Goal: Answer question/provide support

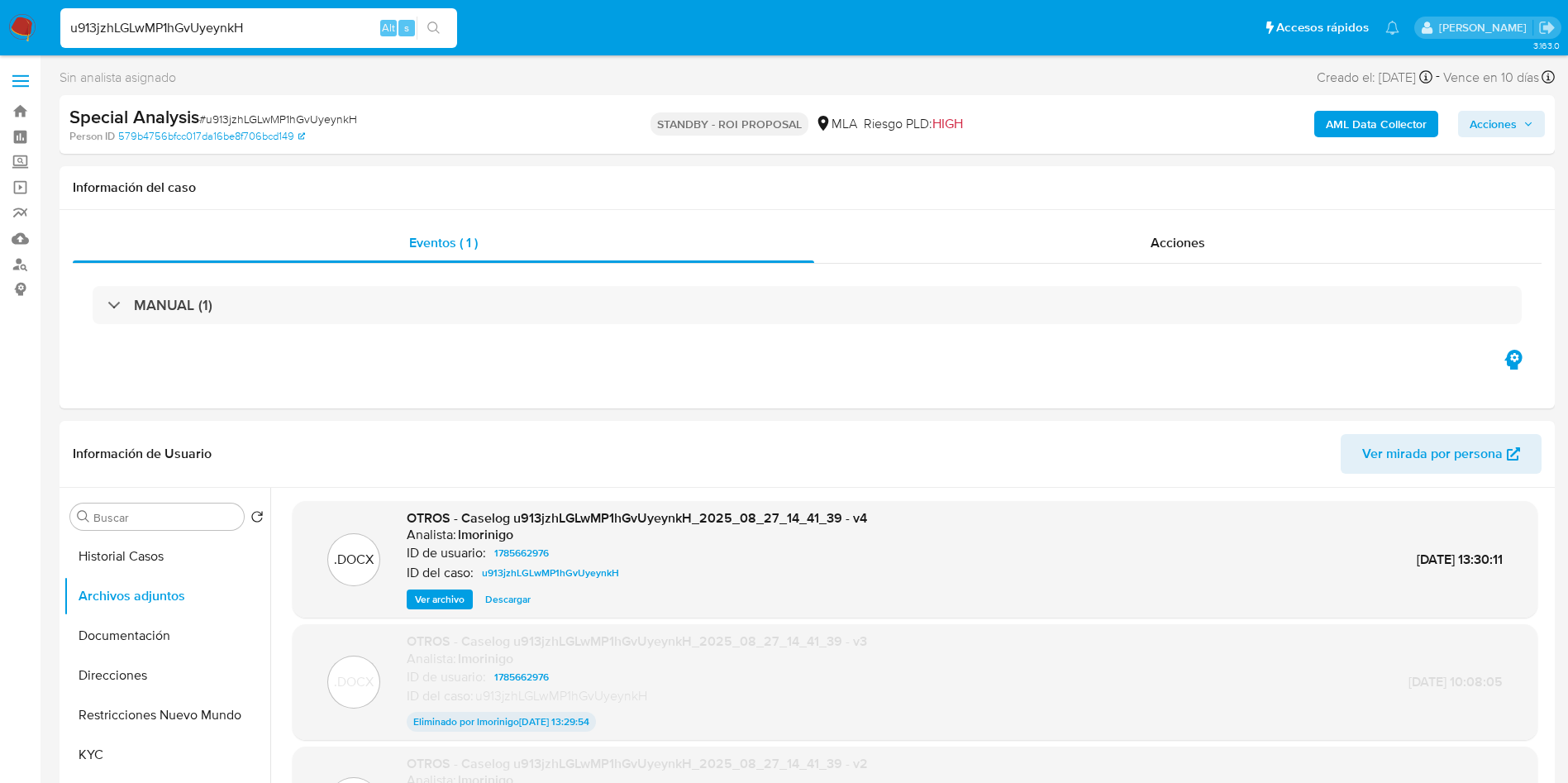
select select "10"
click at [152, 20] on input "u913jzhLGLwMP1hGvUyeynkH" at bounding box center [258, 28] width 397 height 21
click at [152, 19] on input "u913jzhLGLwMP1hGvUyeynkH" at bounding box center [258, 28] width 397 height 21
type input "KRPcrD4y7FmW8upiEn7lydkD"
click at [438, 28] on icon "search-icon" at bounding box center [434, 28] width 13 height 13
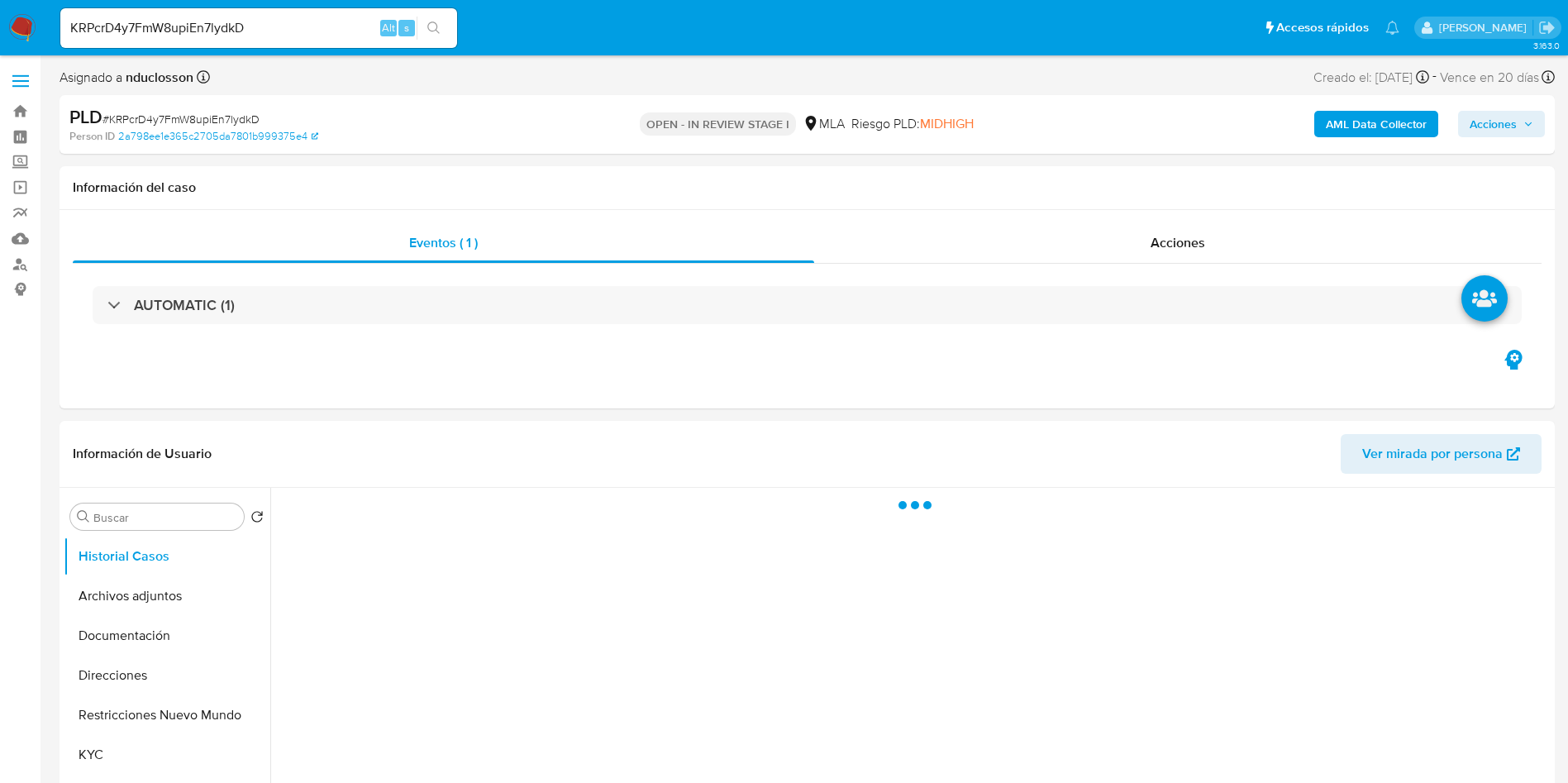
select select "10"
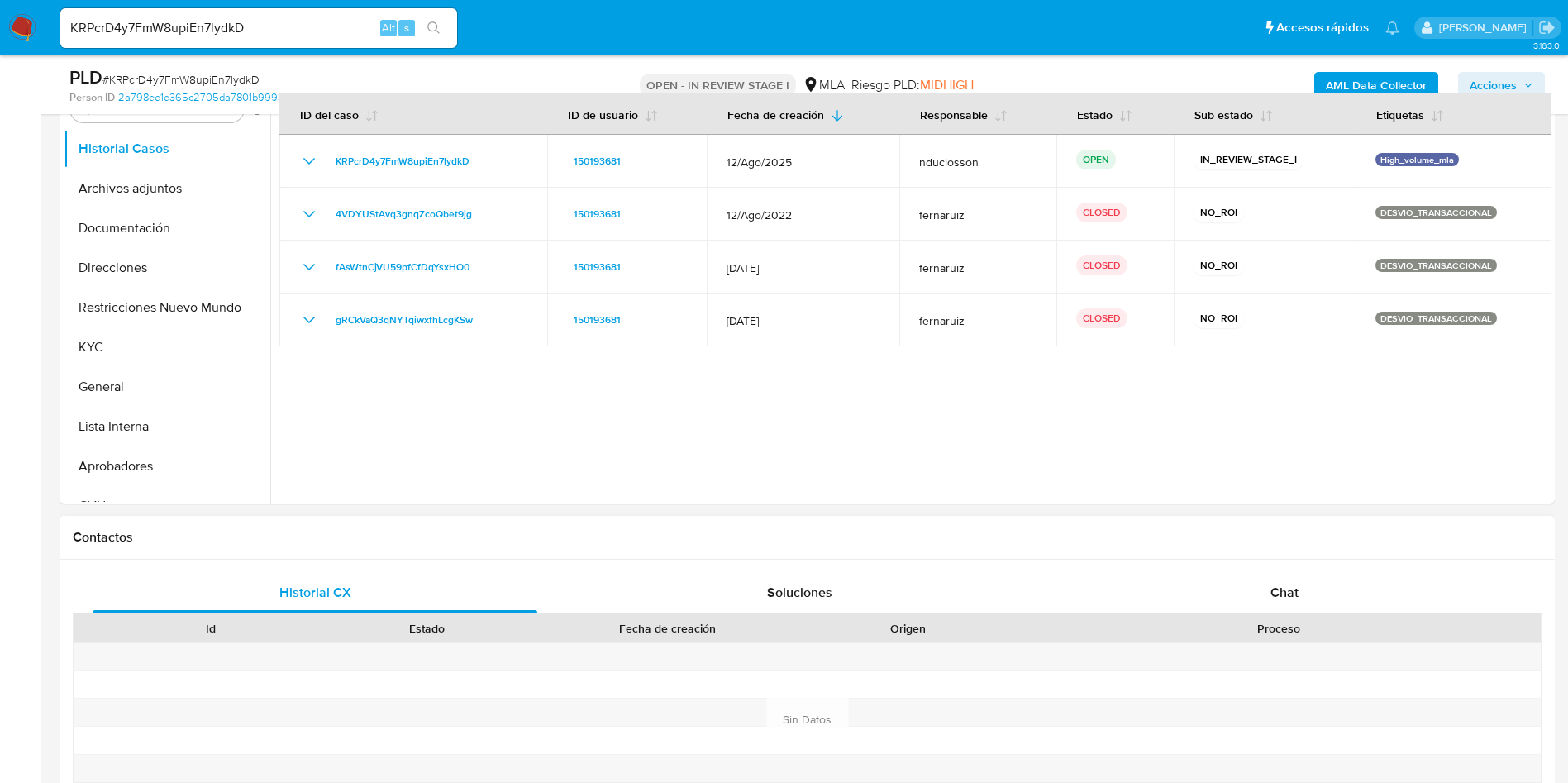
scroll to position [372, 0]
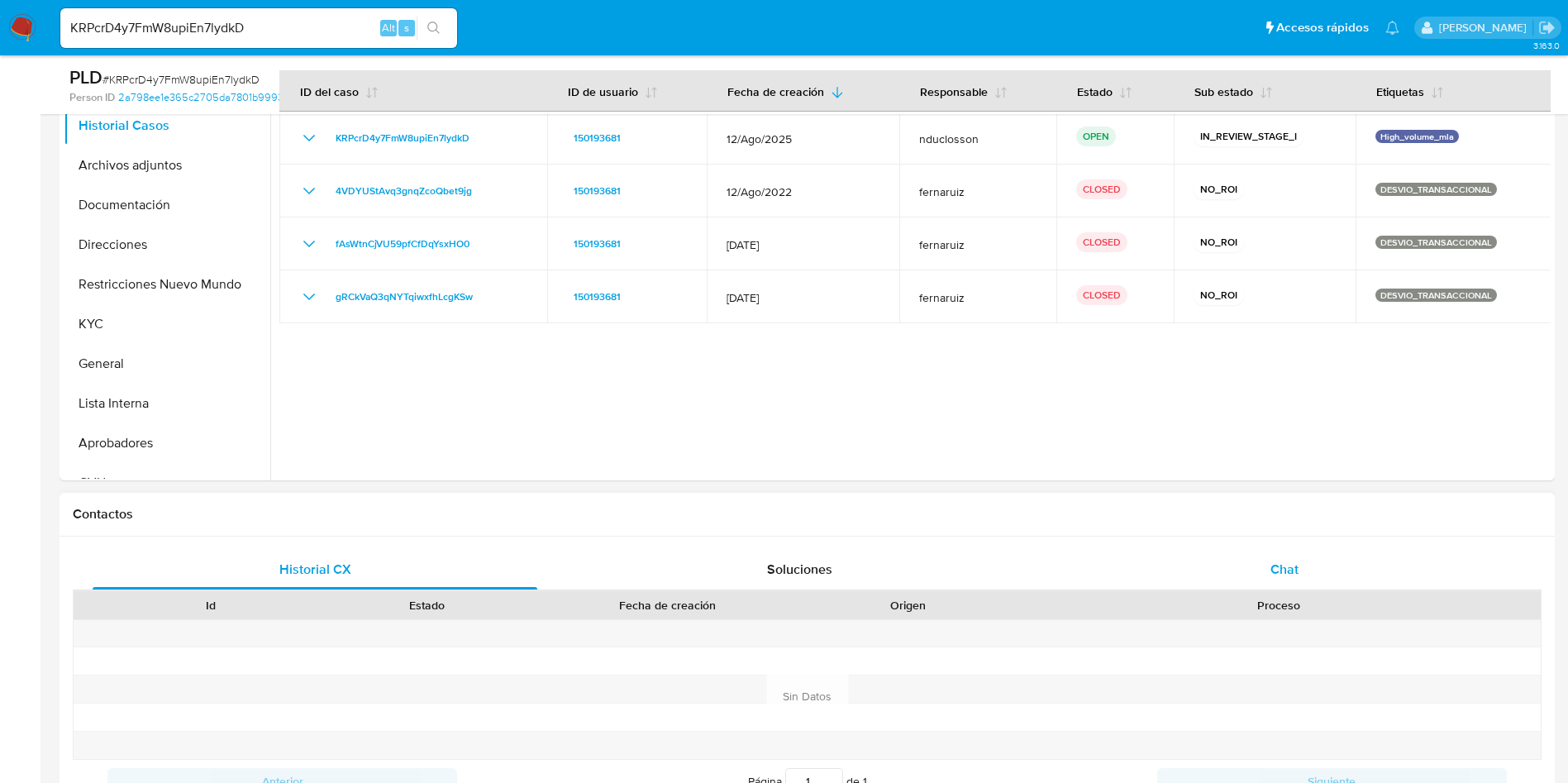
click at [1298, 575] on span "Chat" at bounding box center [1284, 569] width 28 height 19
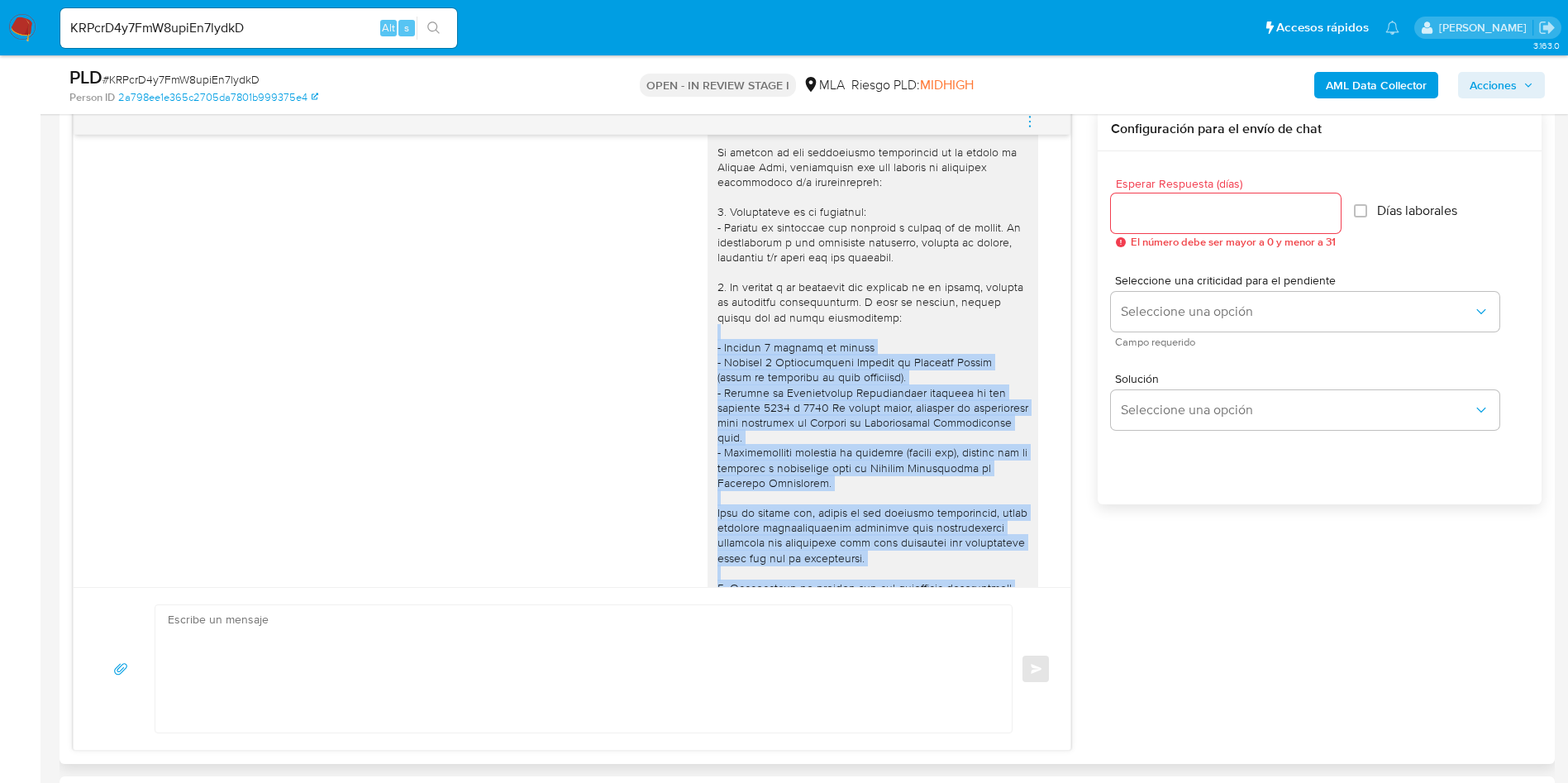
scroll to position [1285, 0]
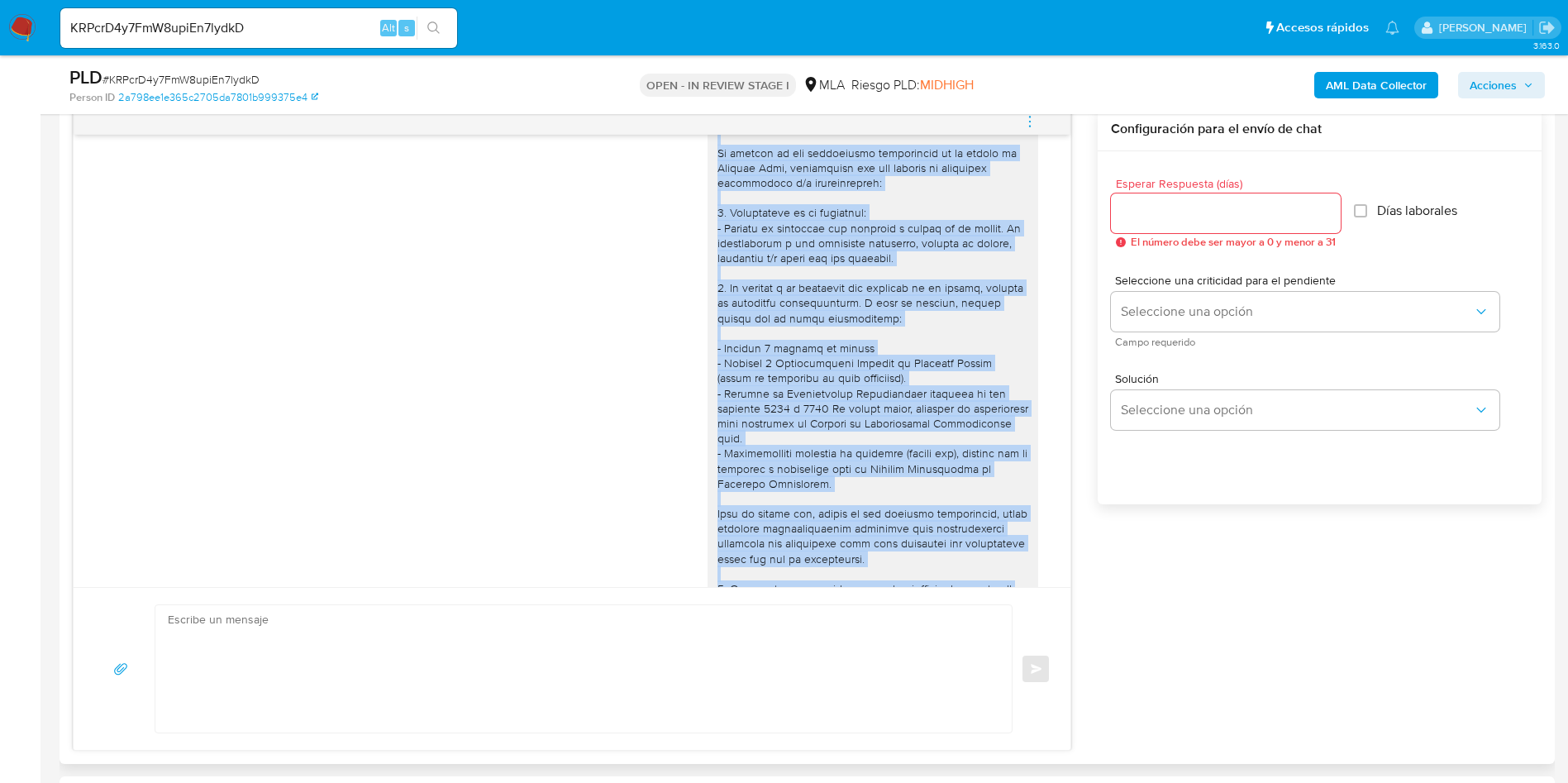
drag, startPoint x: 834, startPoint y: 485, endPoint x: 700, endPoint y: 167, distance: 345.1
click at [718, 167] on div at bounding box center [873, 589] width 311 height 948
copy div "Hola Cristian, En función de las operaciones registradas en tu cuenta de Mercad…"
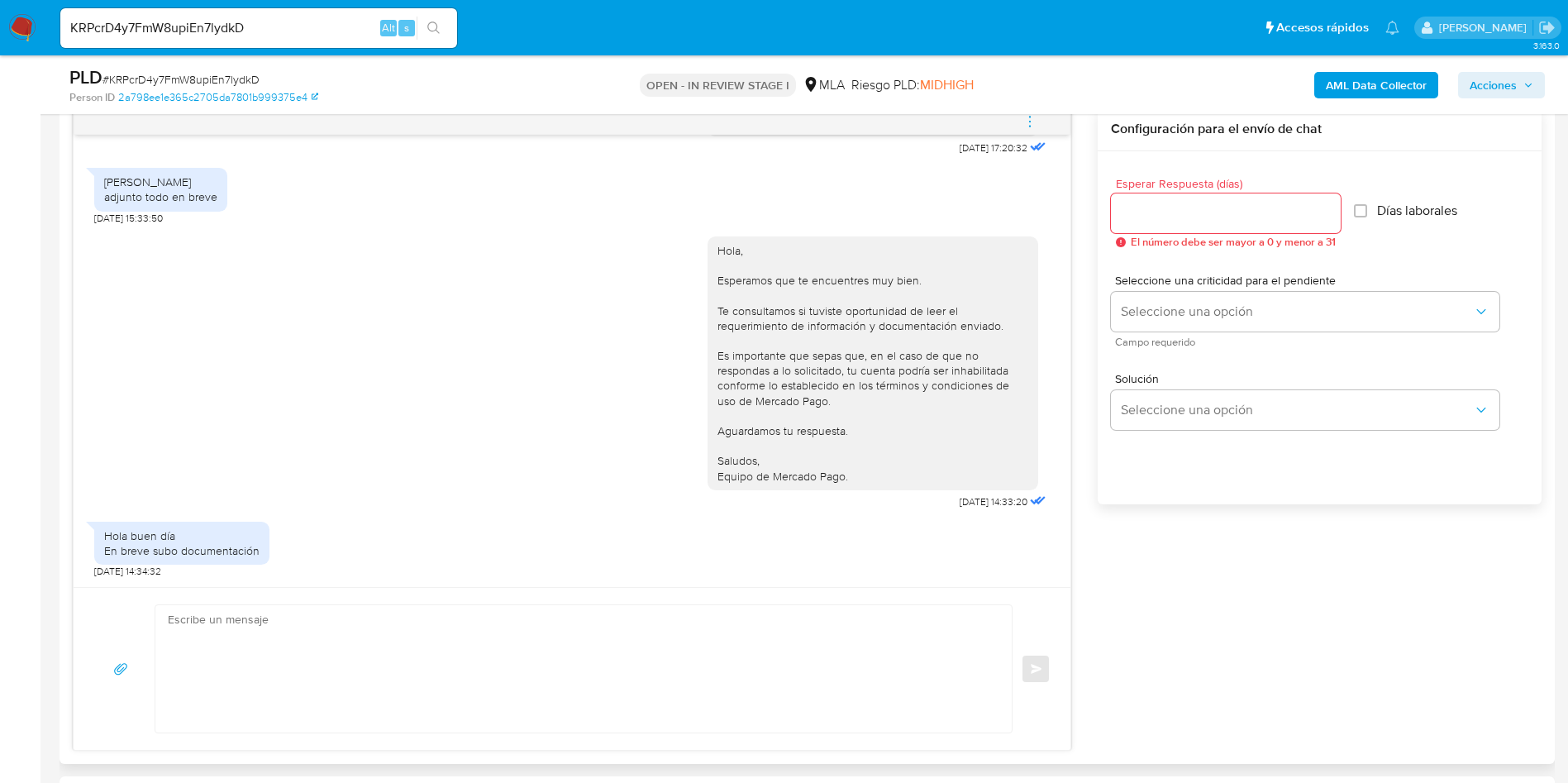
scroll to position [2278, 0]
click at [290, 652] on textarea at bounding box center [579, 669] width 823 height 128
paste textarea "Hola Cristian, En función de las operaciones registradas en tu cuenta de Mercad…"
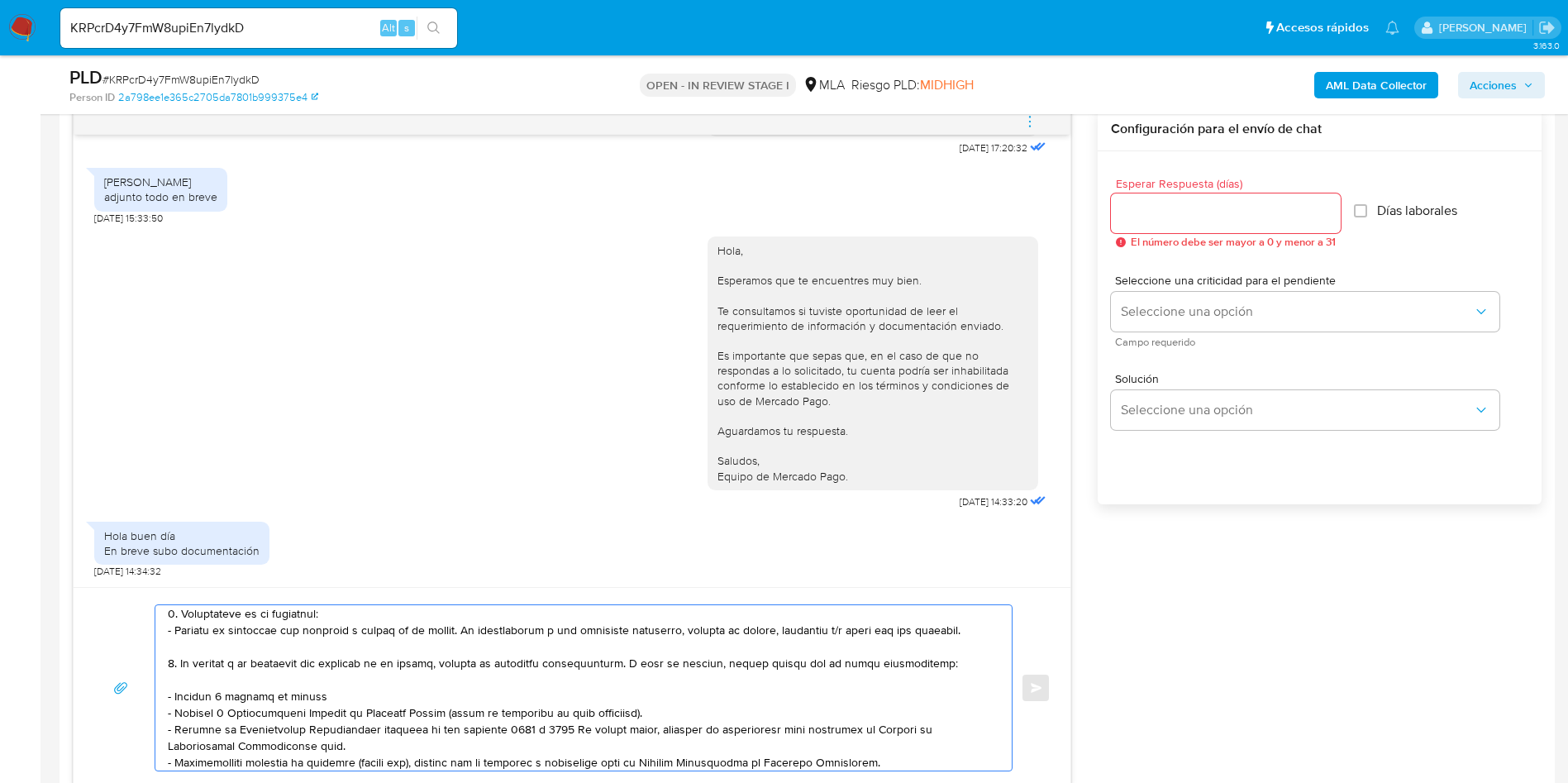
scroll to position [0, 0]
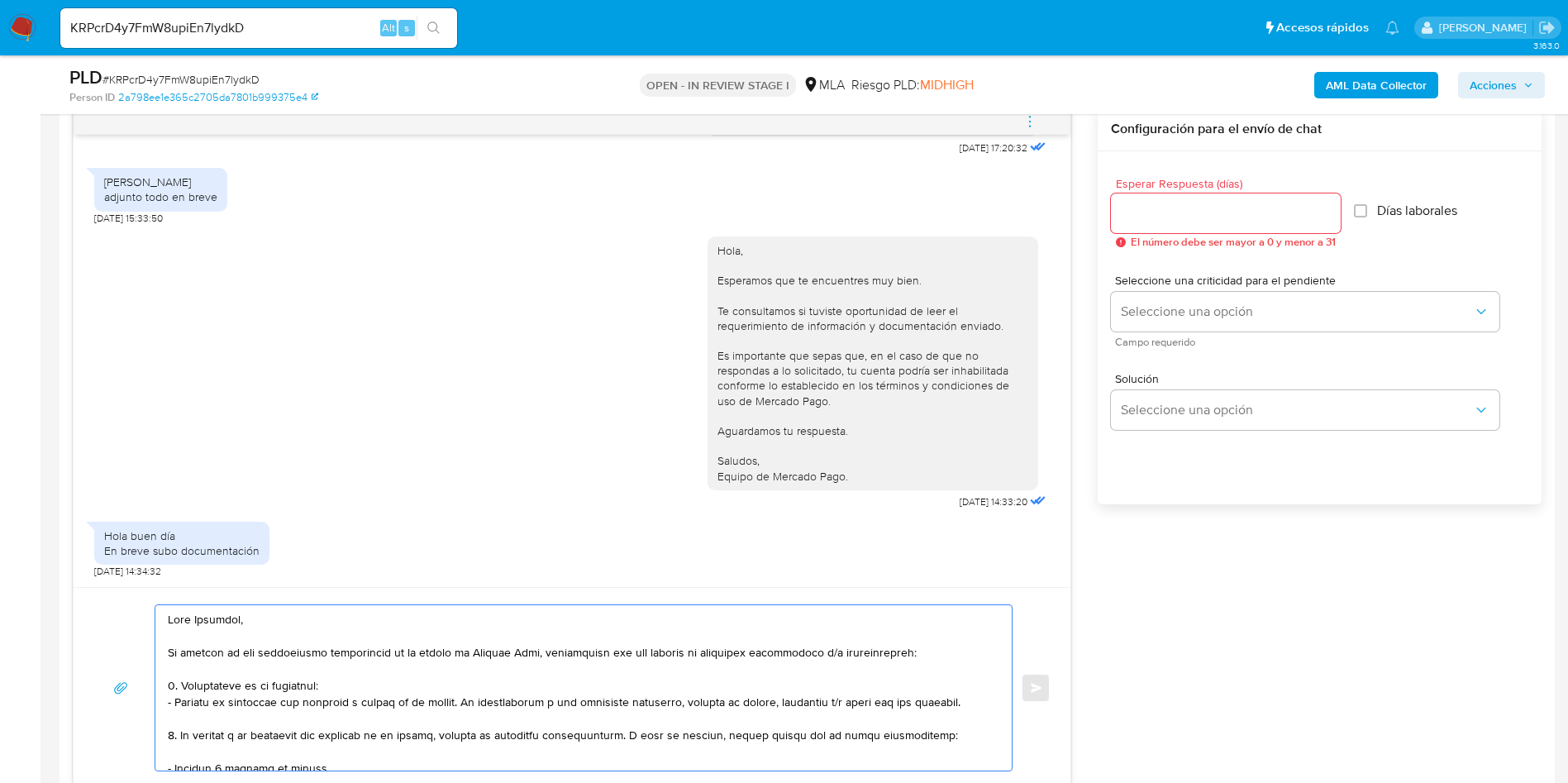
click at [332, 764] on textarea at bounding box center [579, 688] width 823 height 166
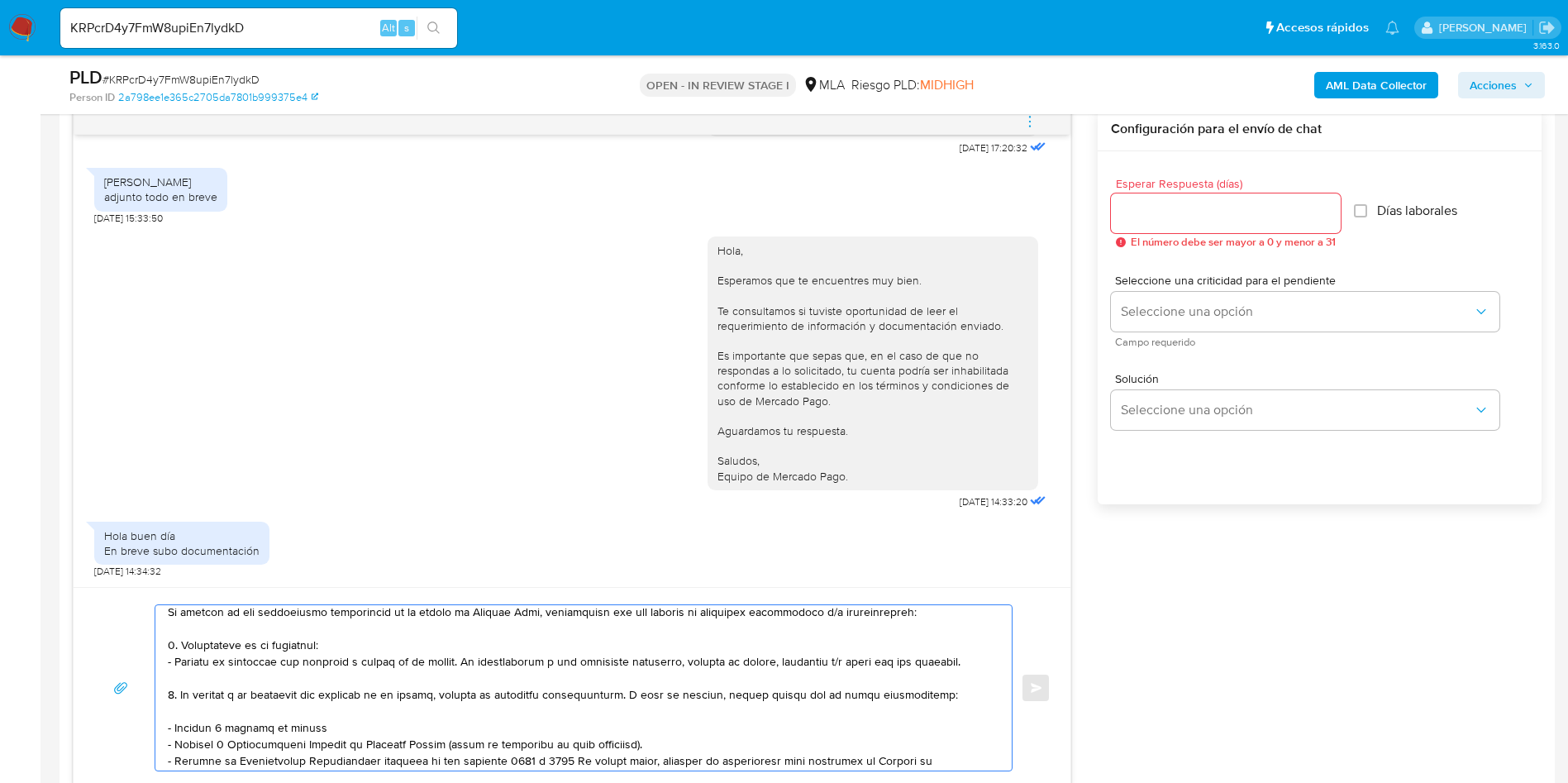
scroll to position [43, 0]
drag, startPoint x: 332, startPoint y: 764, endPoint x: 155, endPoint y: 723, distance: 181.7
click at [155, 723] on div at bounding box center [579, 688] width 848 height 166
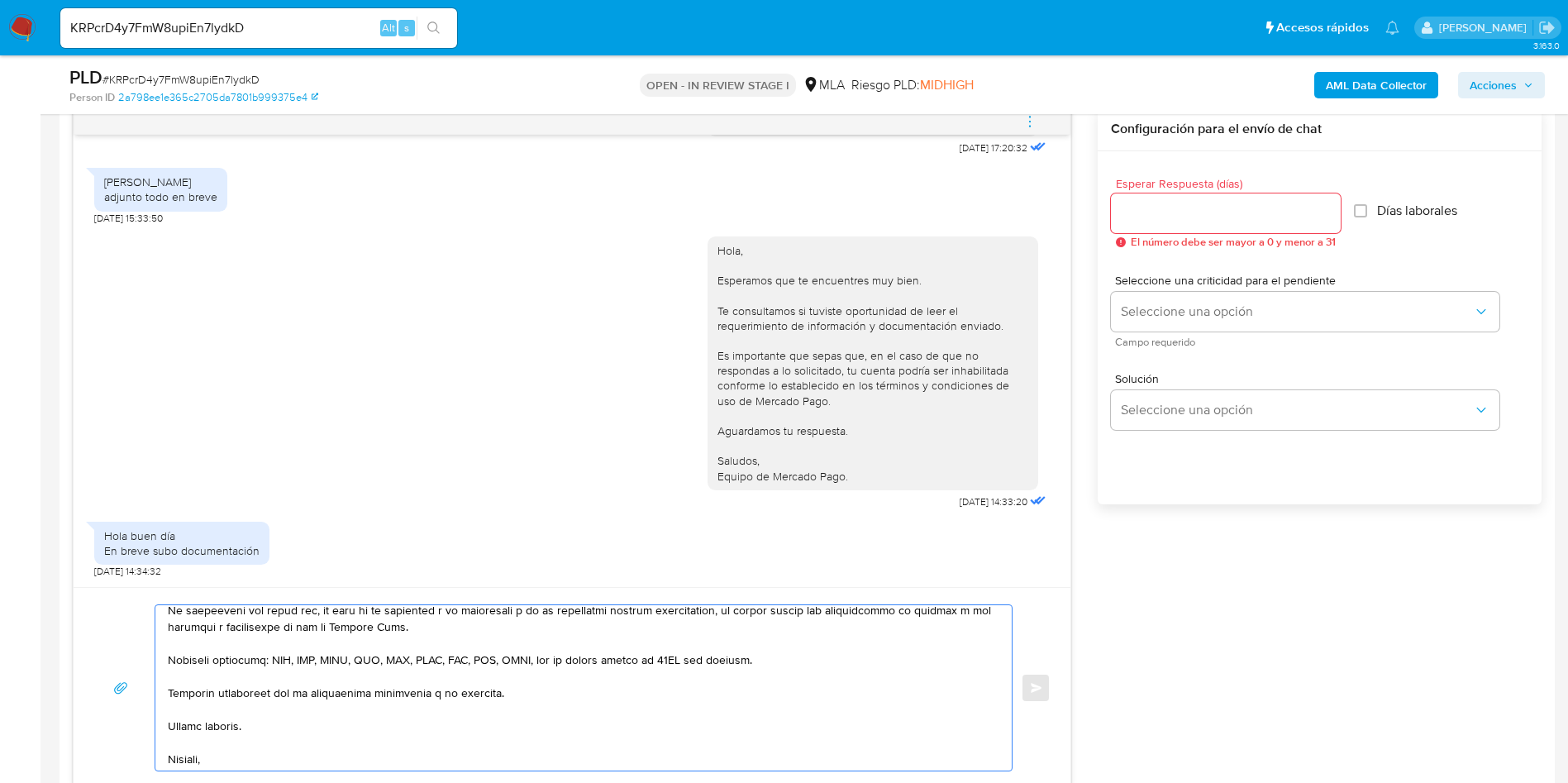
scroll to position [557, 0]
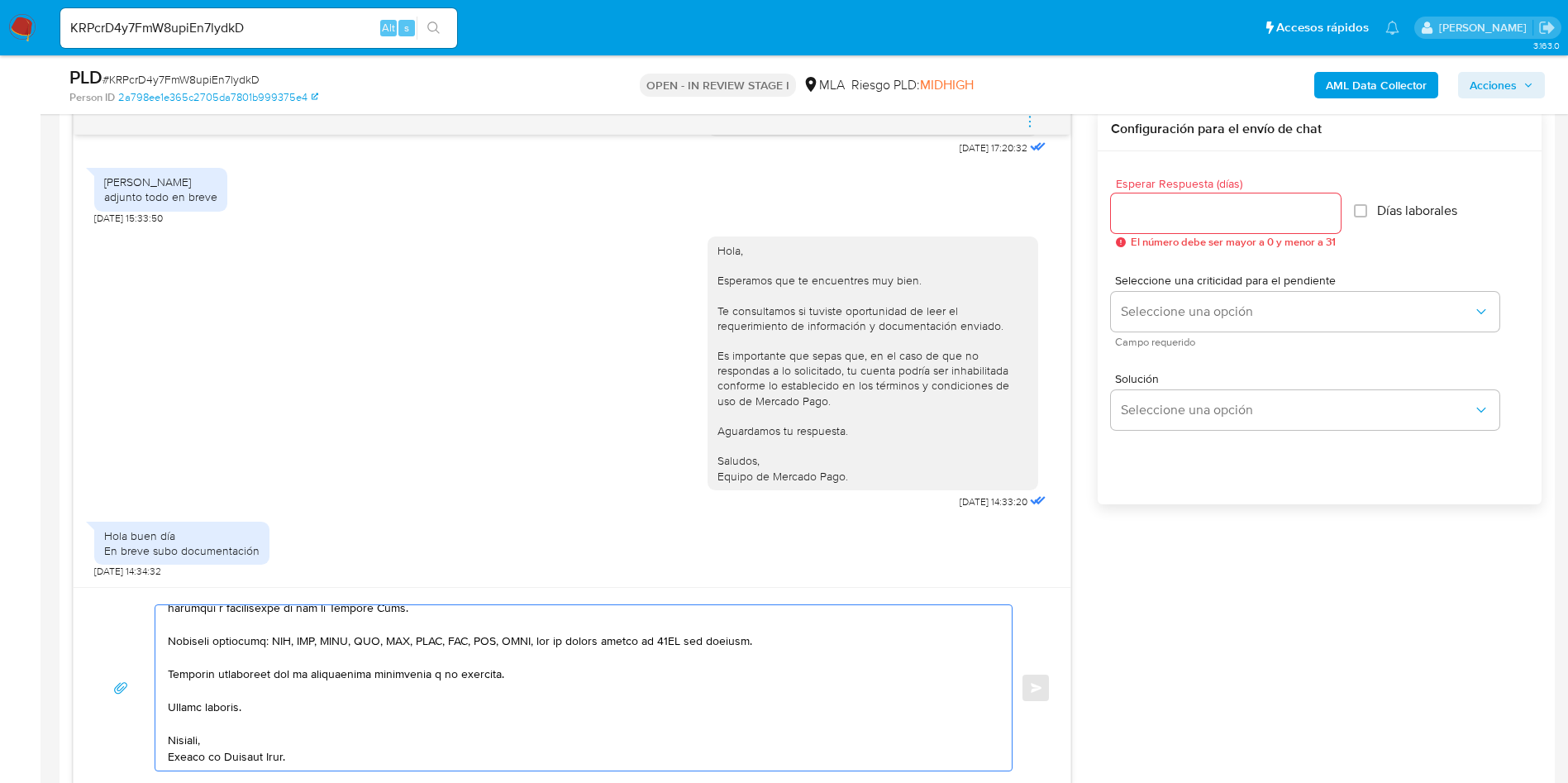
type textarea "Hola Cristian, En función de las operaciones registradas en tu cuenta de Mercad…"
click at [1218, 230] on div at bounding box center [1226, 213] width 229 height 40
click at [1179, 206] on input "Esperar Respuesta (días)" at bounding box center [1226, 213] width 229 height 21
type input "2"
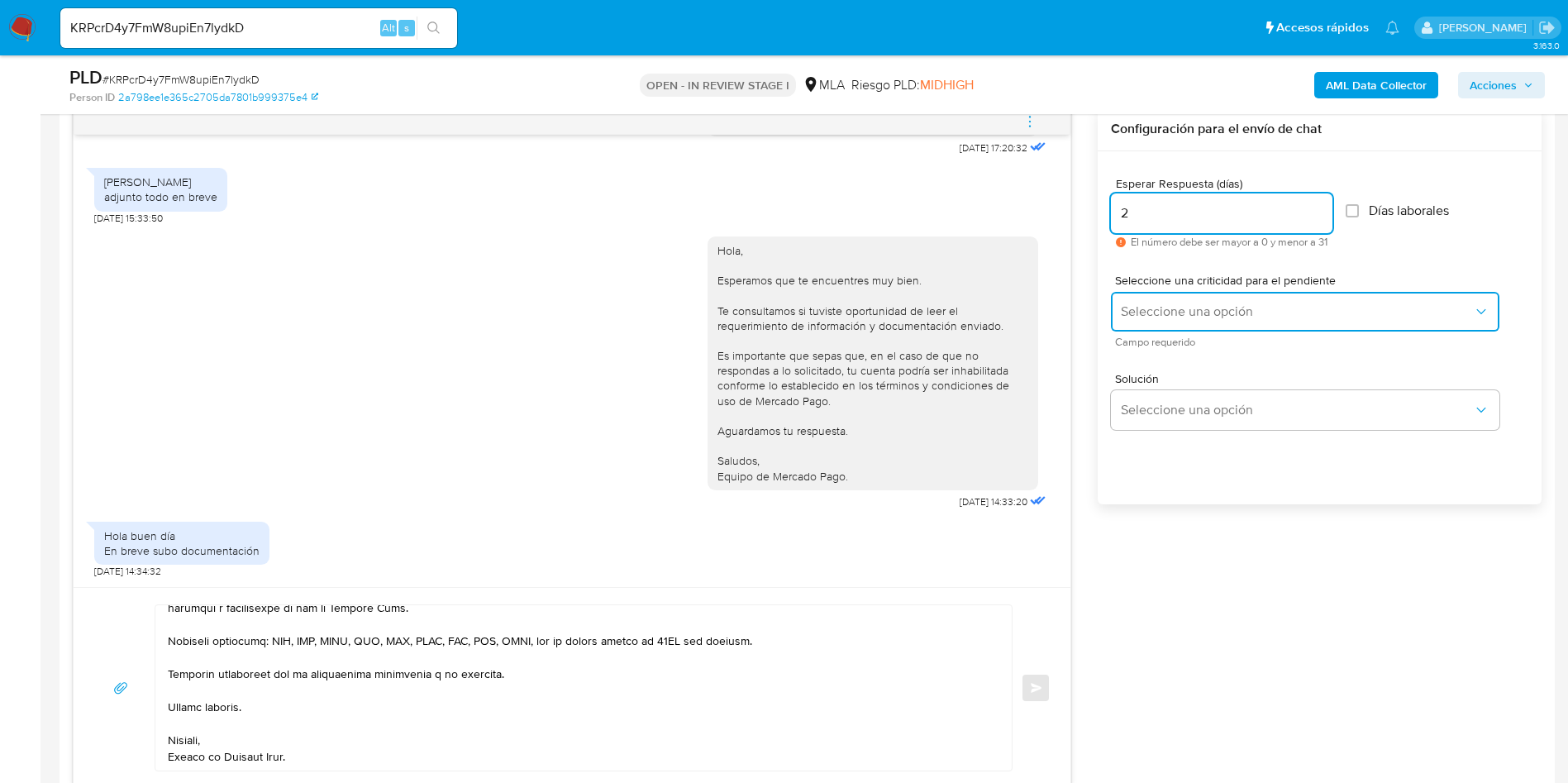
click at [1170, 304] on span "Seleccione una opción" at bounding box center [1297, 312] width 352 height 17
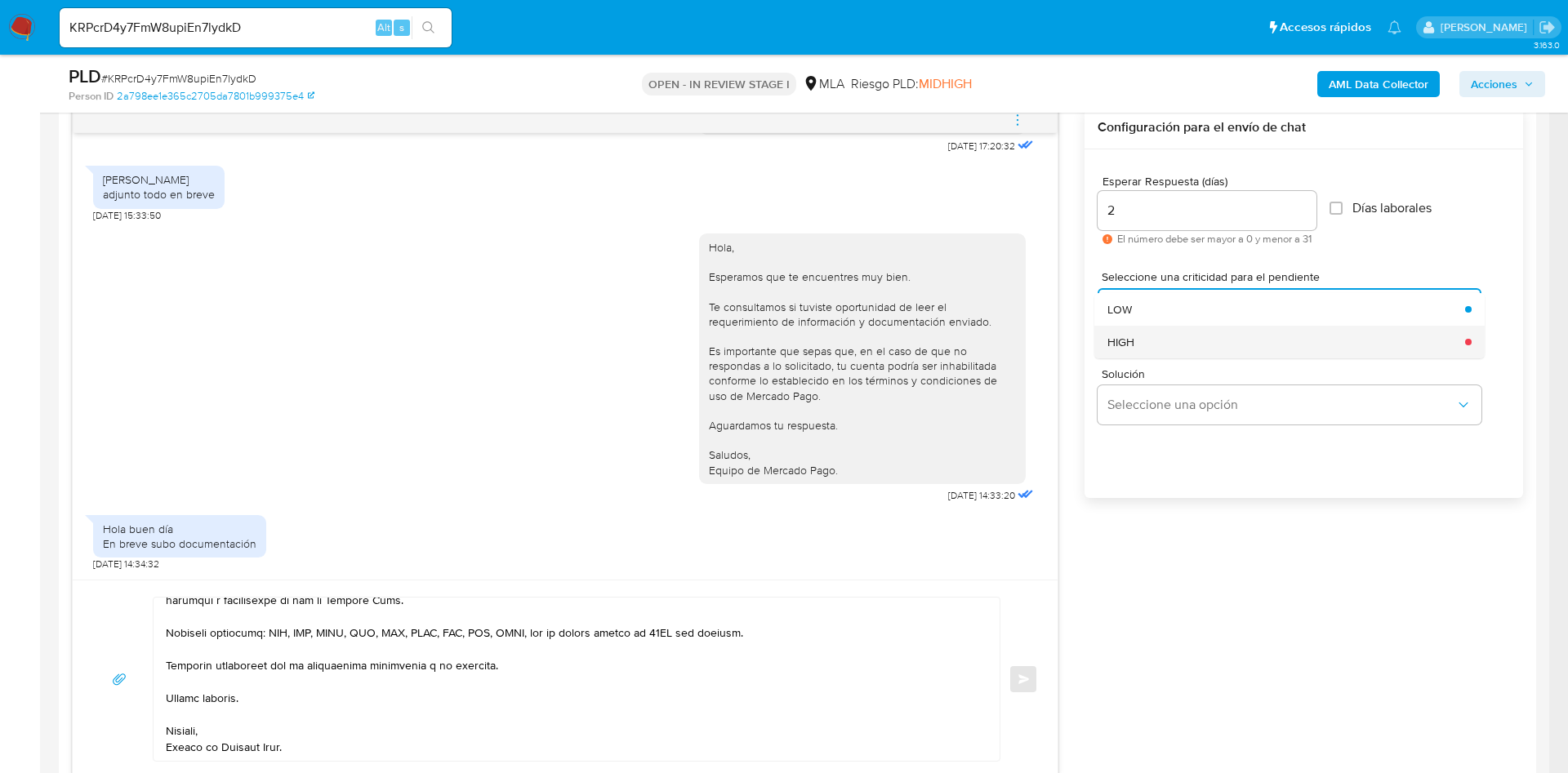
click at [1155, 349] on div "HIGH" at bounding box center [1282, 342] width 348 height 33
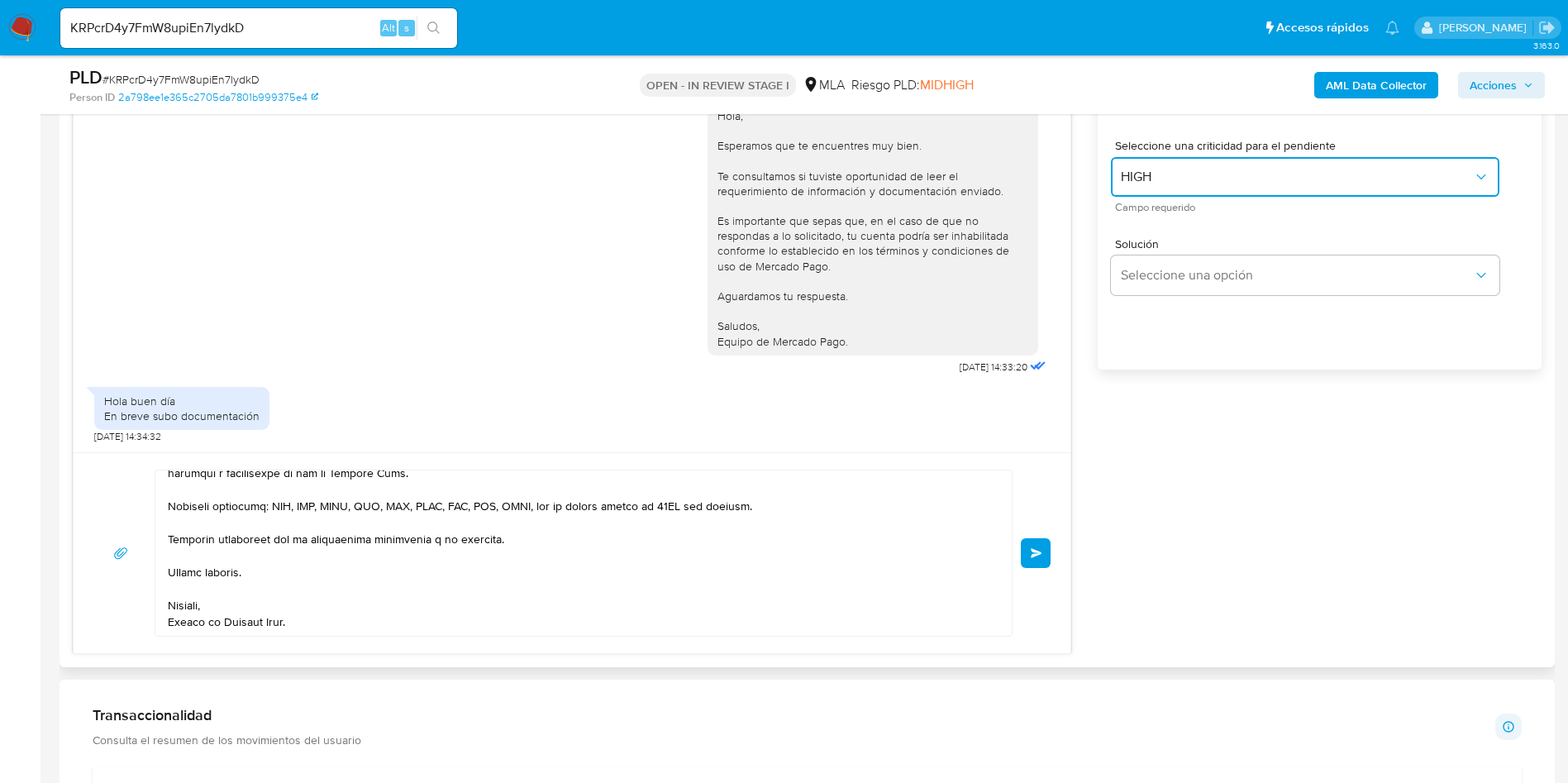
scroll to position [992, 0]
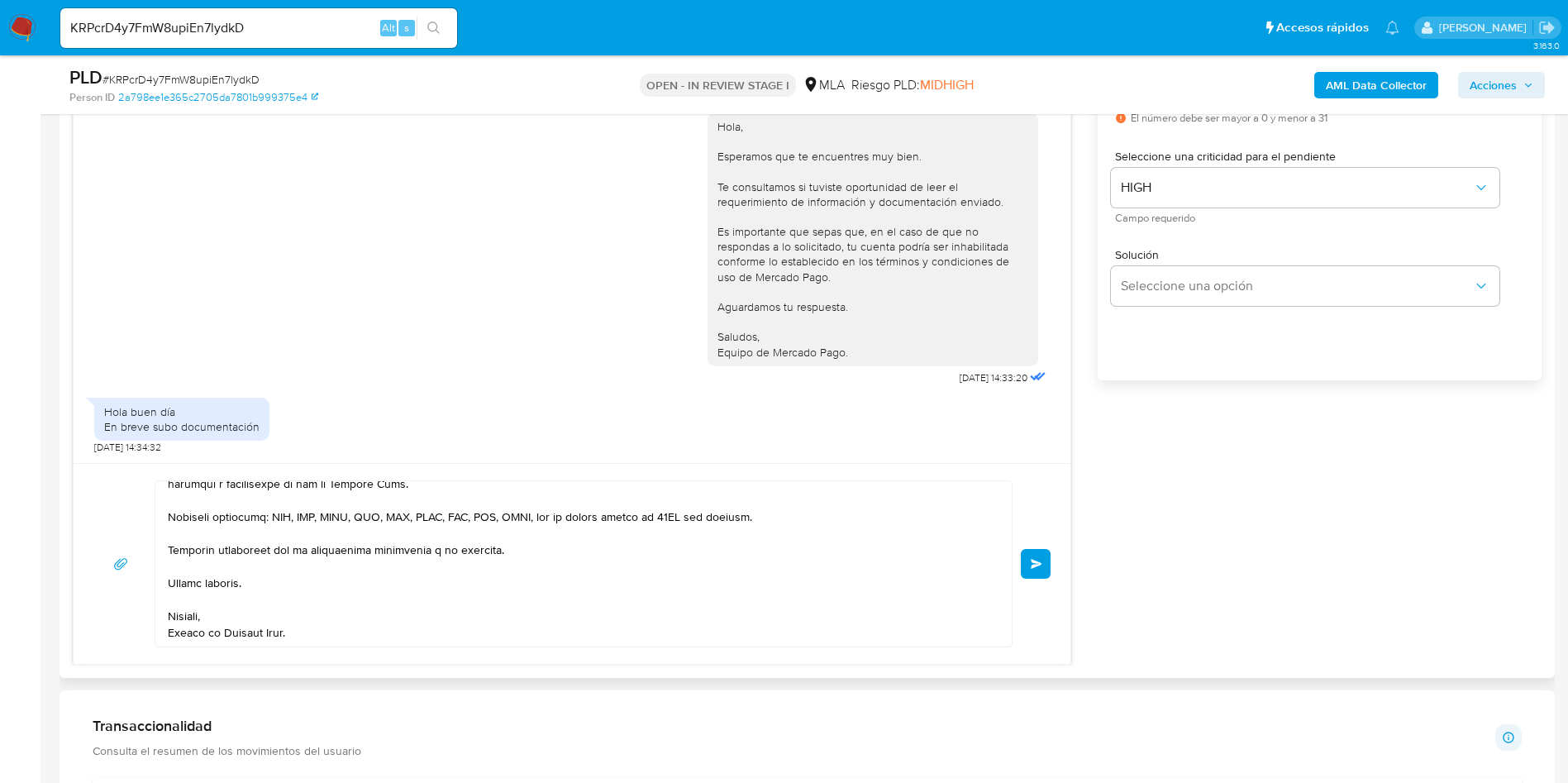
drag, startPoint x: 1024, startPoint y: 555, endPoint x: 1199, endPoint y: 509, distance: 180.9
click at [1199, 509] on div "18/08/2025 17:30:09 Hola, Esperamos que te encuentres muy bien. Te consultamos …" at bounding box center [808, 324] width 1469 height 681
click at [1039, 563] on span "Enviar" at bounding box center [1036, 564] width 12 height 10
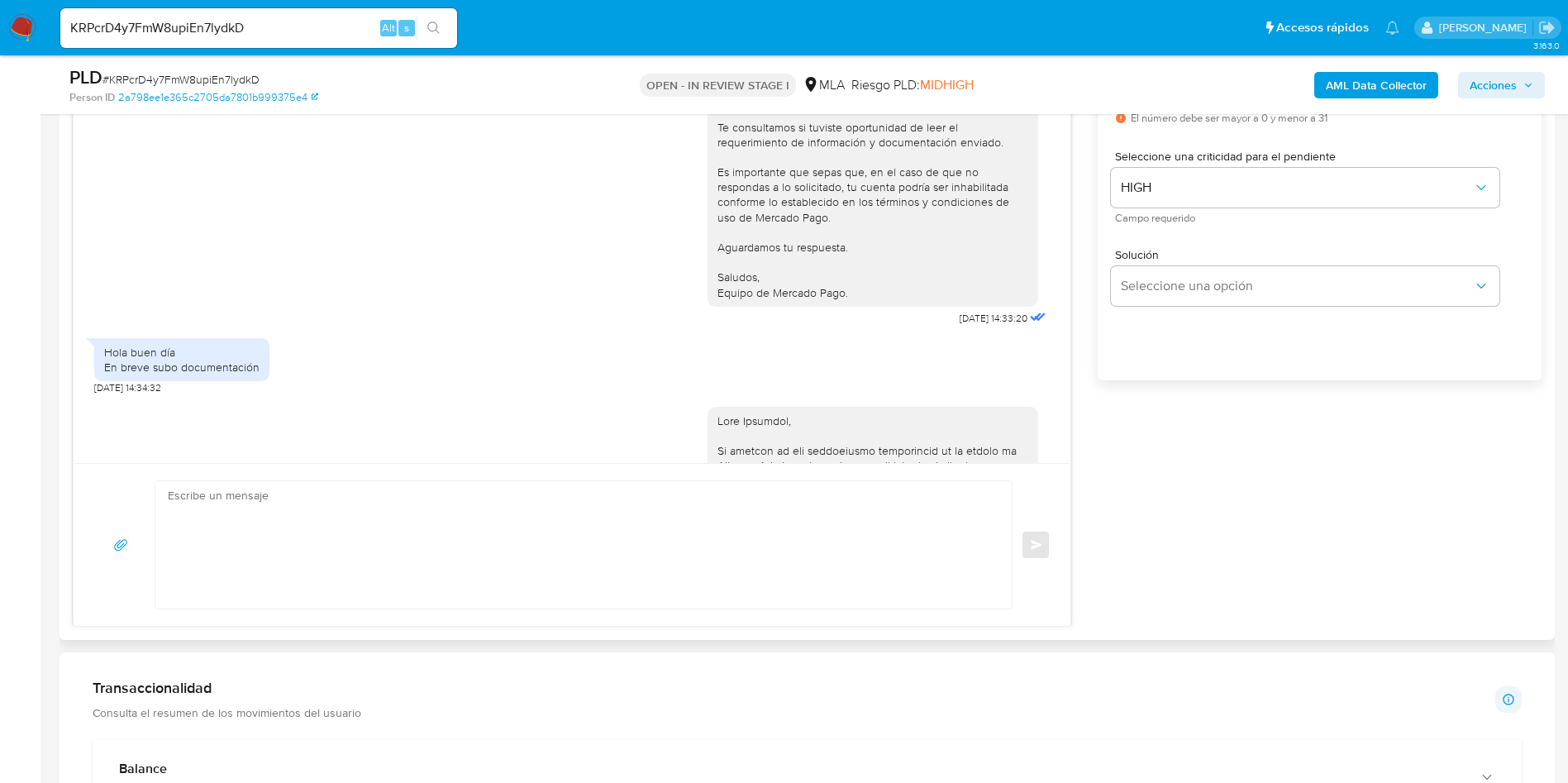
scroll to position [3259, 0]
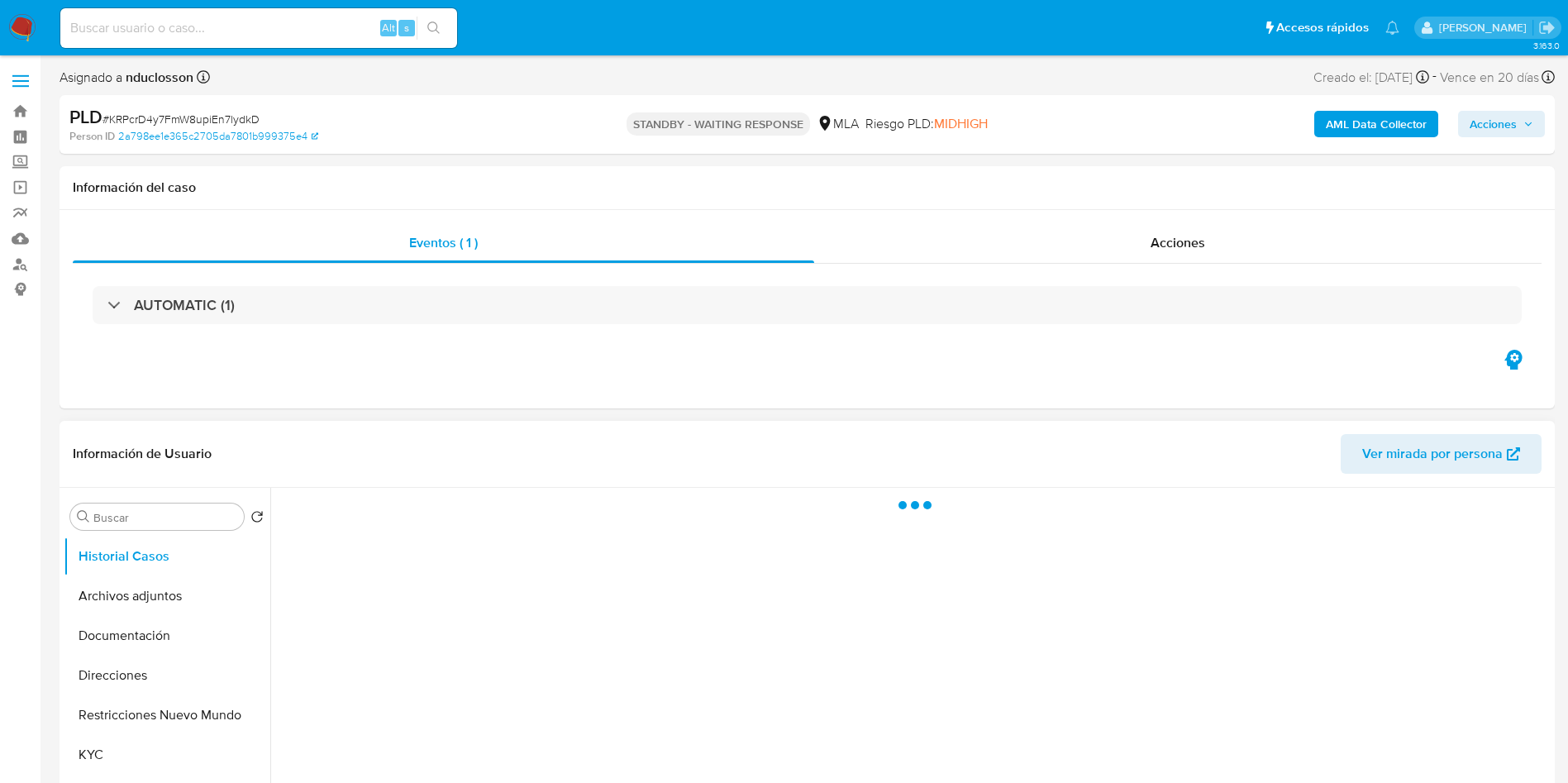
select select "10"
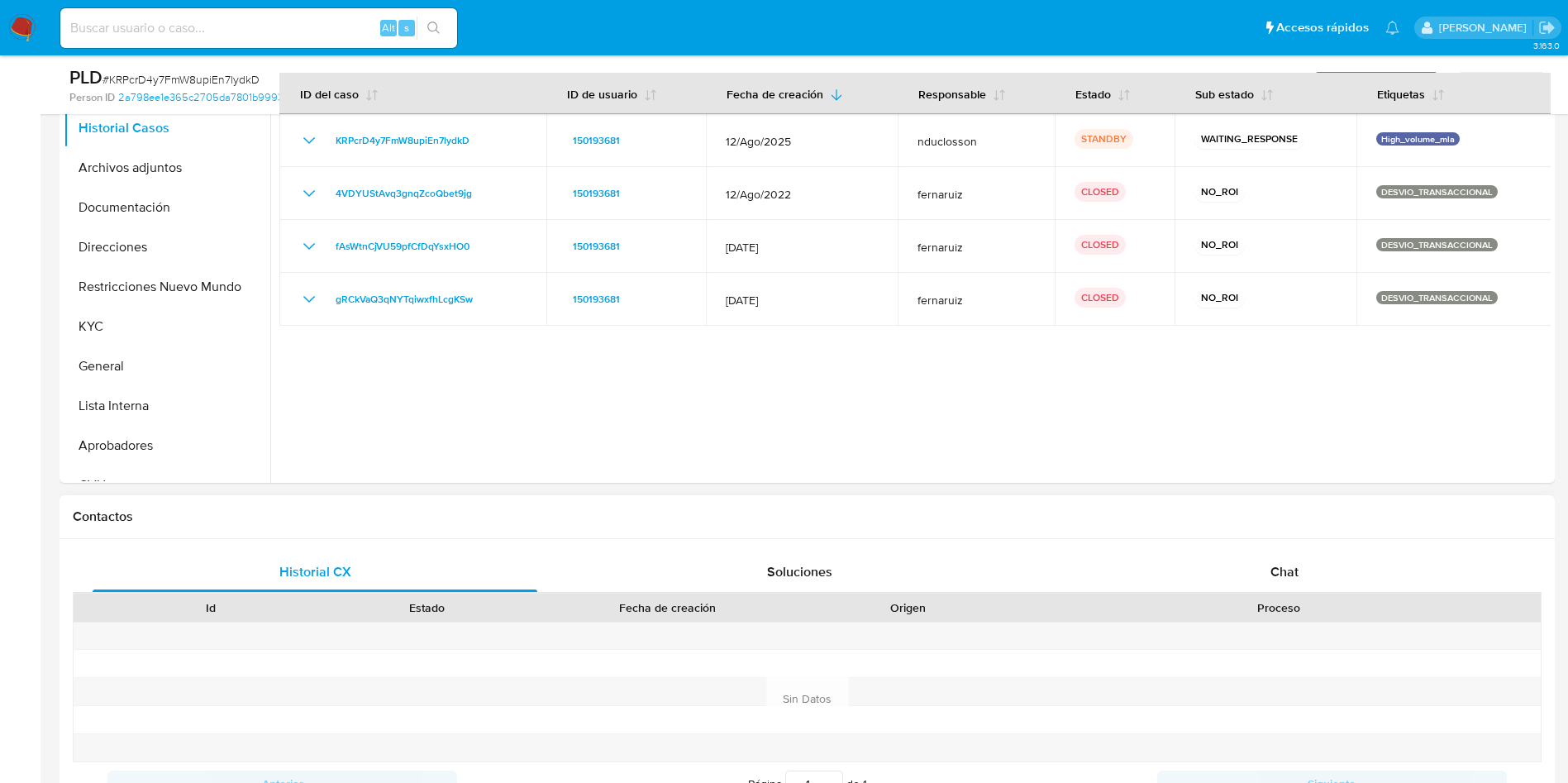
scroll to position [372, 0]
click at [1339, 576] on div "Chat" at bounding box center [1284, 569] width 445 height 40
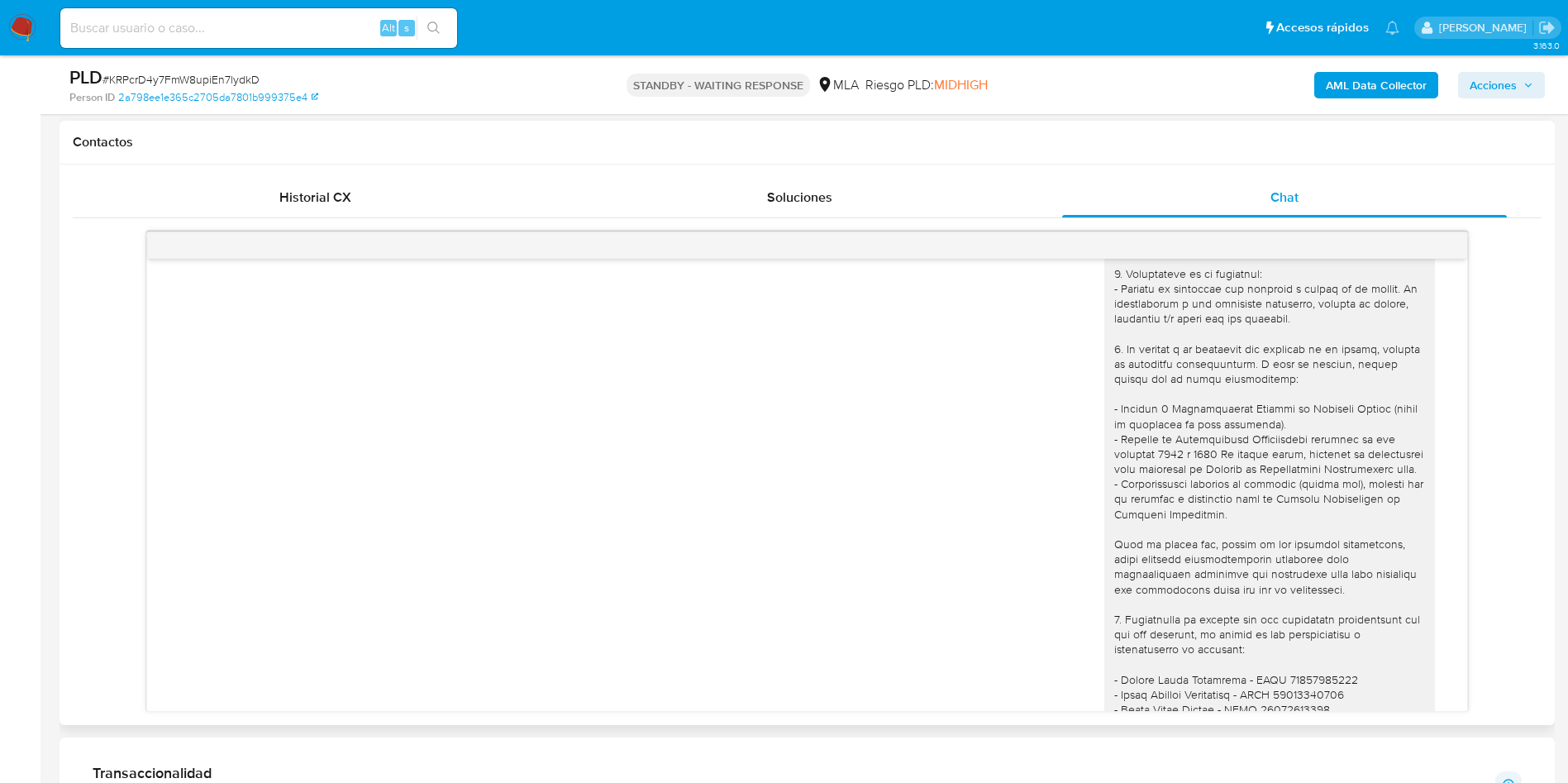
scroll to position [2639, 0]
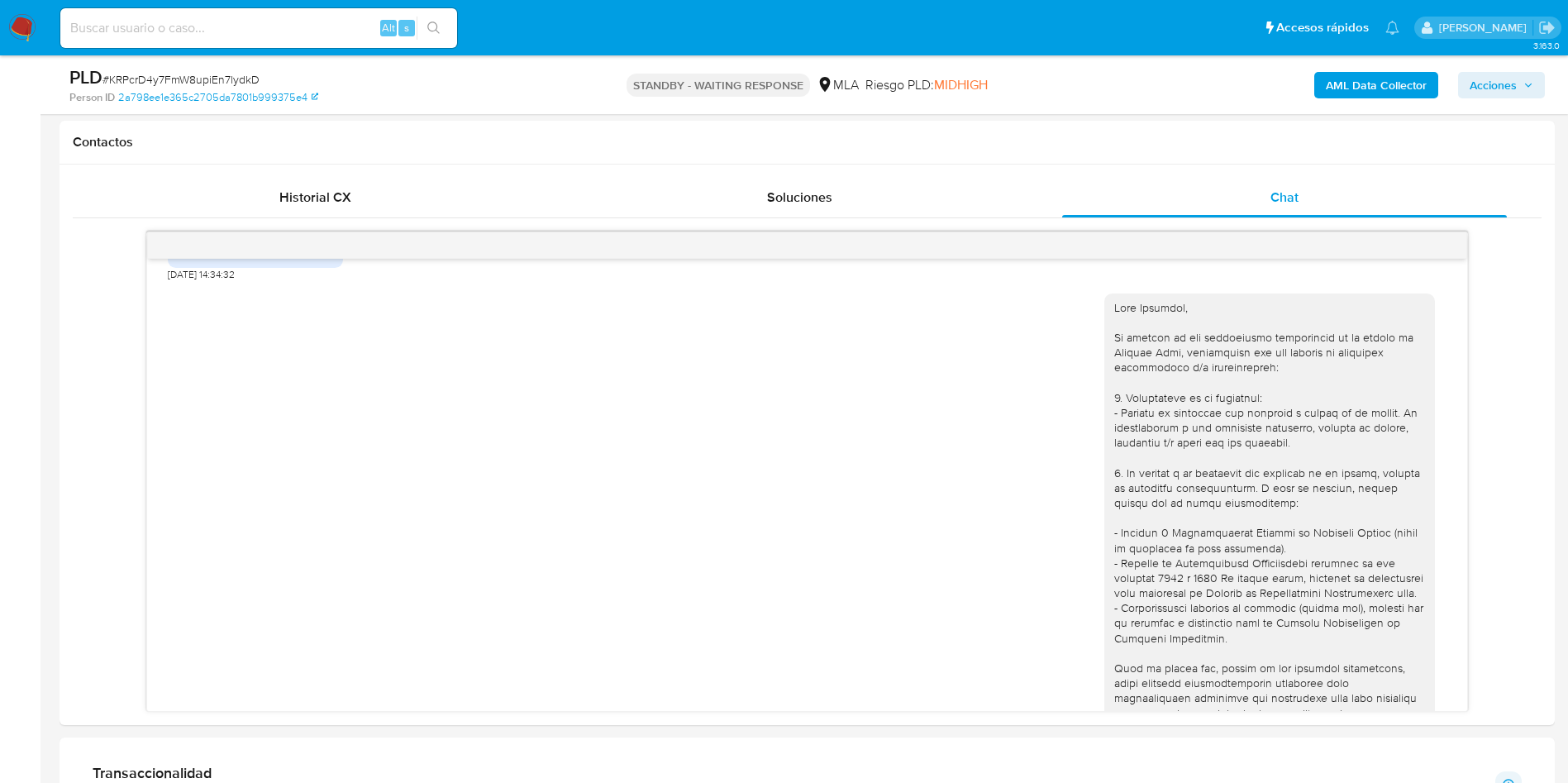
click at [179, 34] on input at bounding box center [258, 28] width 397 height 21
paste input "WidDHnG6dsUR4GflLKQRmgfq"
type input "WidDHnG6dsUR4GflLKQRmgfq"
click at [423, 36] on button "search-icon" at bounding box center [433, 28] width 34 height 23
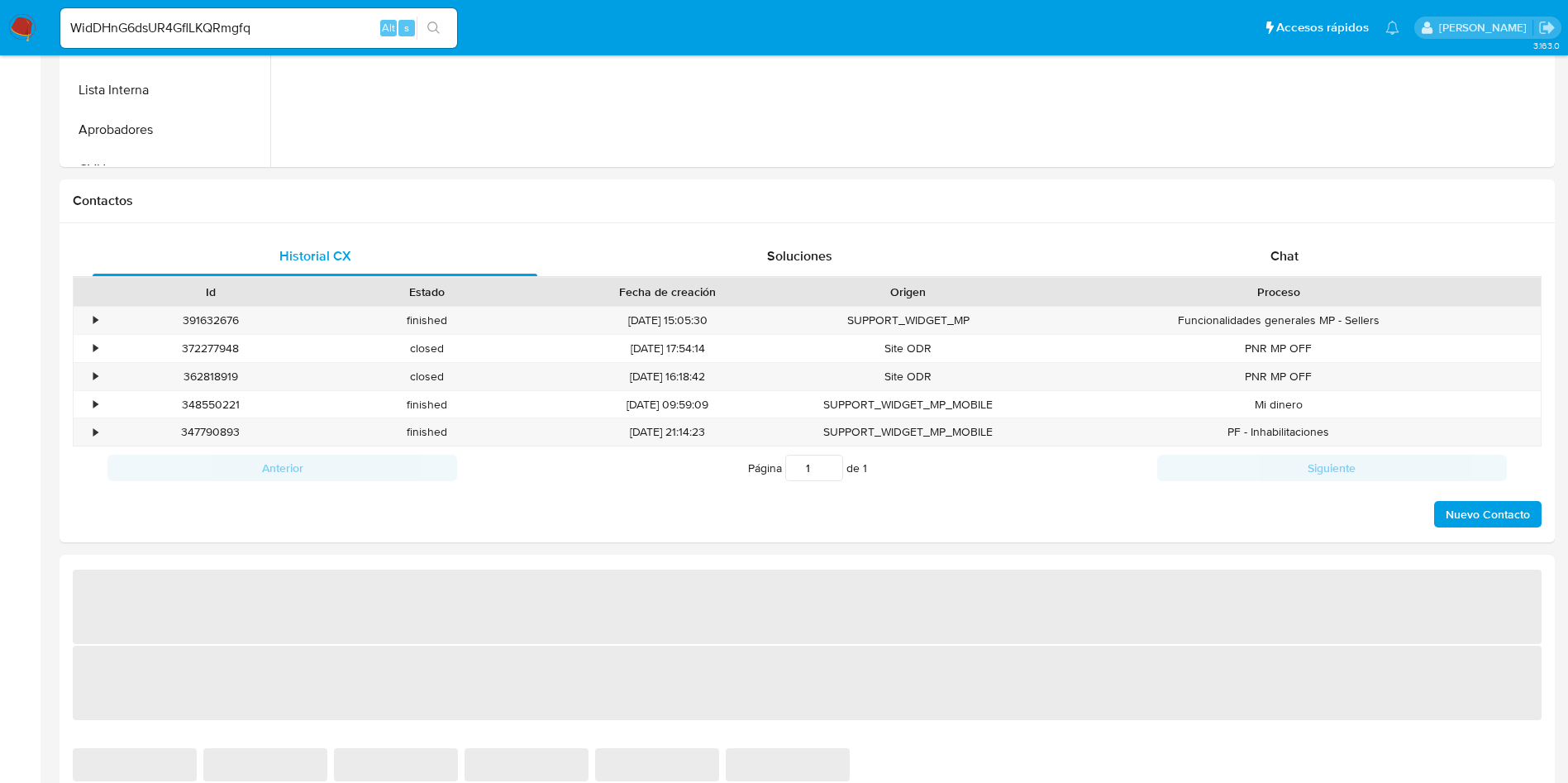
select select "10"
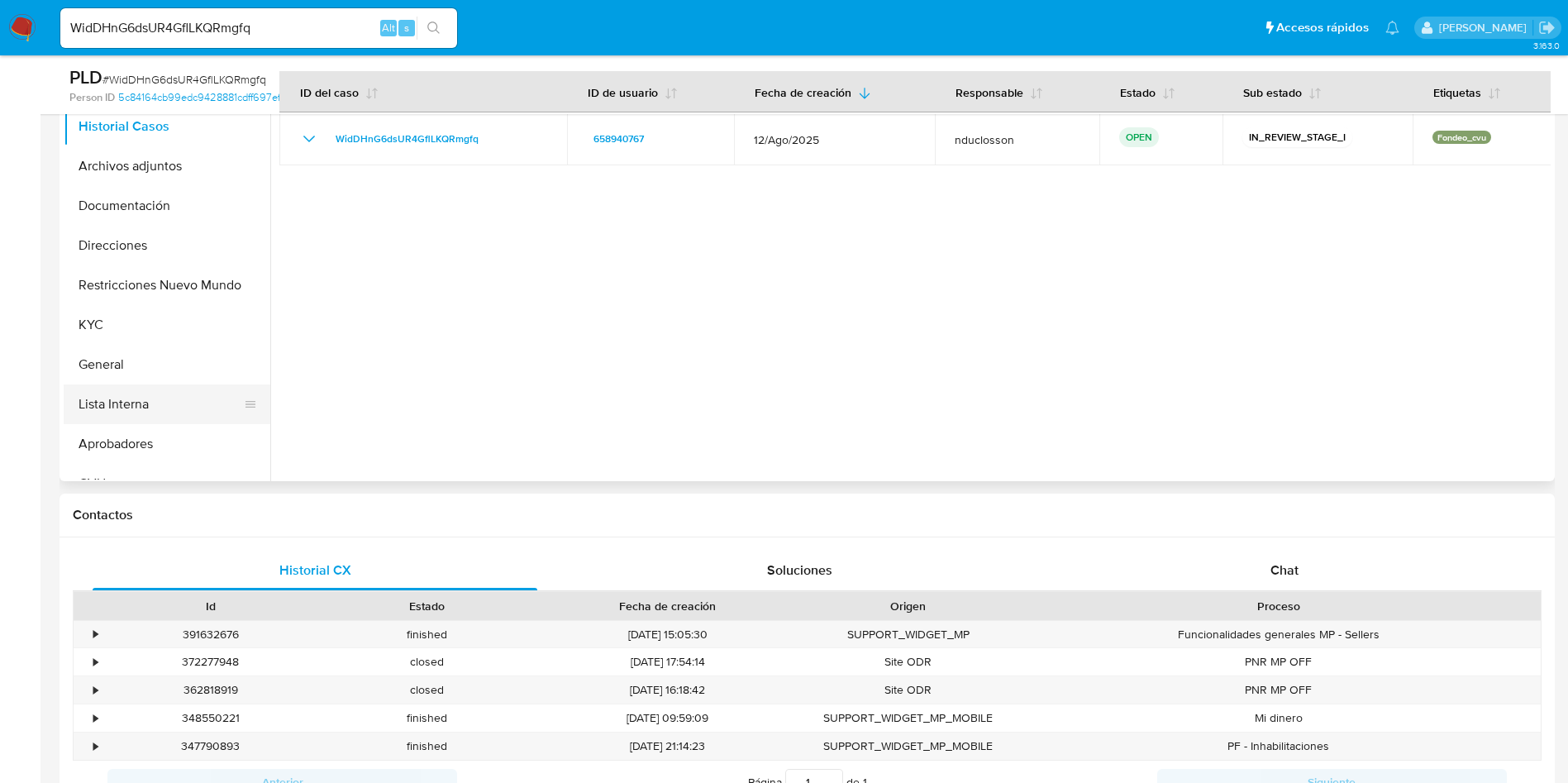
scroll to position [372, 0]
click at [120, 176] on button "Archivos adjuntos" at bounding box center [160, 165] width 193 height 40
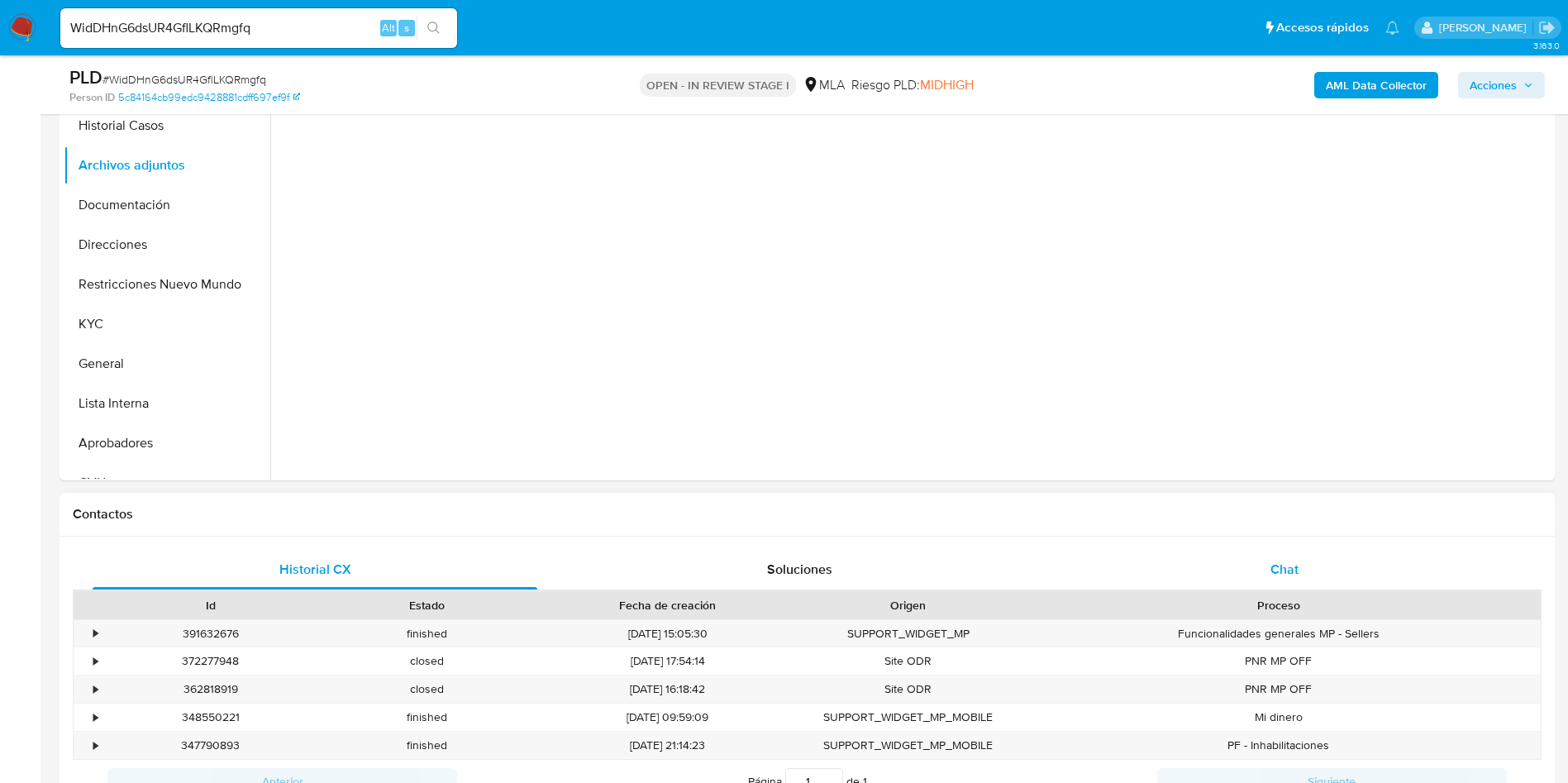
click at [1254, 551] on div "Chat" at bounding box center [1284, 569] width 445 height 40
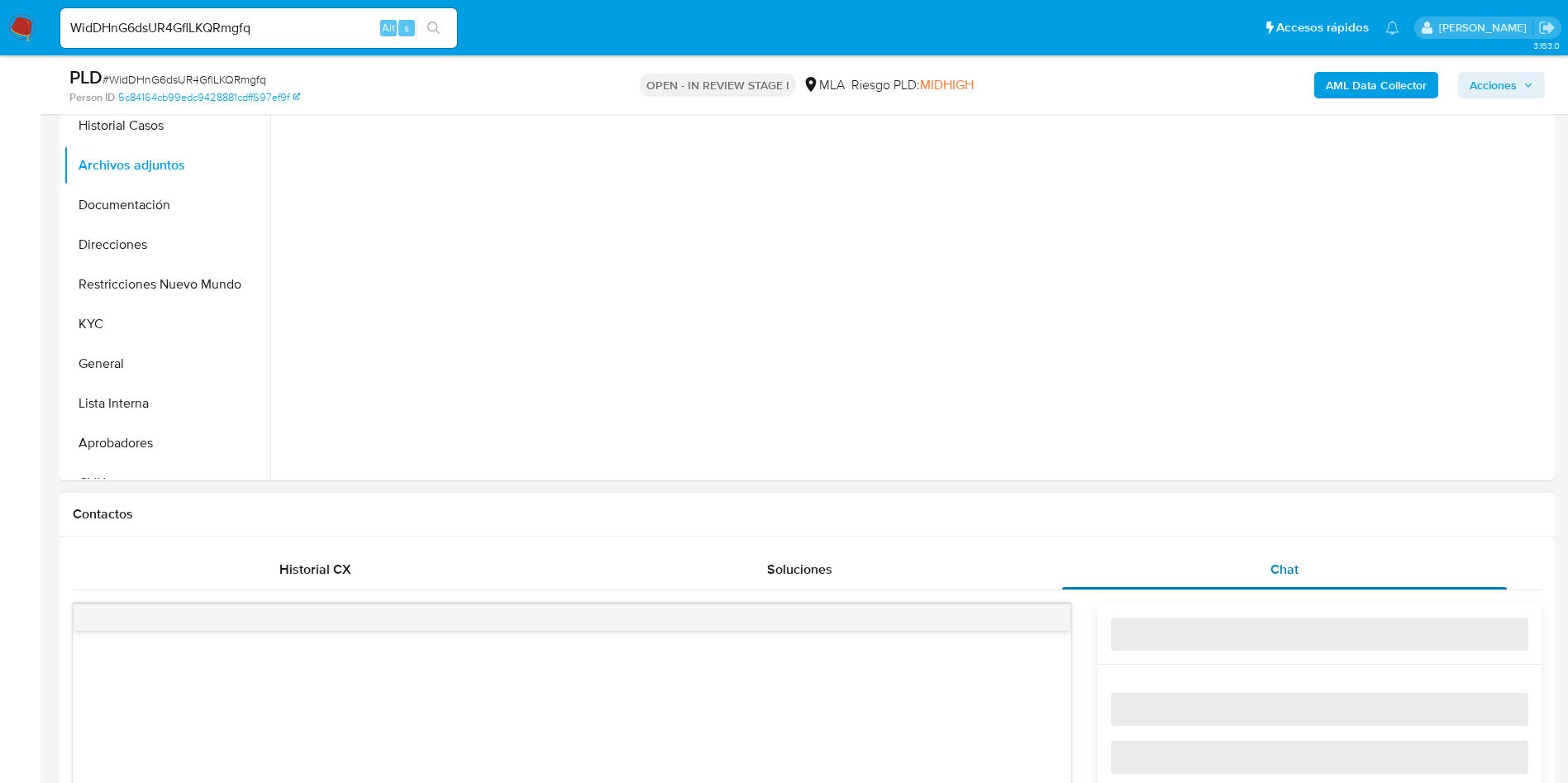
click at [1286, 586] on div "Chat" at bounding box center [1284, 569] width 445 height 40
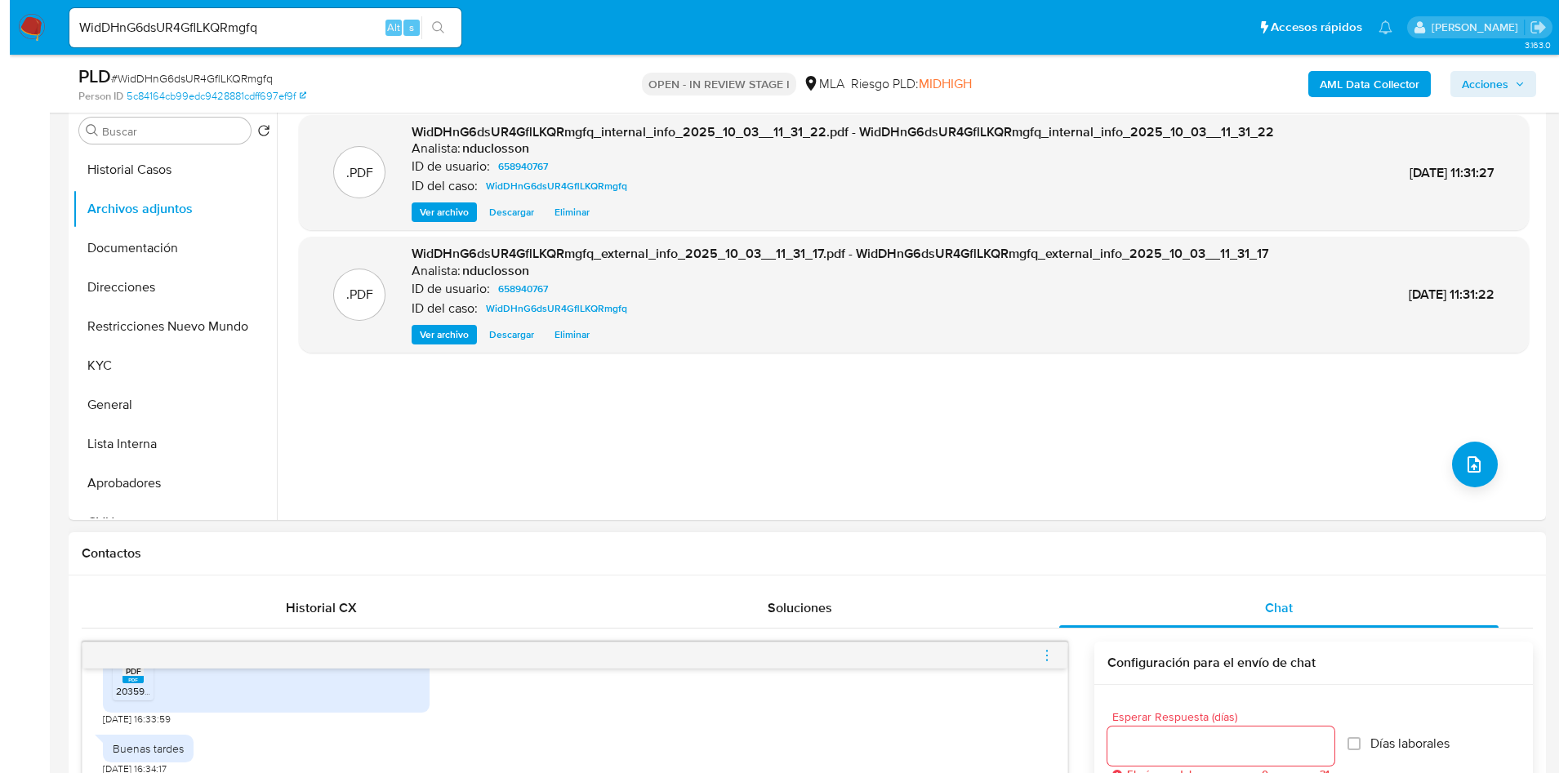
scroll to position [245, 0]
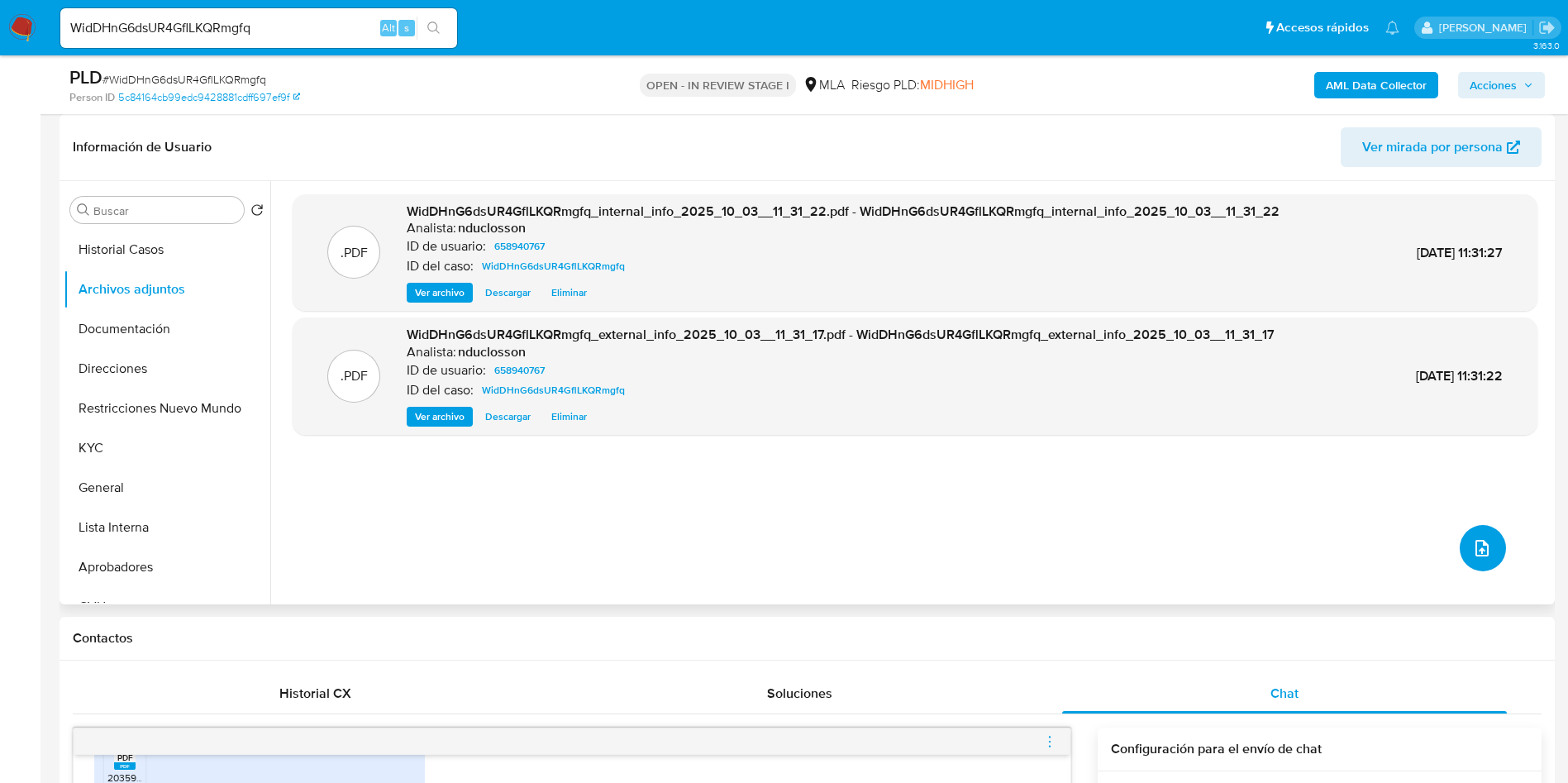
click at [1478, 545] on icon "upload-file" at bounding box center [1482, 548] width 13 height 17
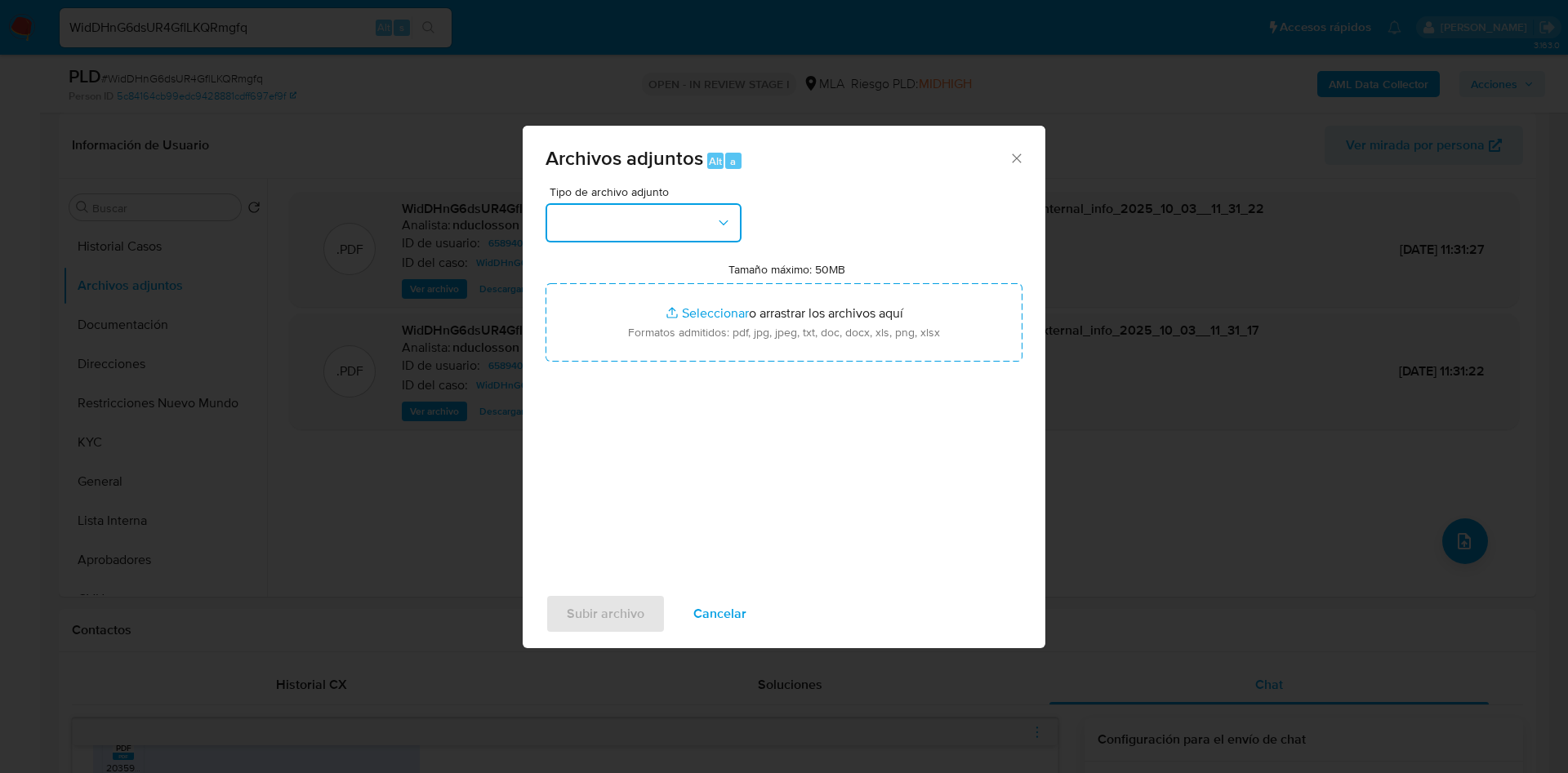
click at [609, 231] on button "button" at bounding box center [644, 222] width 196 height 39
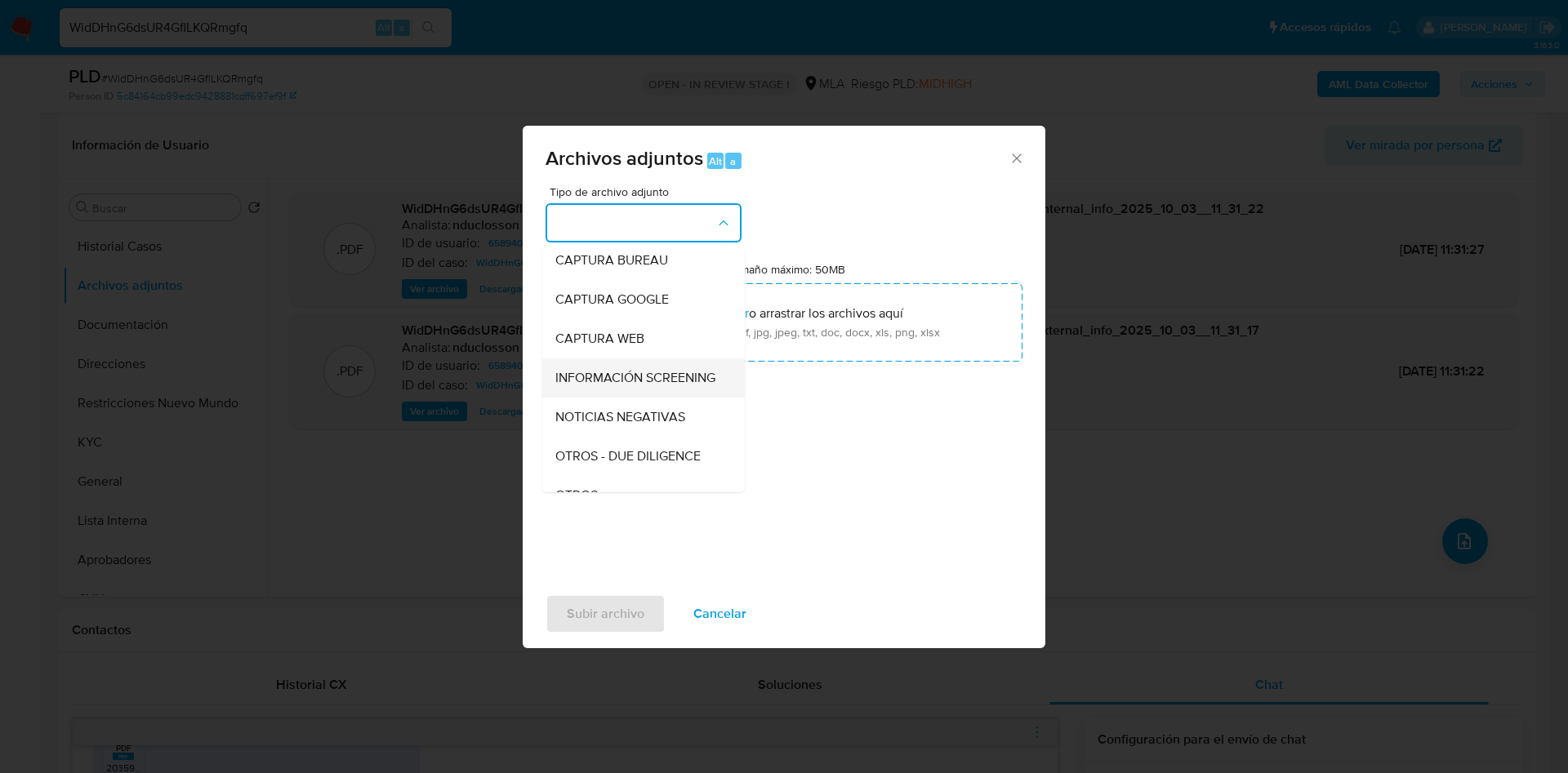
scroll to position [207, 0]
click at [598, 381] on span "OTROS" at bounding box center [577, 373] width 42 height 16
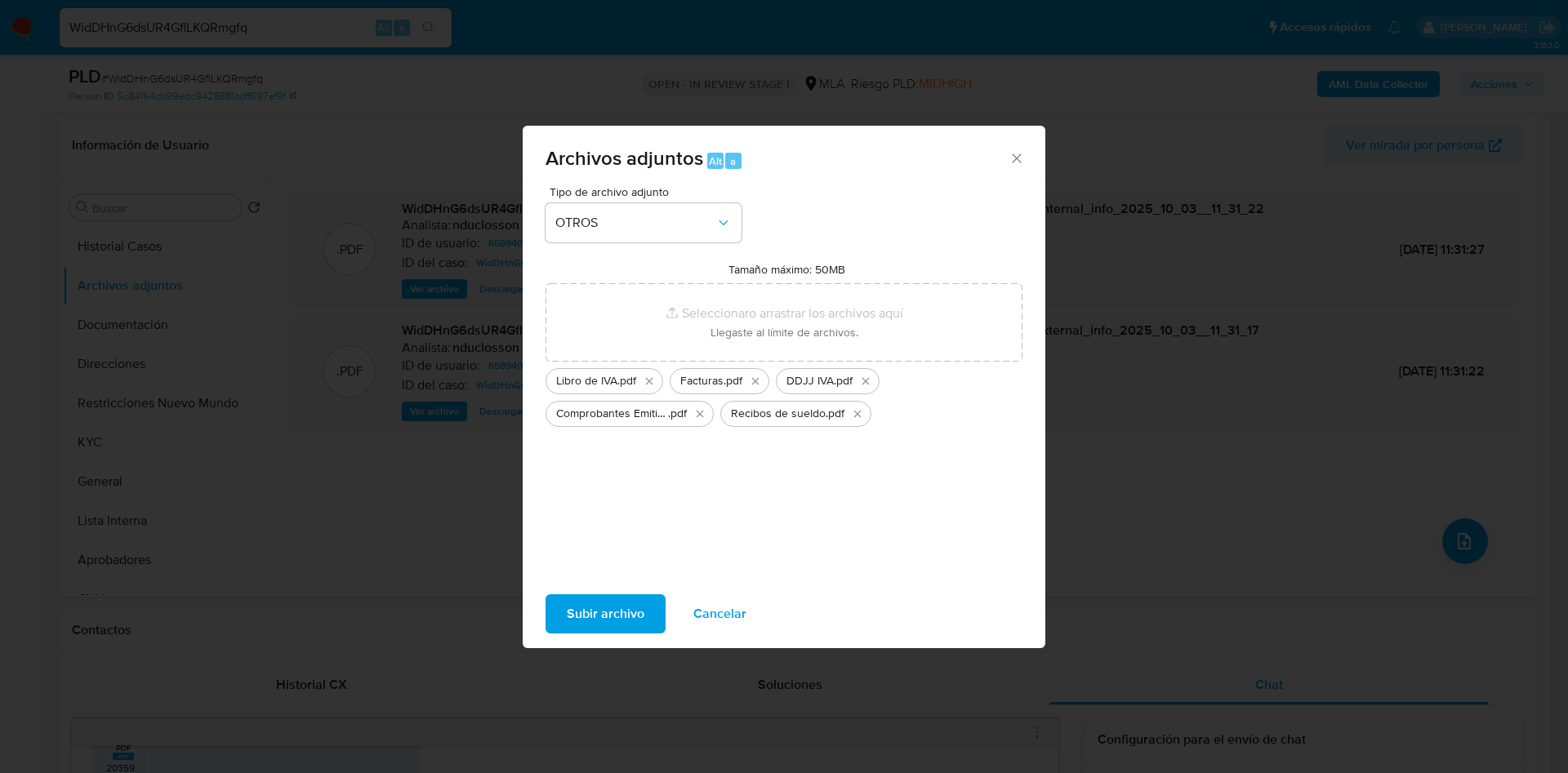
click at [626, 625] on span "Subir archivo" at bounding box center [605, 613] width 78 height 36
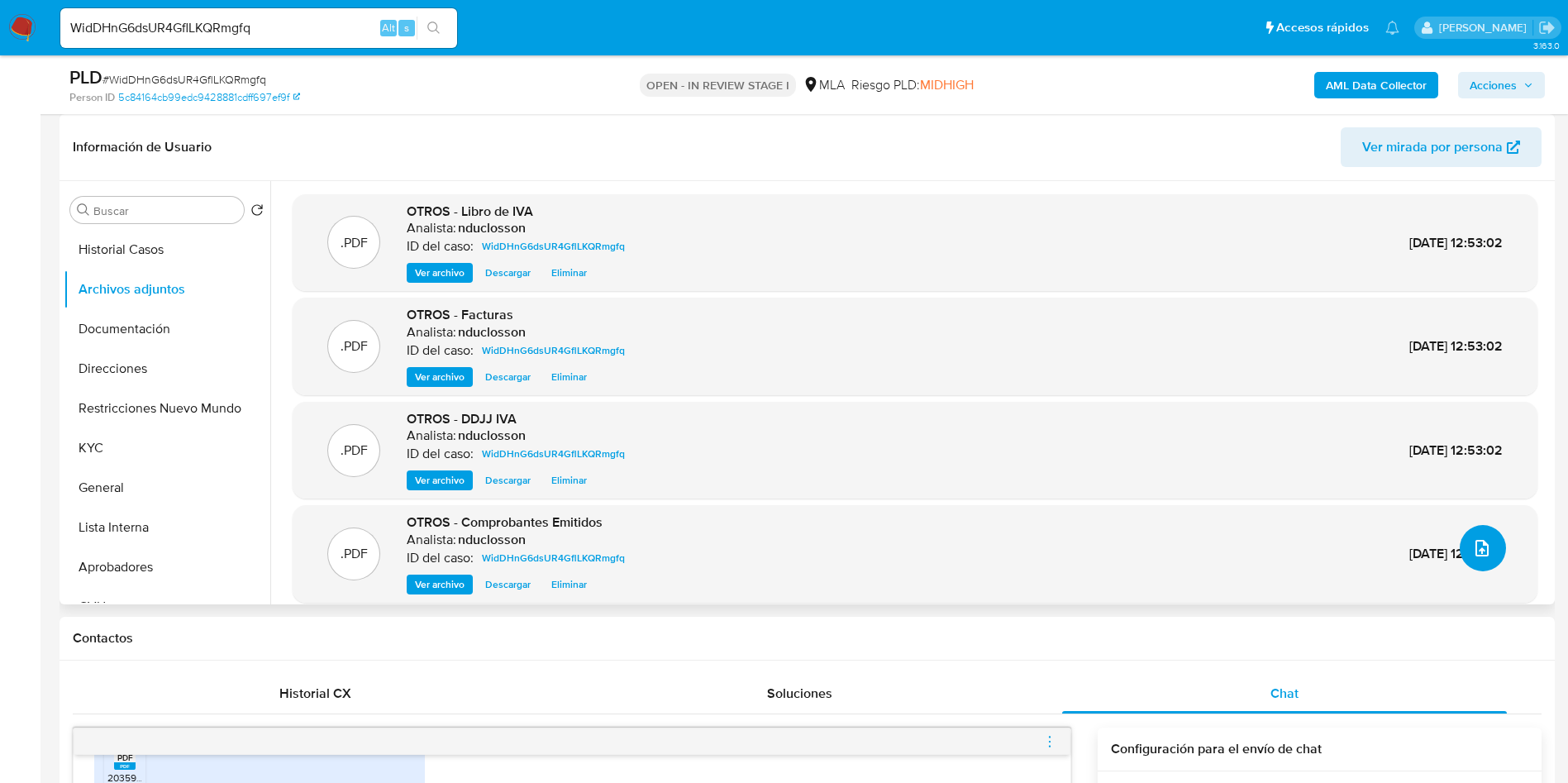
click at [1480, 548] on icon "upload-file" at bounding box center [1481, 548] width 19 height 19
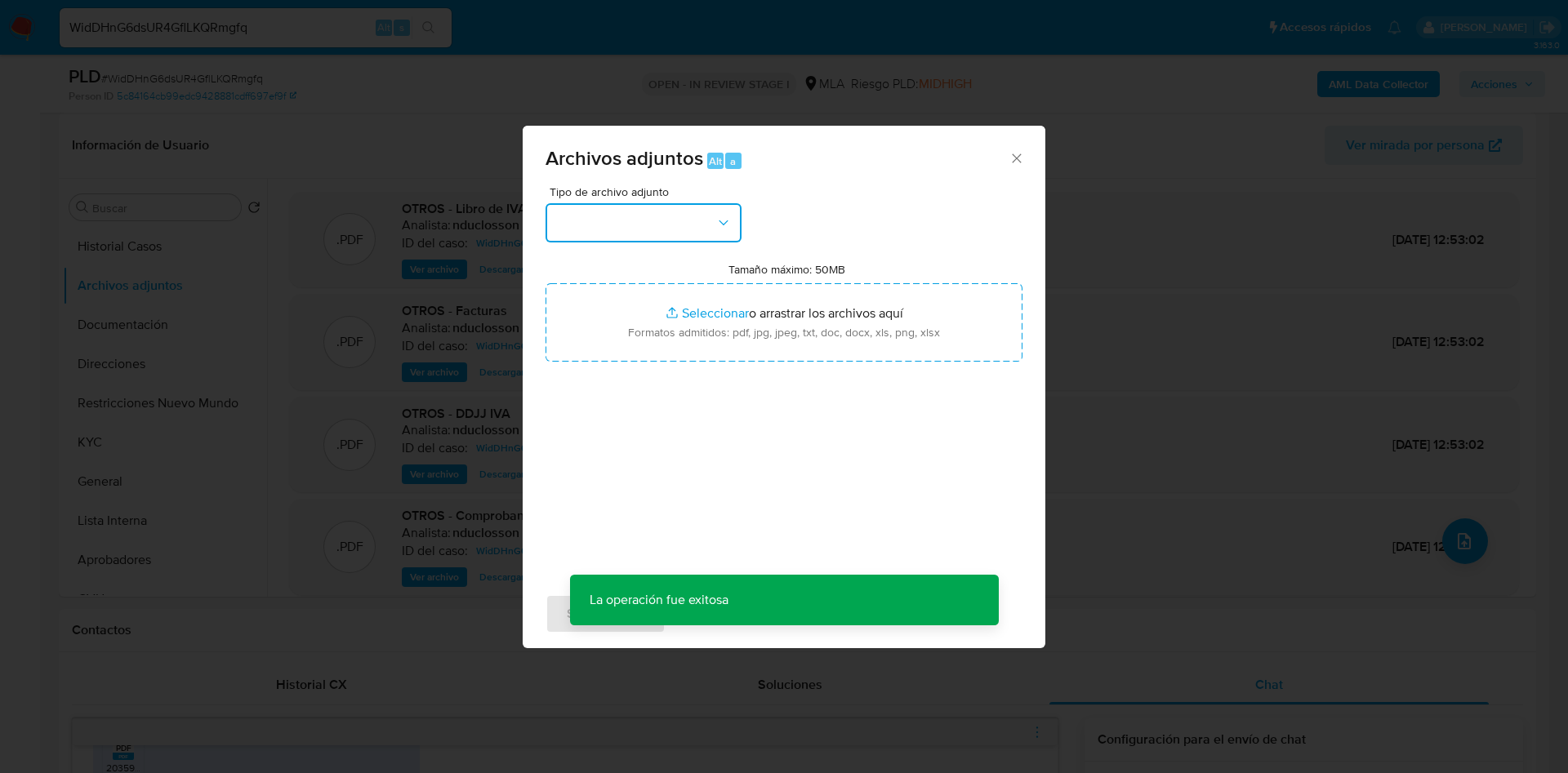
click at [667, 239] on button "button" at bounding box center [644, 222] width 196 height 39
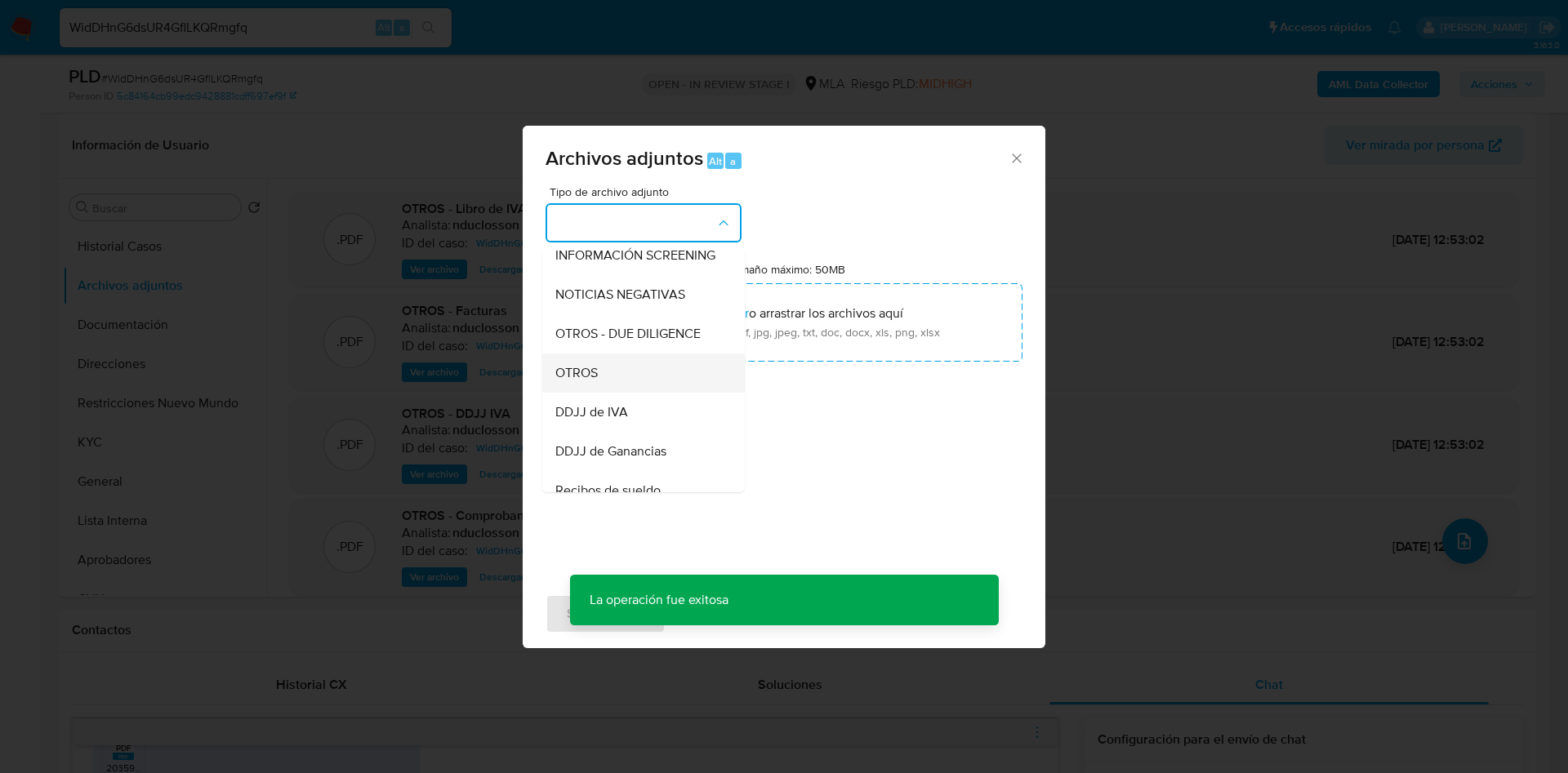
click at [587, 381] on span "OTROS" at bounding box center [577, 373] width 42 height 16
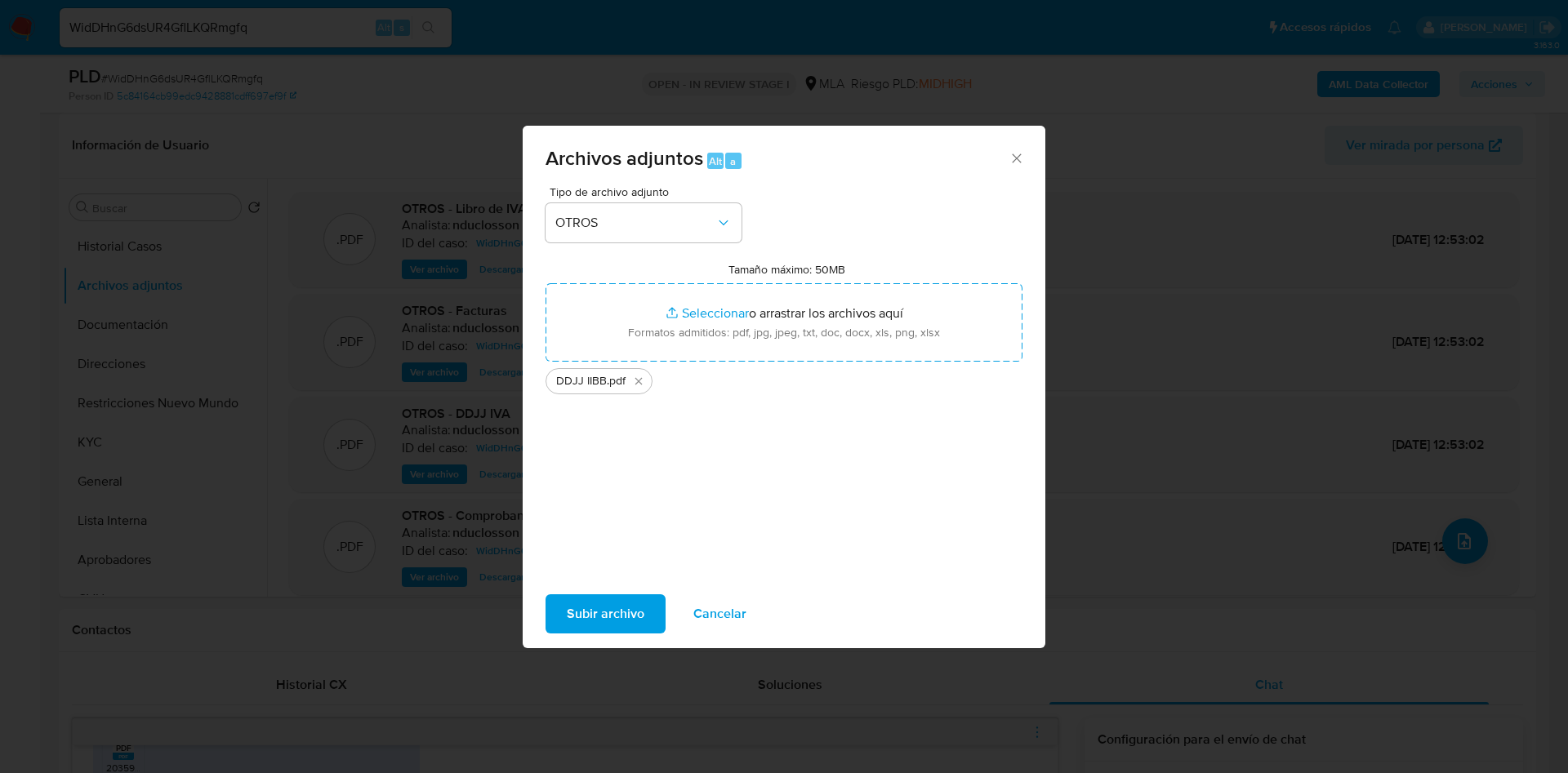
click at [611, 615] on span "Subir archivo" at bounding box center [605, 613] width 78 height 36
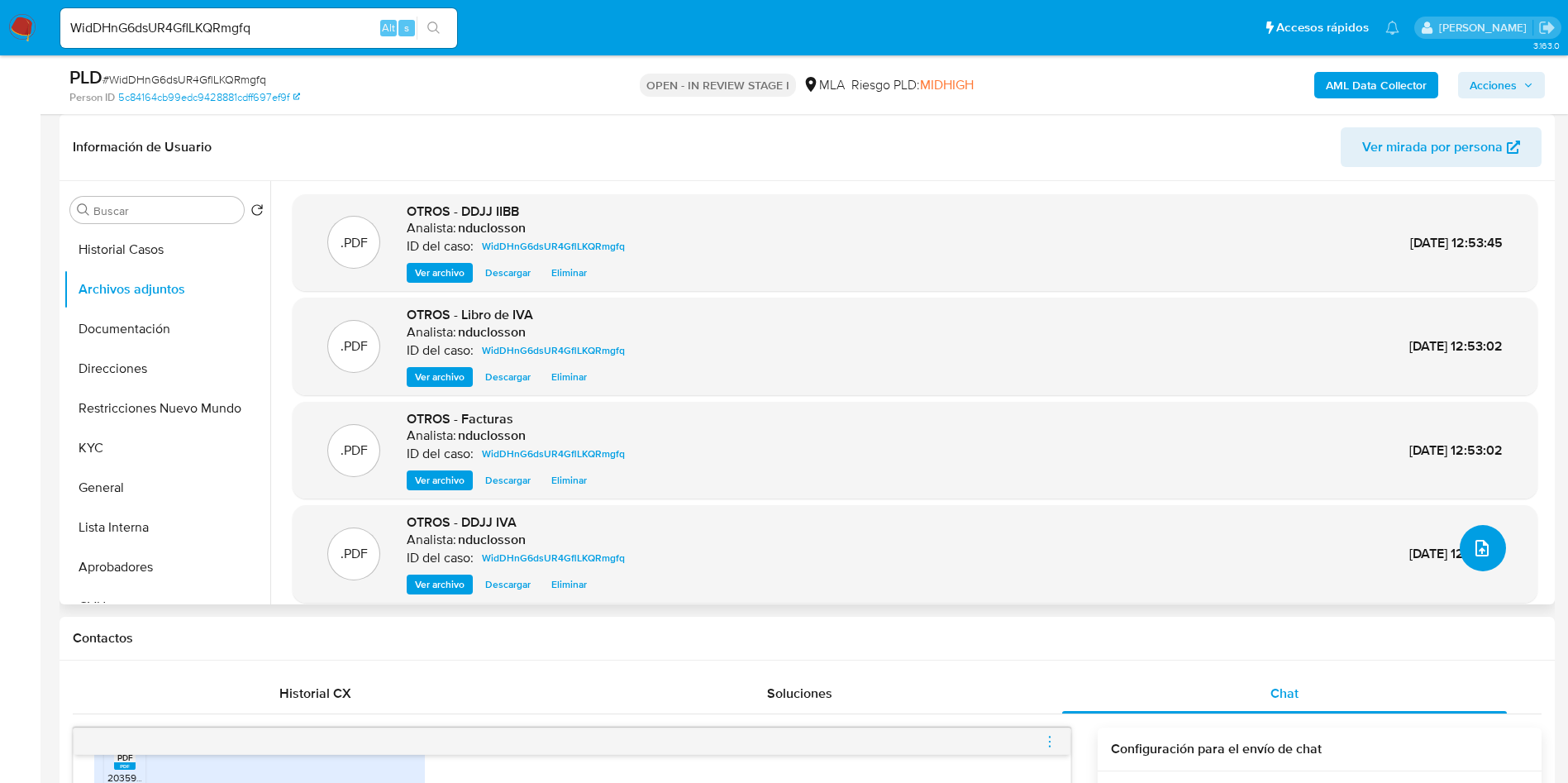
click at [1477, 555] on icon "upload-file" at bounding box center [1481, 548] width 19 height 19
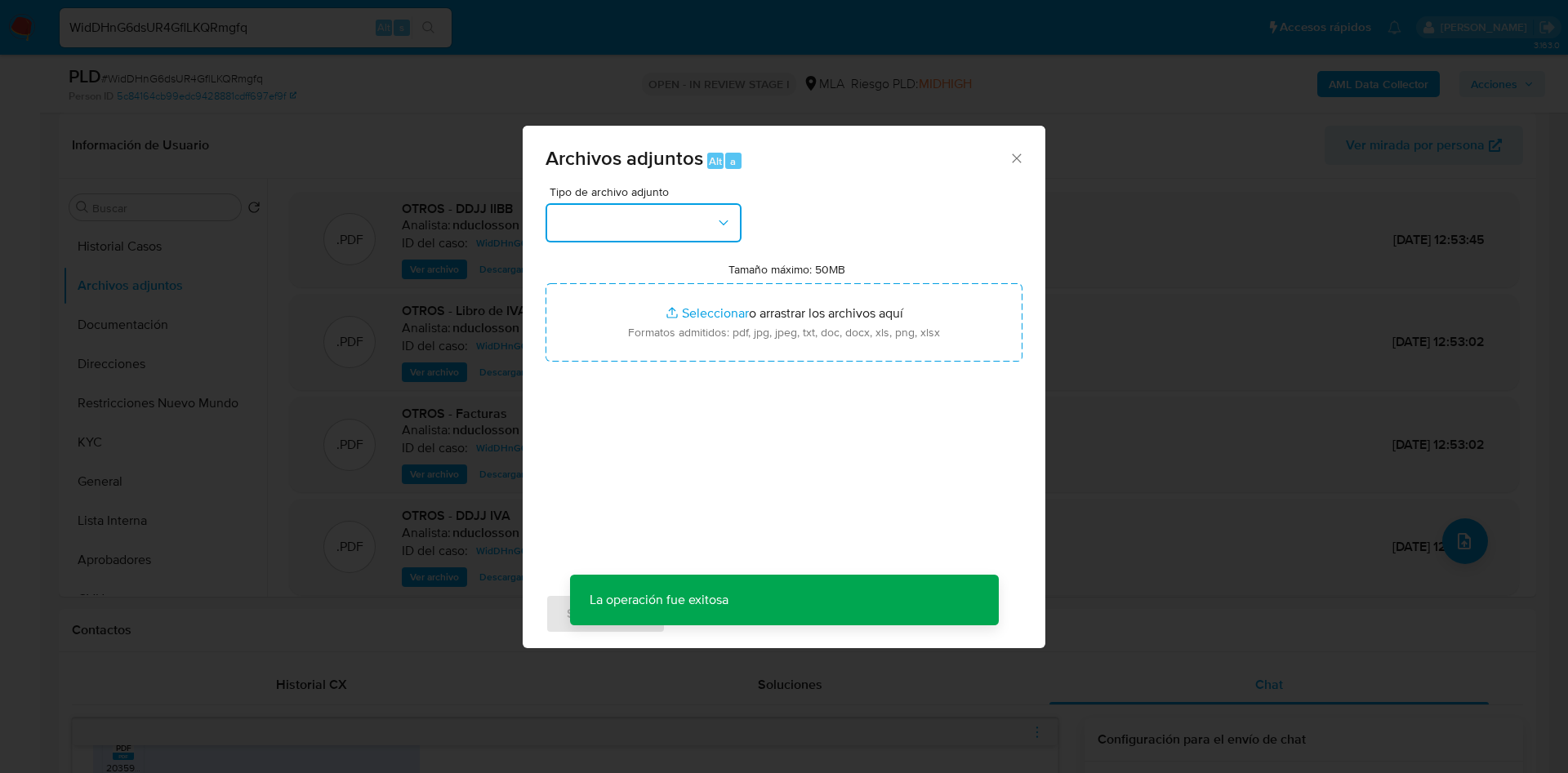
click at [621, 237] on button "button" at bounding box center [644, 222] width 196 height 39
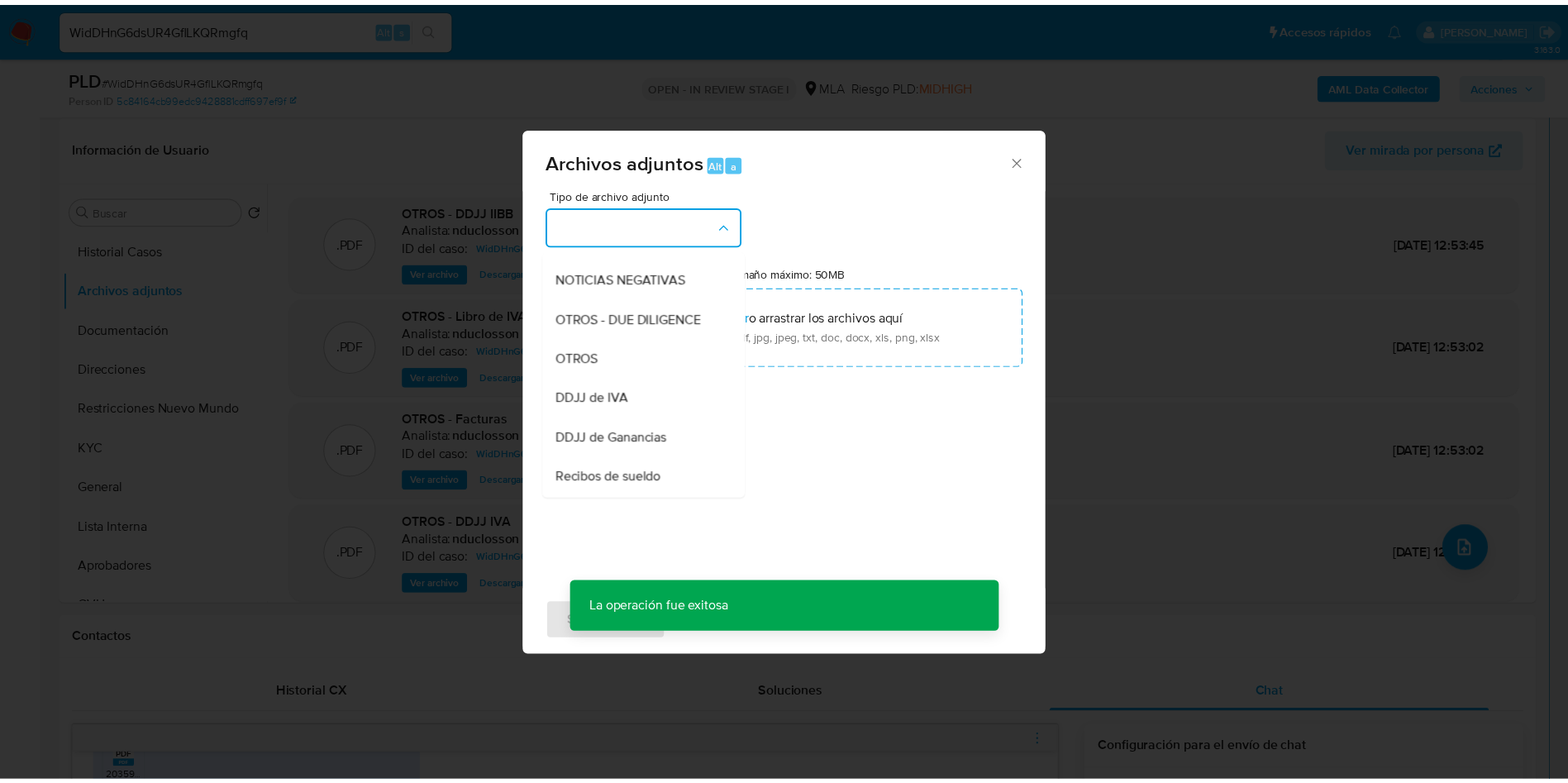
scroll to position [334, 0]
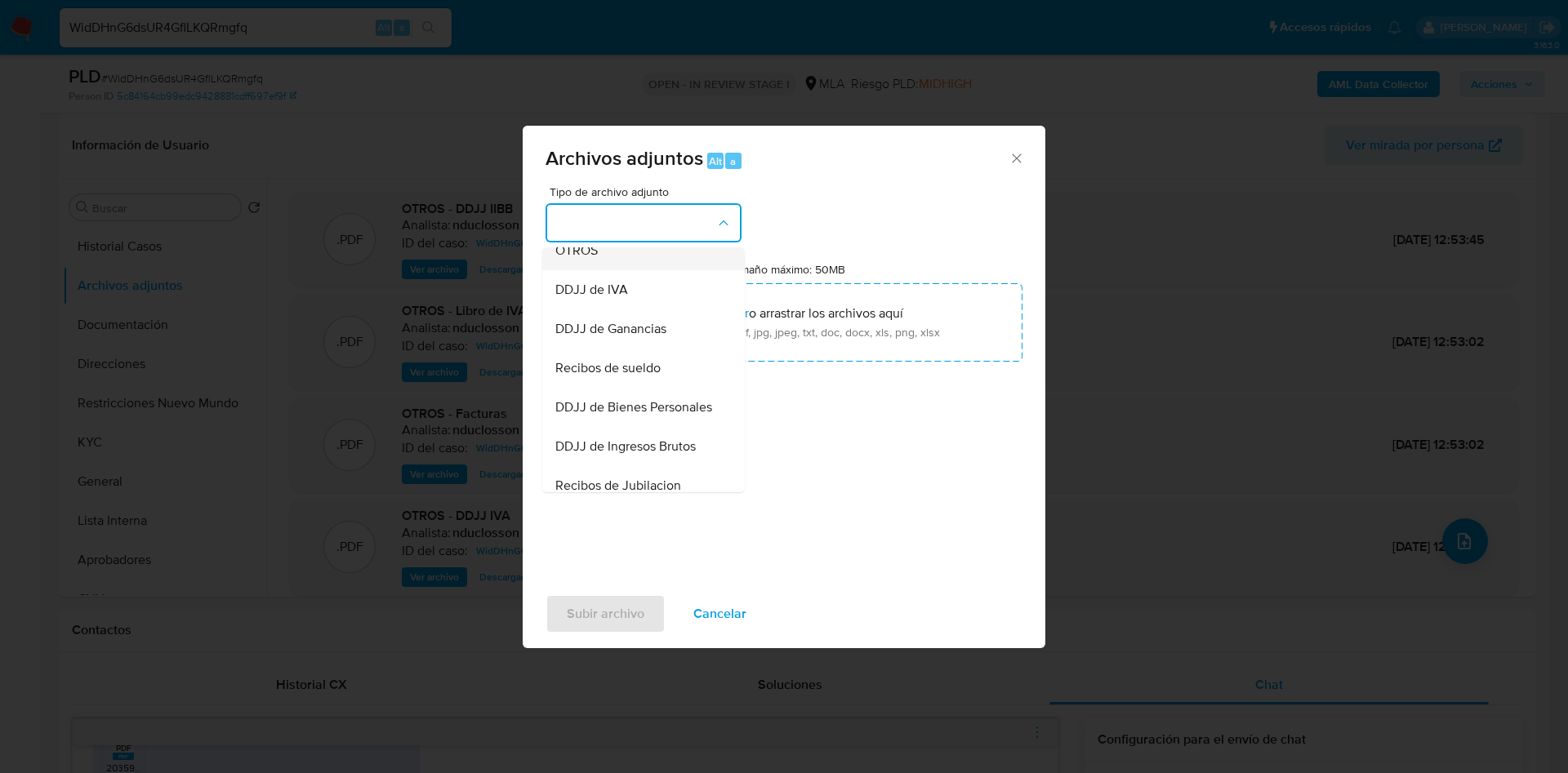
click at [568, 259] on span "OTROS" at bounding box center [577, 250] width 42 height 16
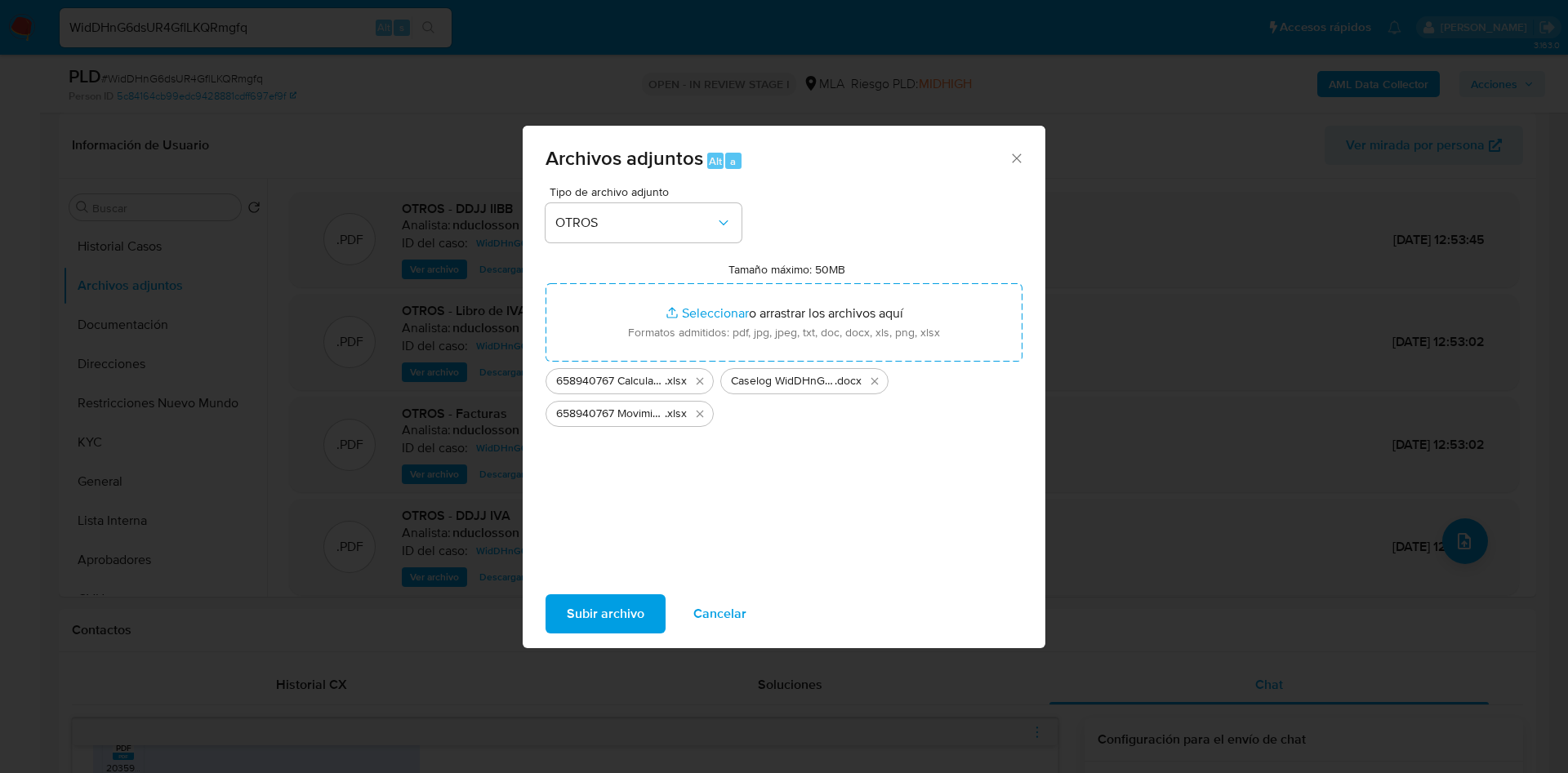
click at [613, 626] on span "Subir archivo" at bounding box center [605, 613] width 78 height 36
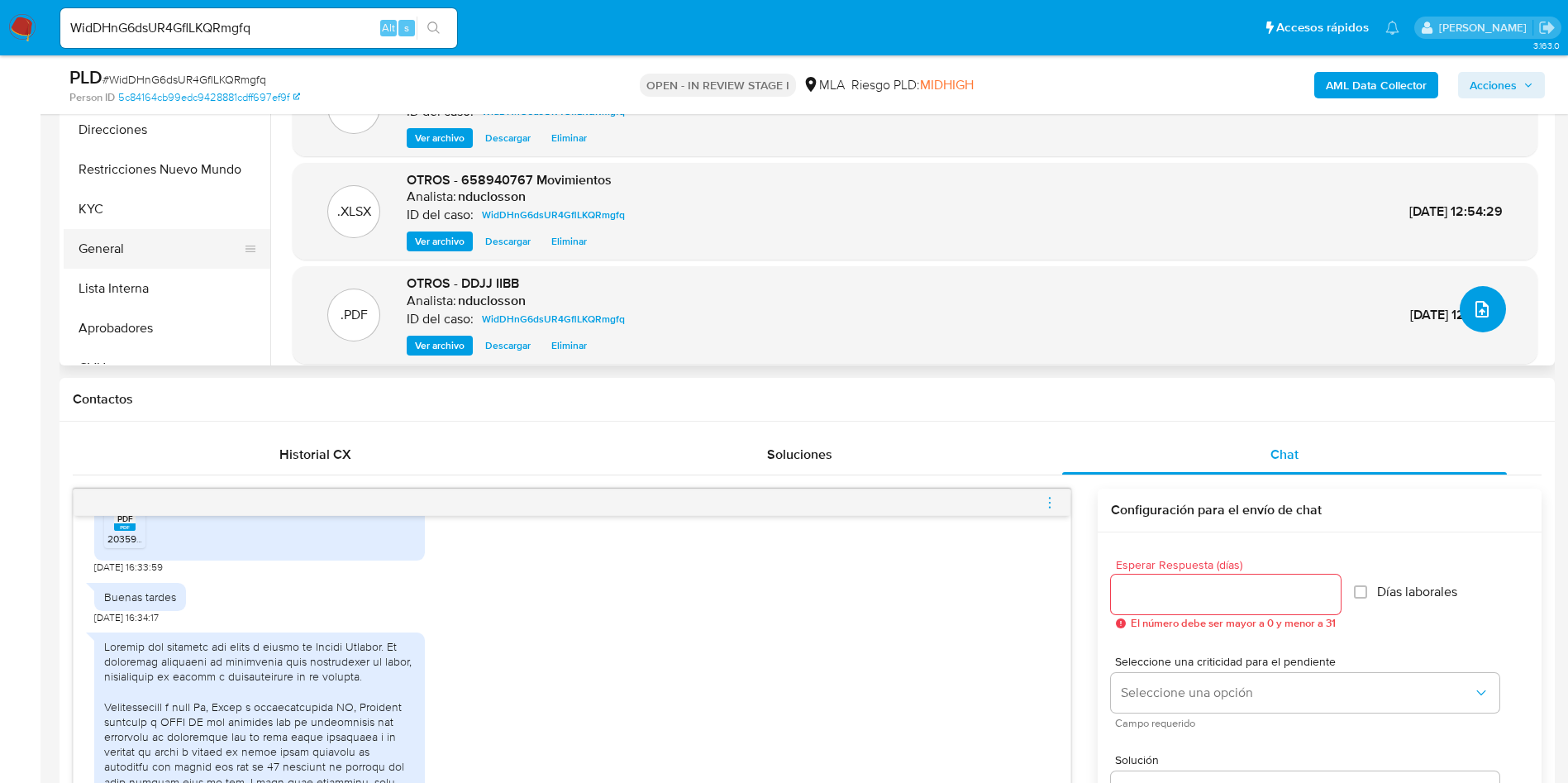
scroll to position [372, 0]
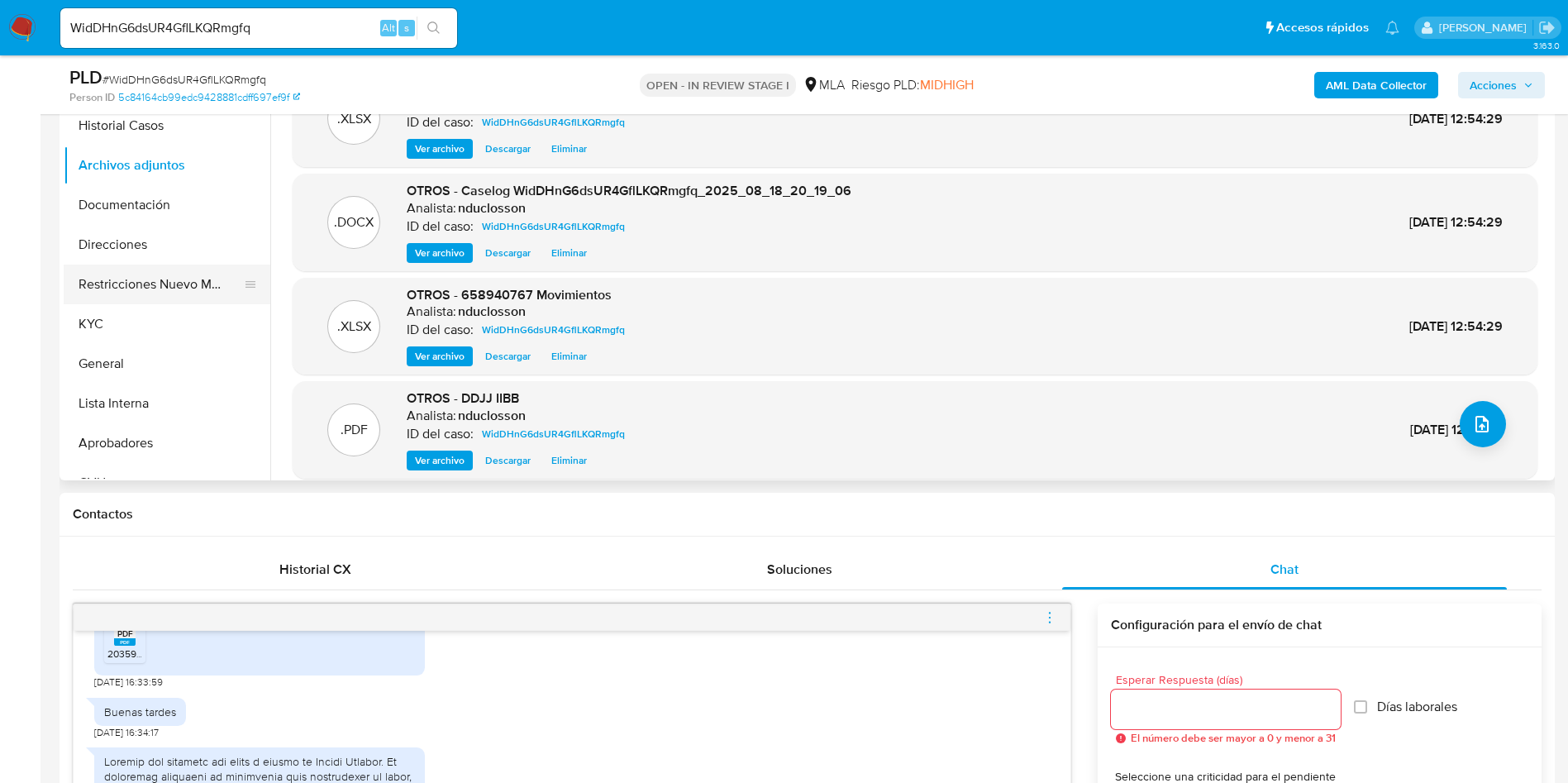
click at [166, 284] on button "Restricciones Nuevo Mundo" at bounding box center [160, 284] width 193 height 40
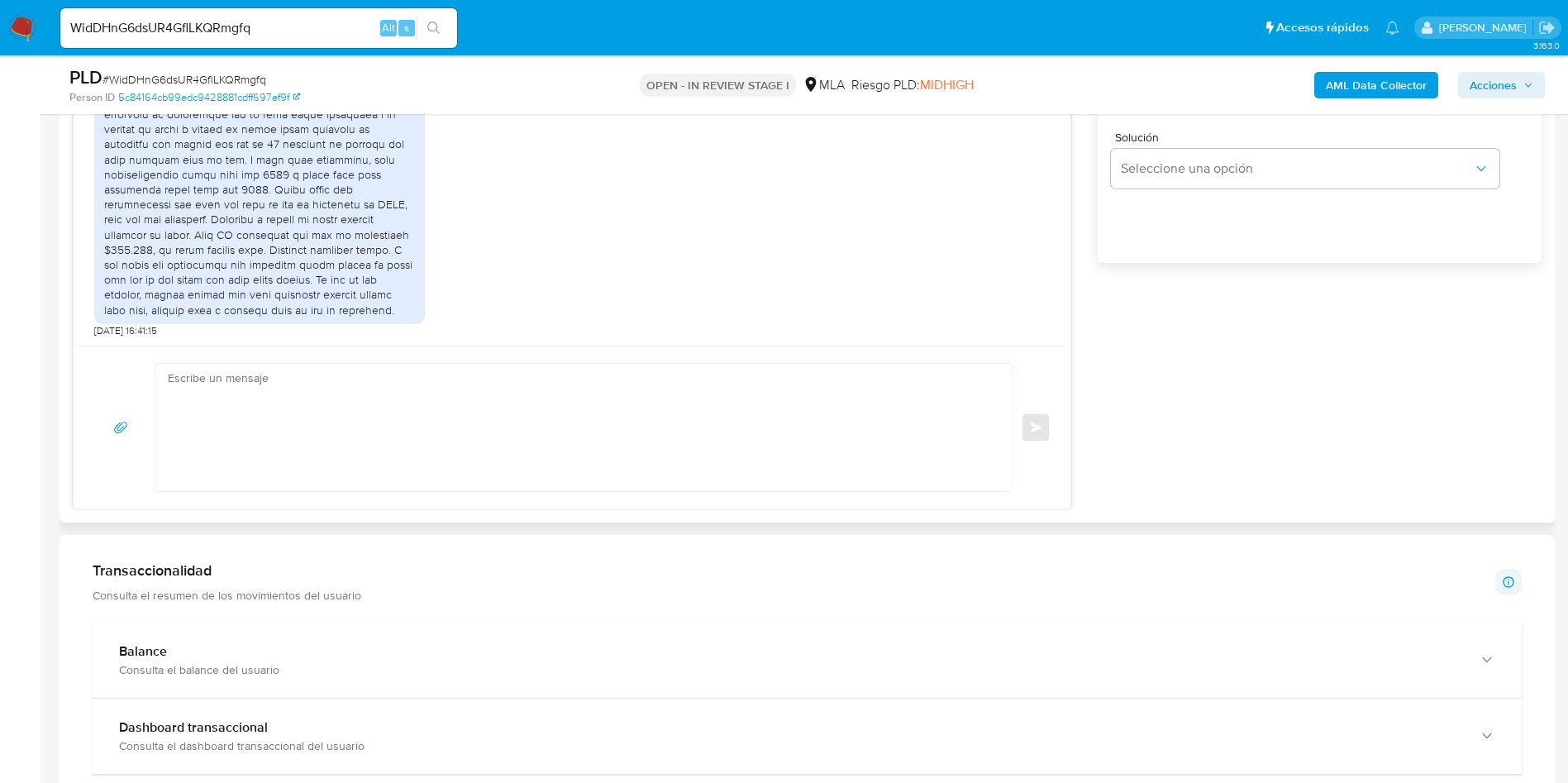
scroll to position [1116, 0]
click at [497, 407] on textarea at bounding box center [579, 421] width 823 height 128
paste textarea "Hola, Muchas gracias por la respuesta. Analizamos tu caso y notamos que la info…"
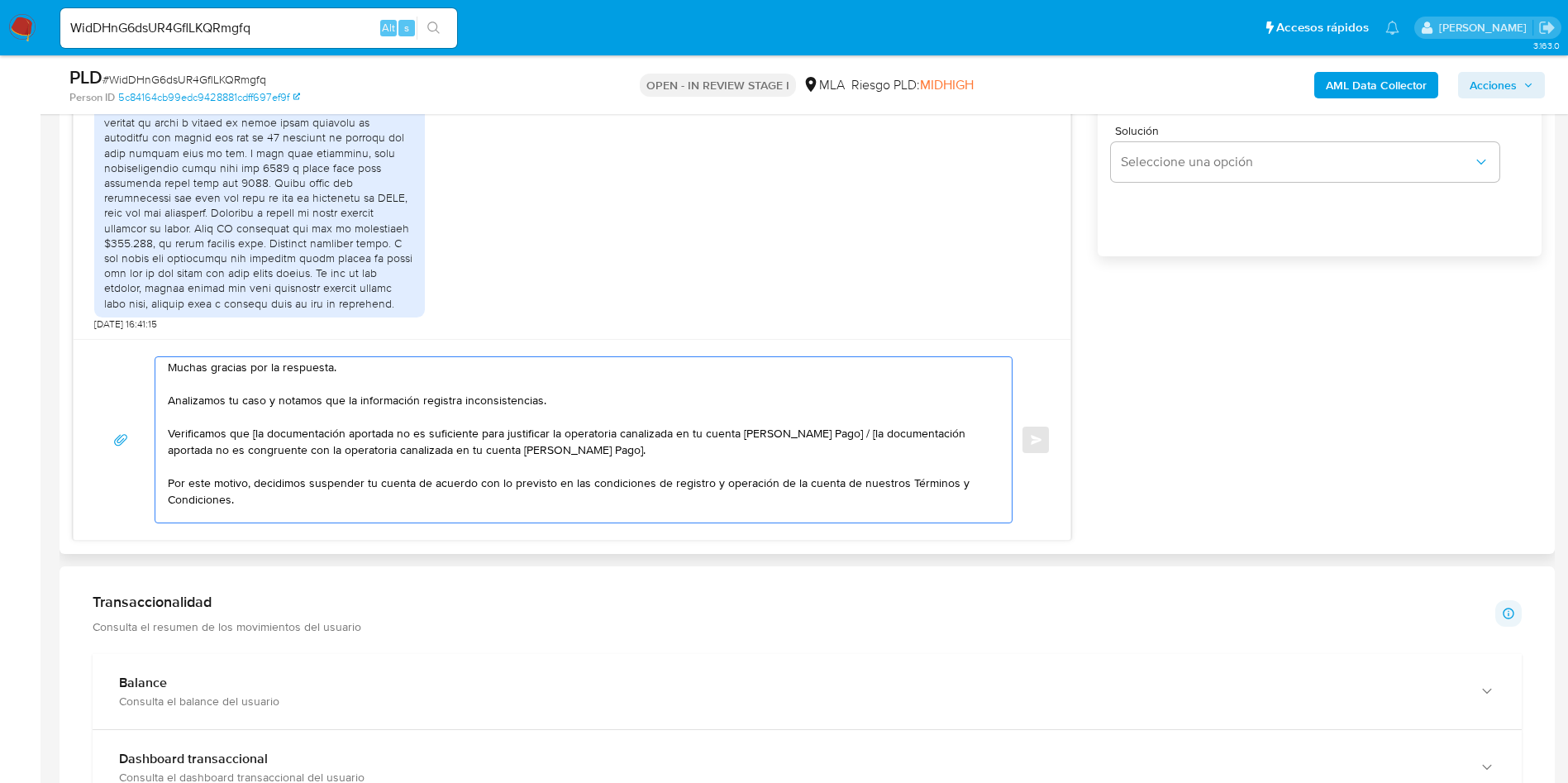
scroll to position [0, 0]
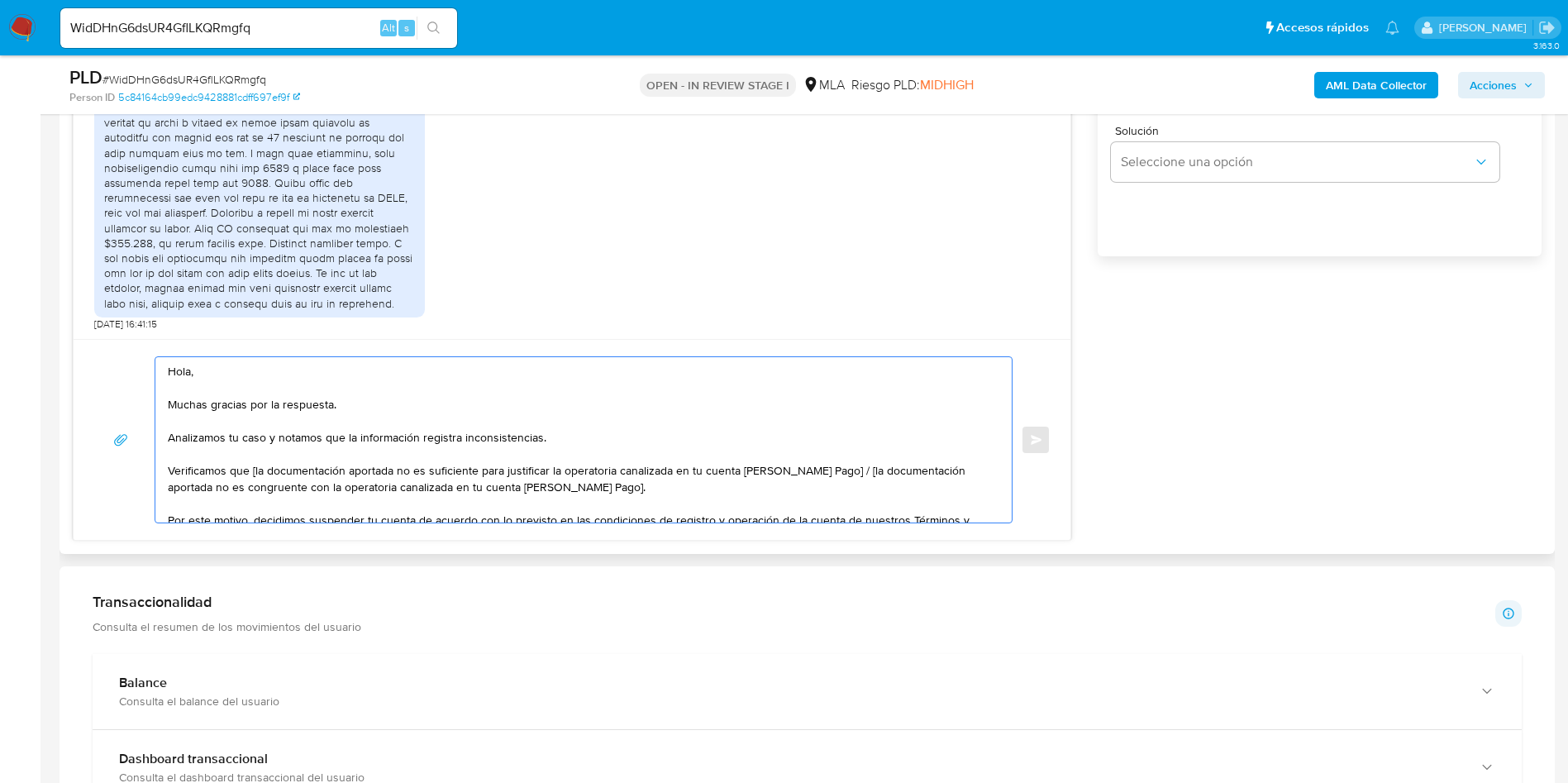
drag, startPoint x: 648, startPoint y: 487, endPoint x: 829, endPoint y: 470, distance: 181.8
click at [829, 470] on textarea "Hola, Muchas gracias por la respuesta. Analizamos tu caso y notamos que la info…" at bounding box center [579, 440] width 823 height 166
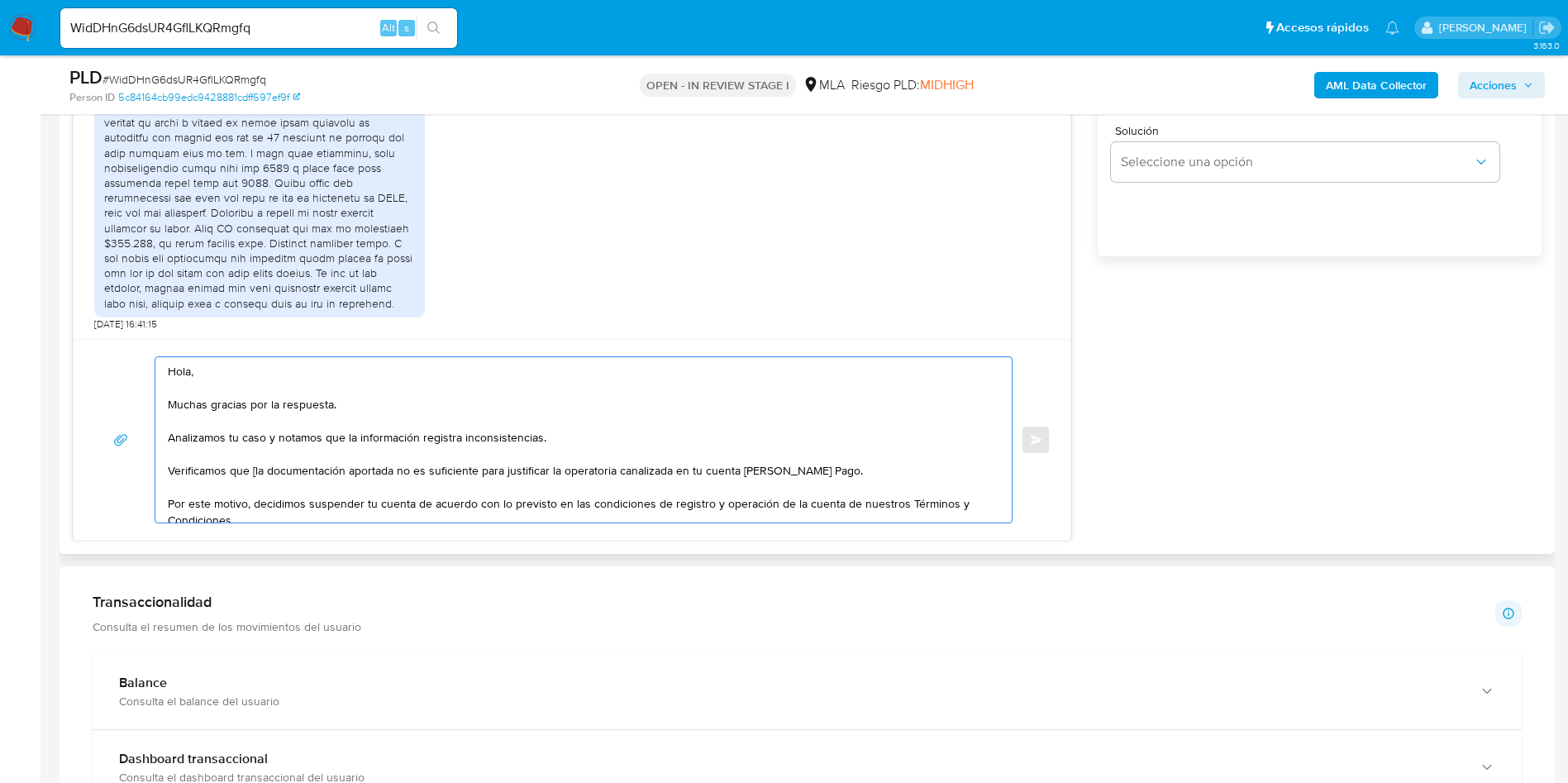
click at [253, 478] on textarea "Hola, Muchas gracias por la respuesta. Analizamos tu caso y notamos que la info…" at bounding box center [579, 440] width 823 height 166
type textarea "Hola, Muchas gracias por la respuesta. Analizamos tu caso y notamos que la info…"
click at [161, 77] on span "# WidDHnG6dsUR4GflLKQRmgfq" at bounding box center [184, 80] width 164 height 17
copy span "WidDHnG6dsUR4GflLKQRmgfq"
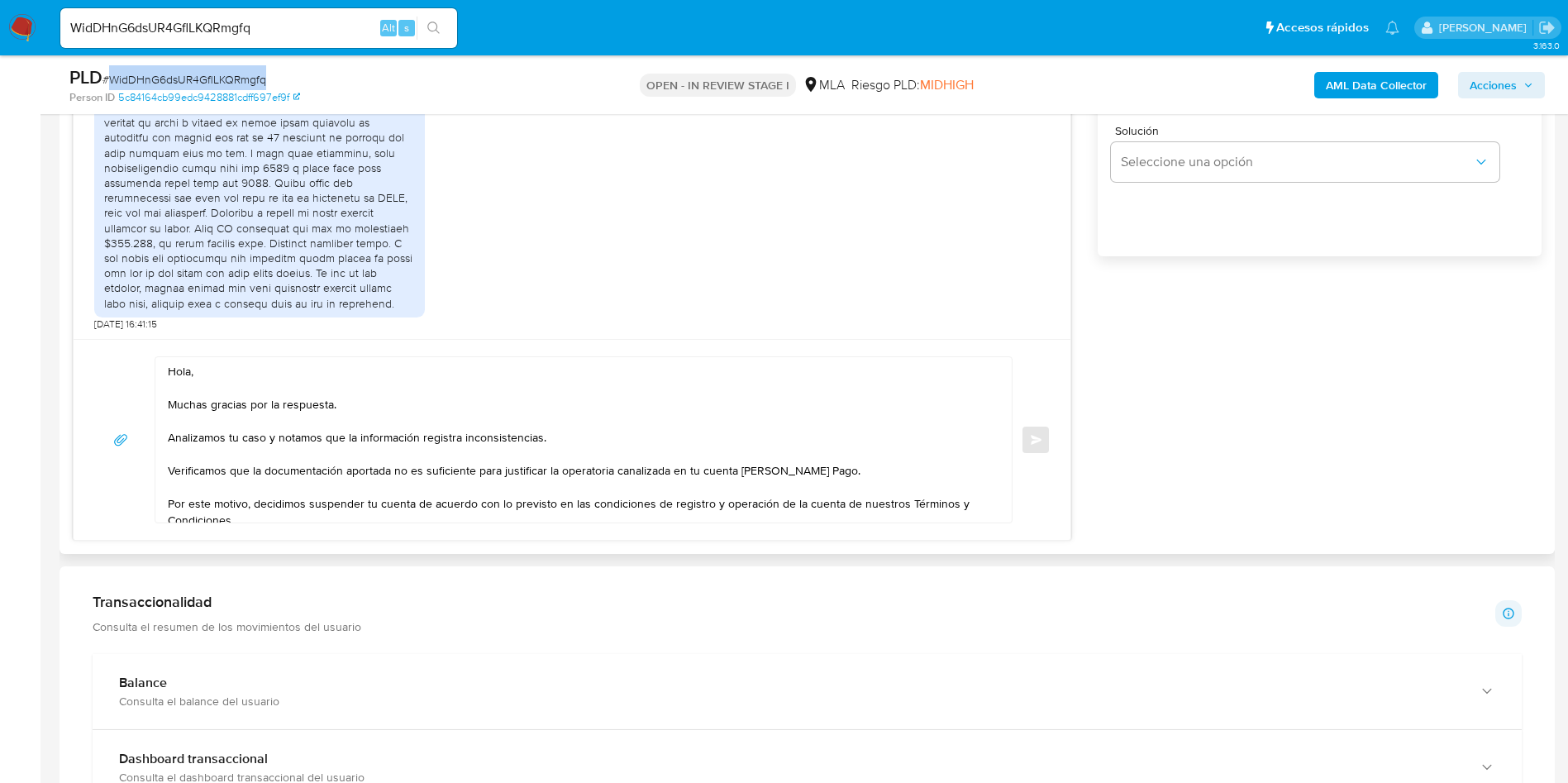
scroll to position [744, 0]
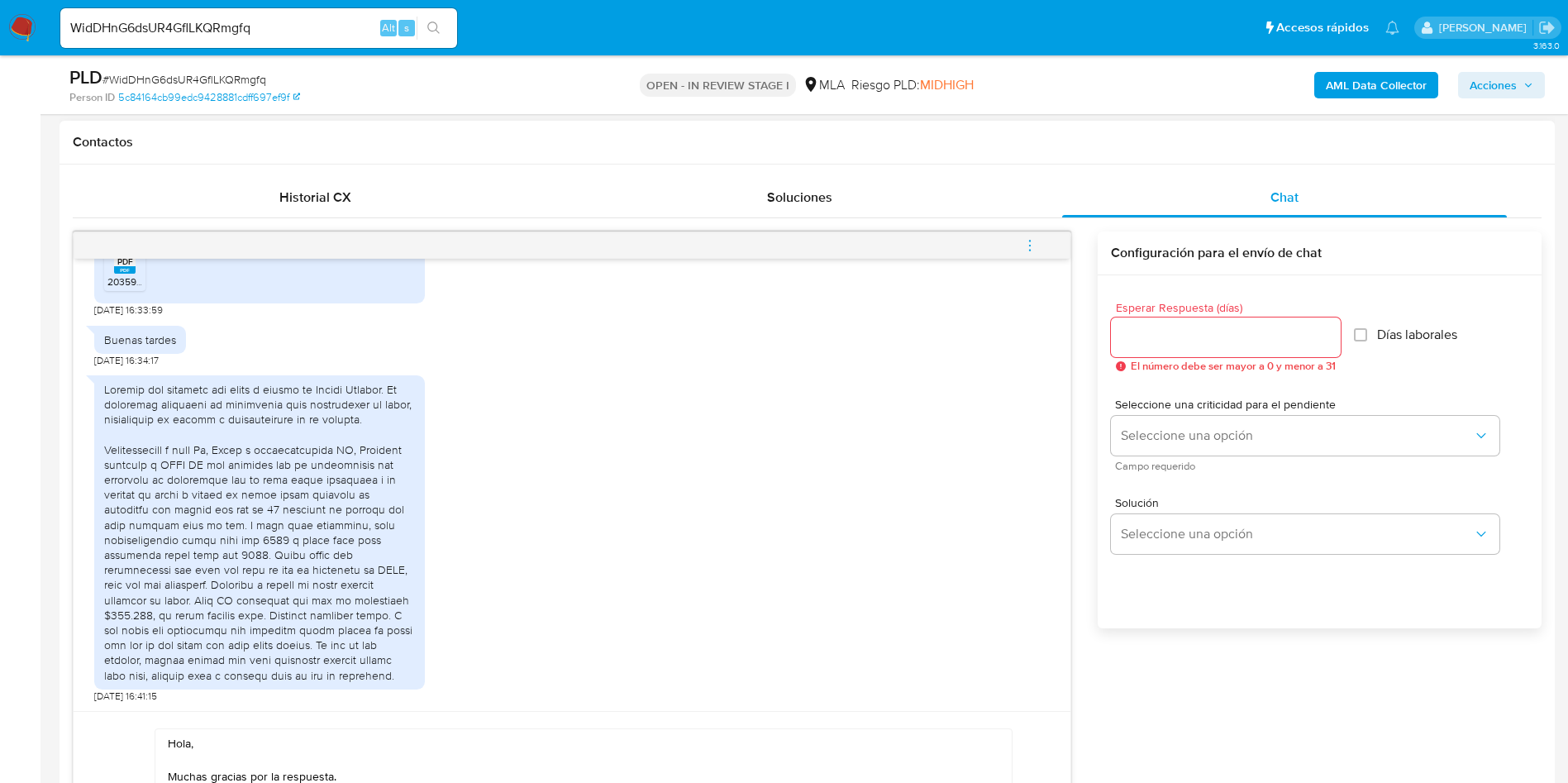
click at [1203, 354] on div at bounding box center [1226, 337] width 229 height 40
click at [1194, 343] on input "Esperar Respuesta (días)" at bounding box center [1226, 337] width 229 height 21
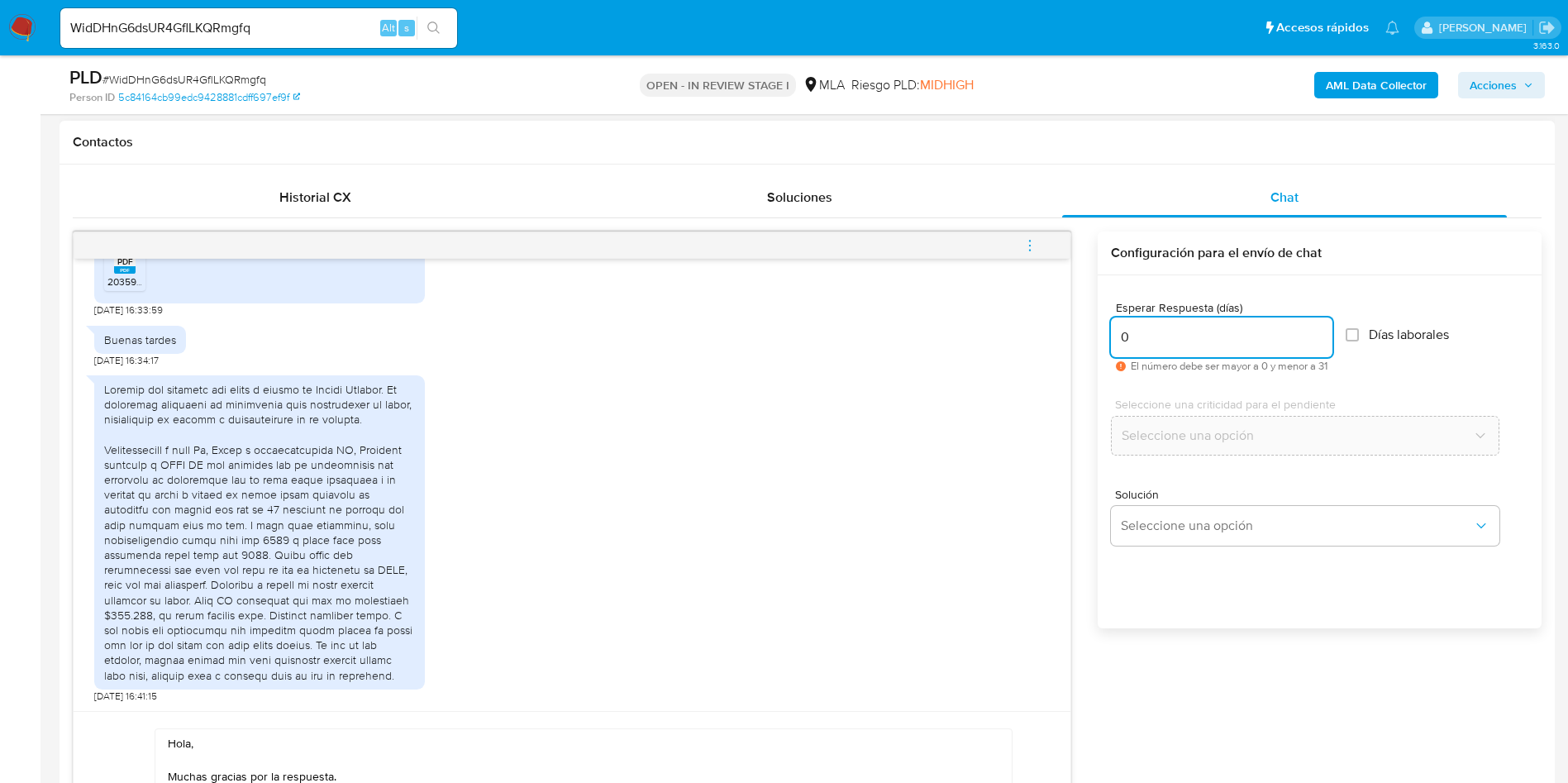
type input "0"
click at [1160, 645] on div "Esperar Respuesta (días) 0 El número debe ser mayor a 0 y menor a 31 Días labor…" at bounding box center [1320, 474] width 444 height 397
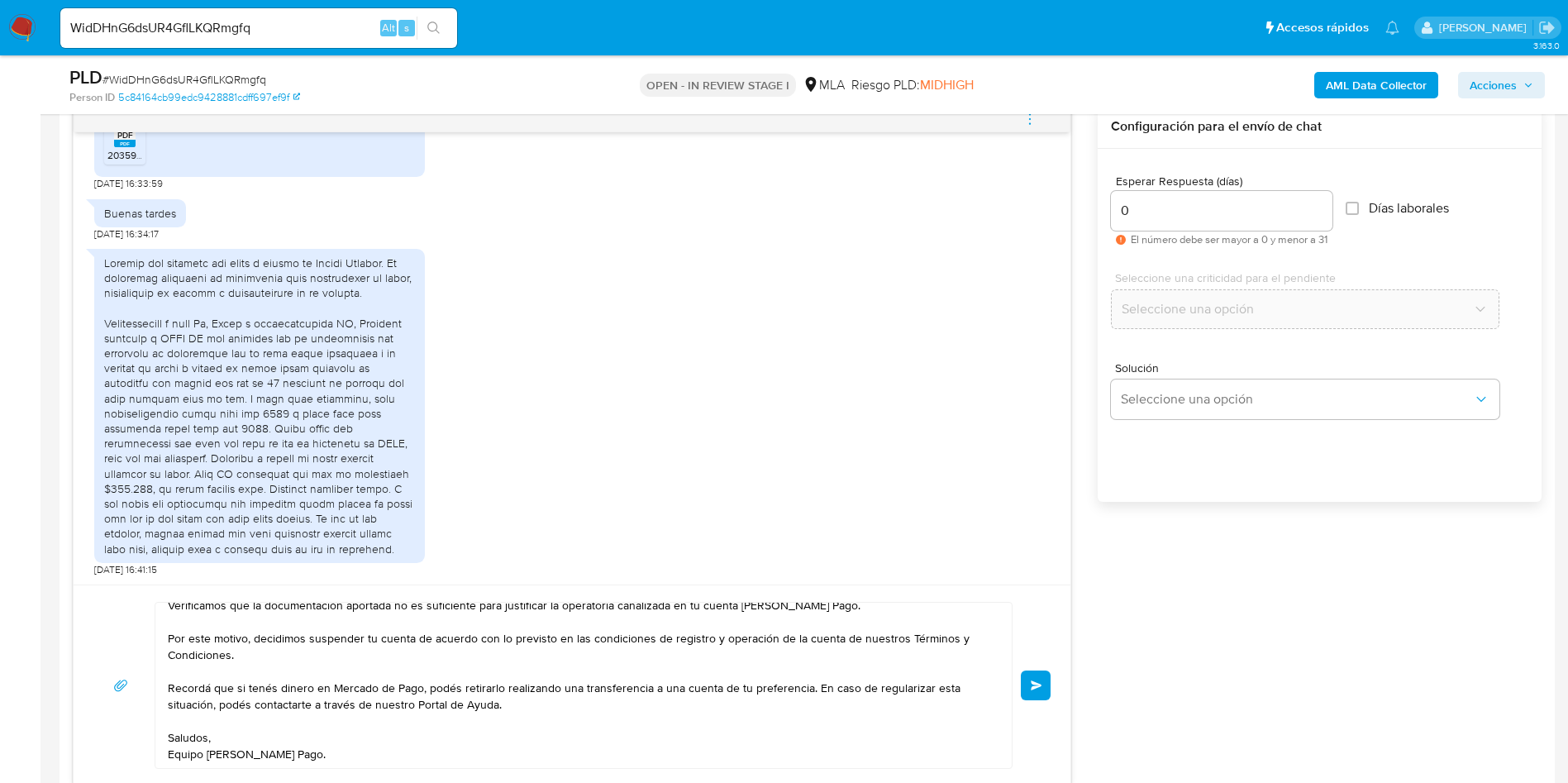
scroll to position [992, 0]
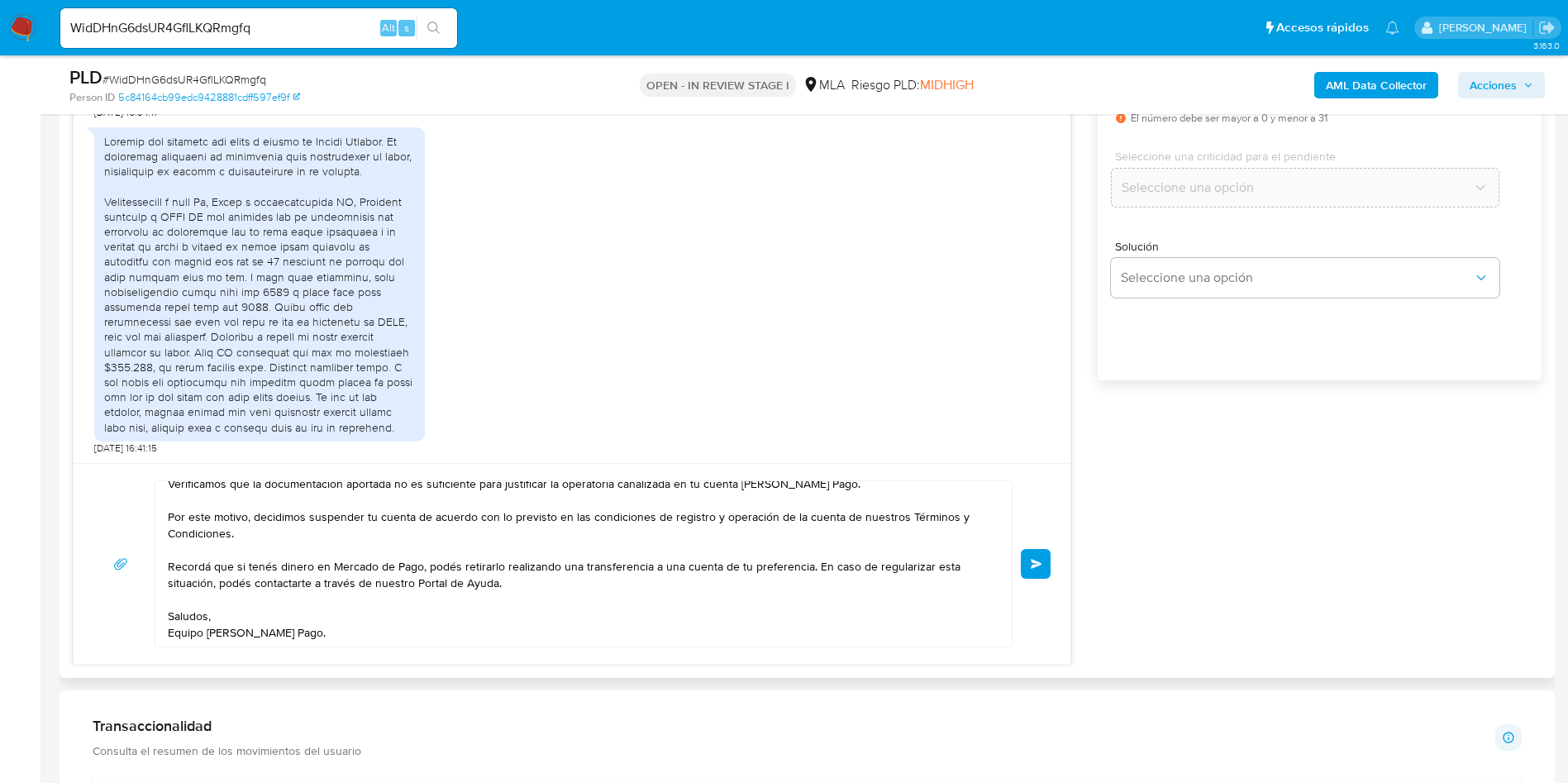
click at [1036, 566] on span "Enviar" at bounding box center [1036, 564] width 12 height 10
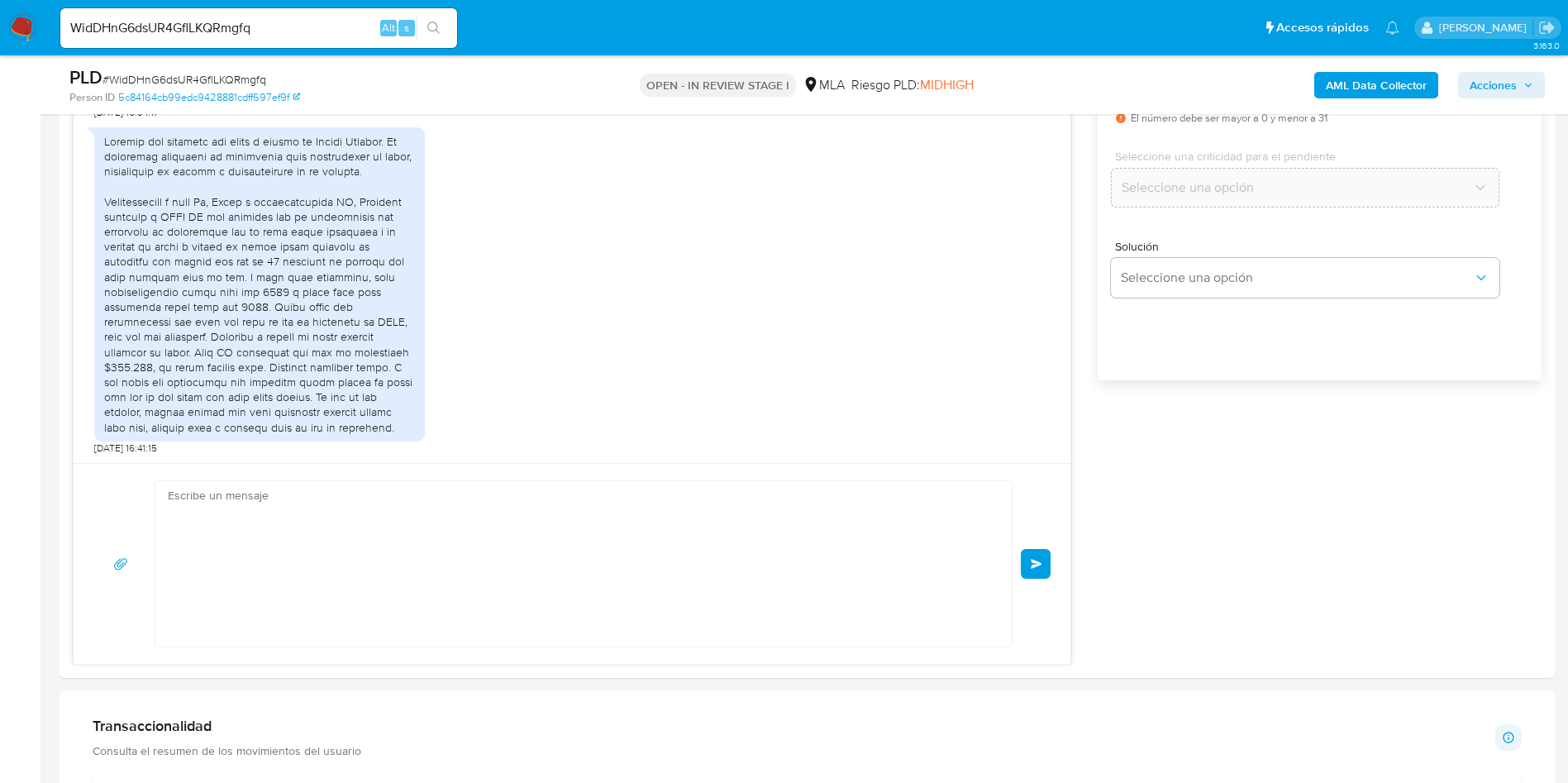
scroll to position [2104, 0]
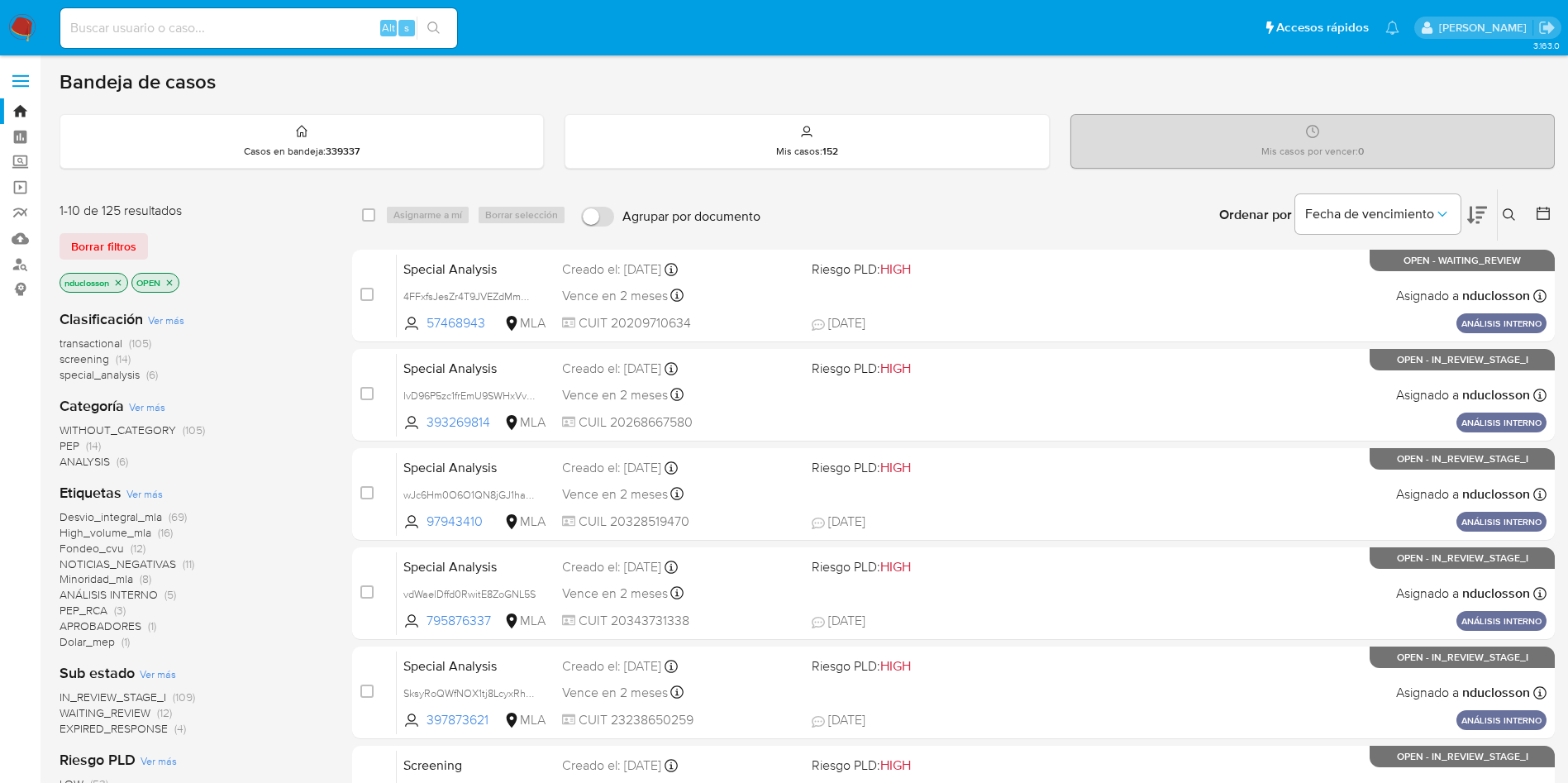
click at [1510, 206] on button at bounding box center [1511, 215] width 27 height 19
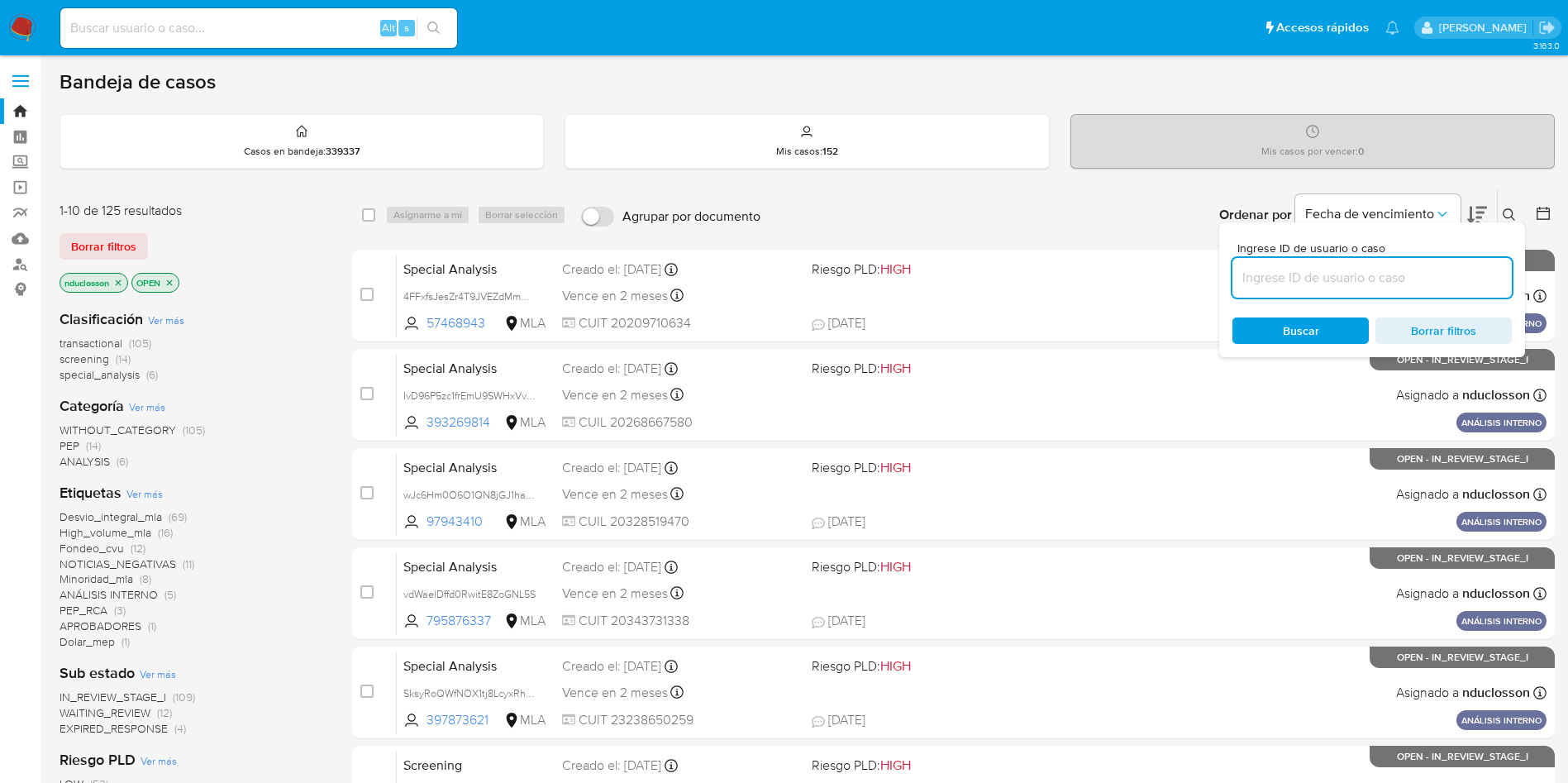
click at [1267, 287] on input at bounding box center [1372, 278] width 279 height 21
type input "WidDHnG6dsUR4GflLKQRmgfq"
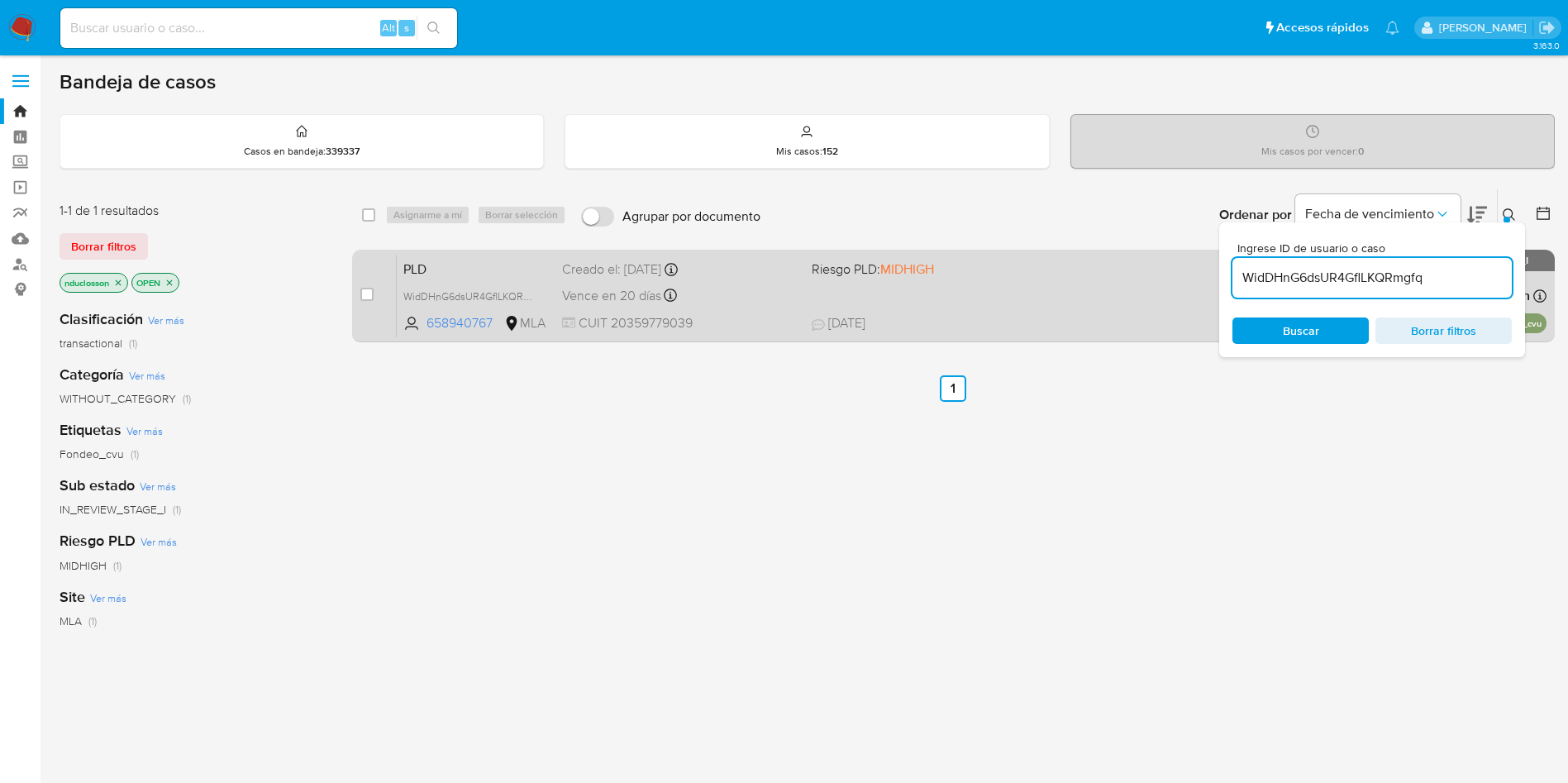
click at [375, 291] on div "case-item-checkbox No es posible asignar el caso" at bounding box center [378, 295] width 36 height 83
click at [367, 290] on input "checkbox" at bounding box center [367, 294] width 13 height 13
checkbox input "true"
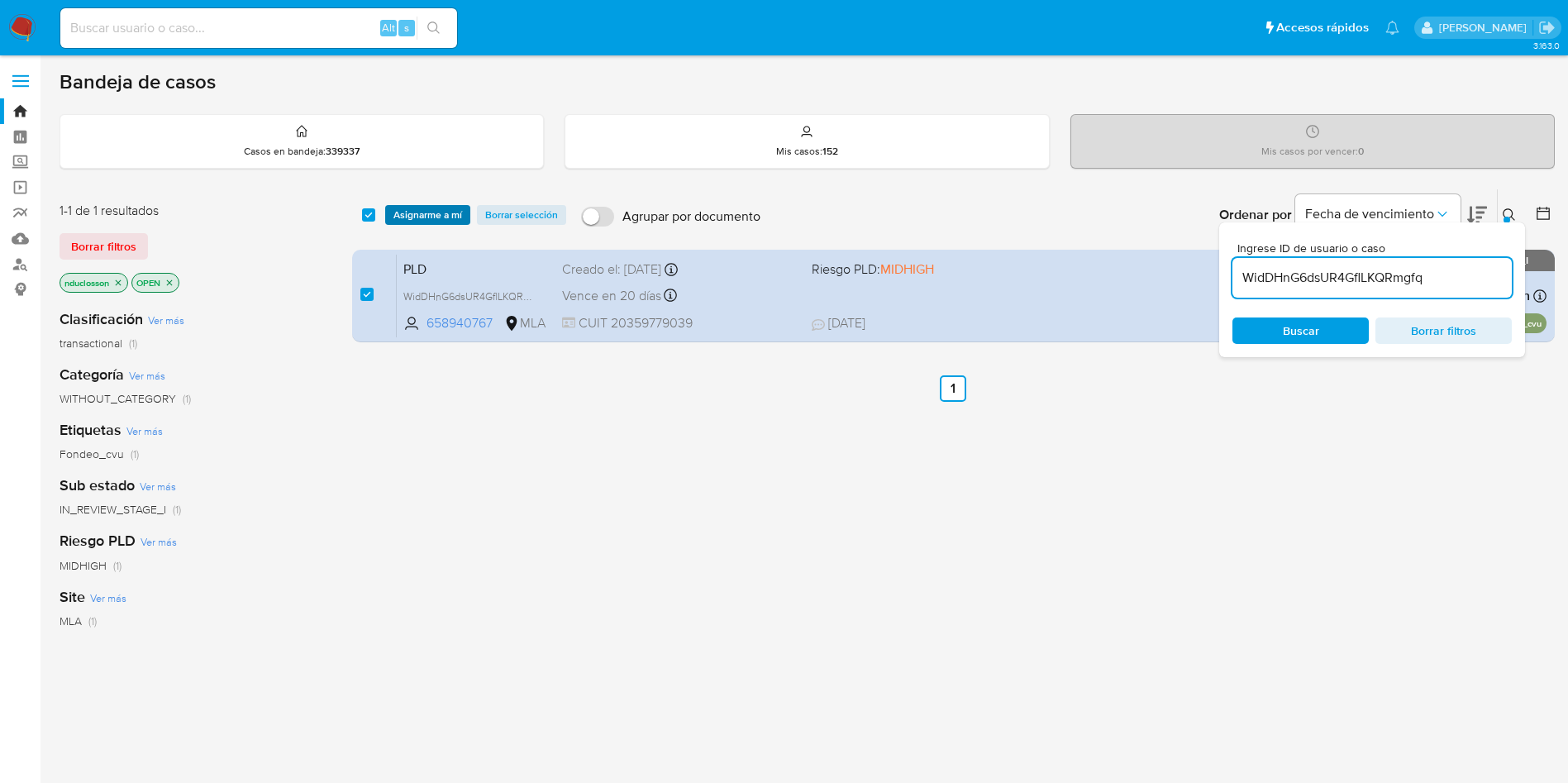
click at [443, 214] on span "Asignarme a mí" at bounding box center [427, 215] width 68 height 17
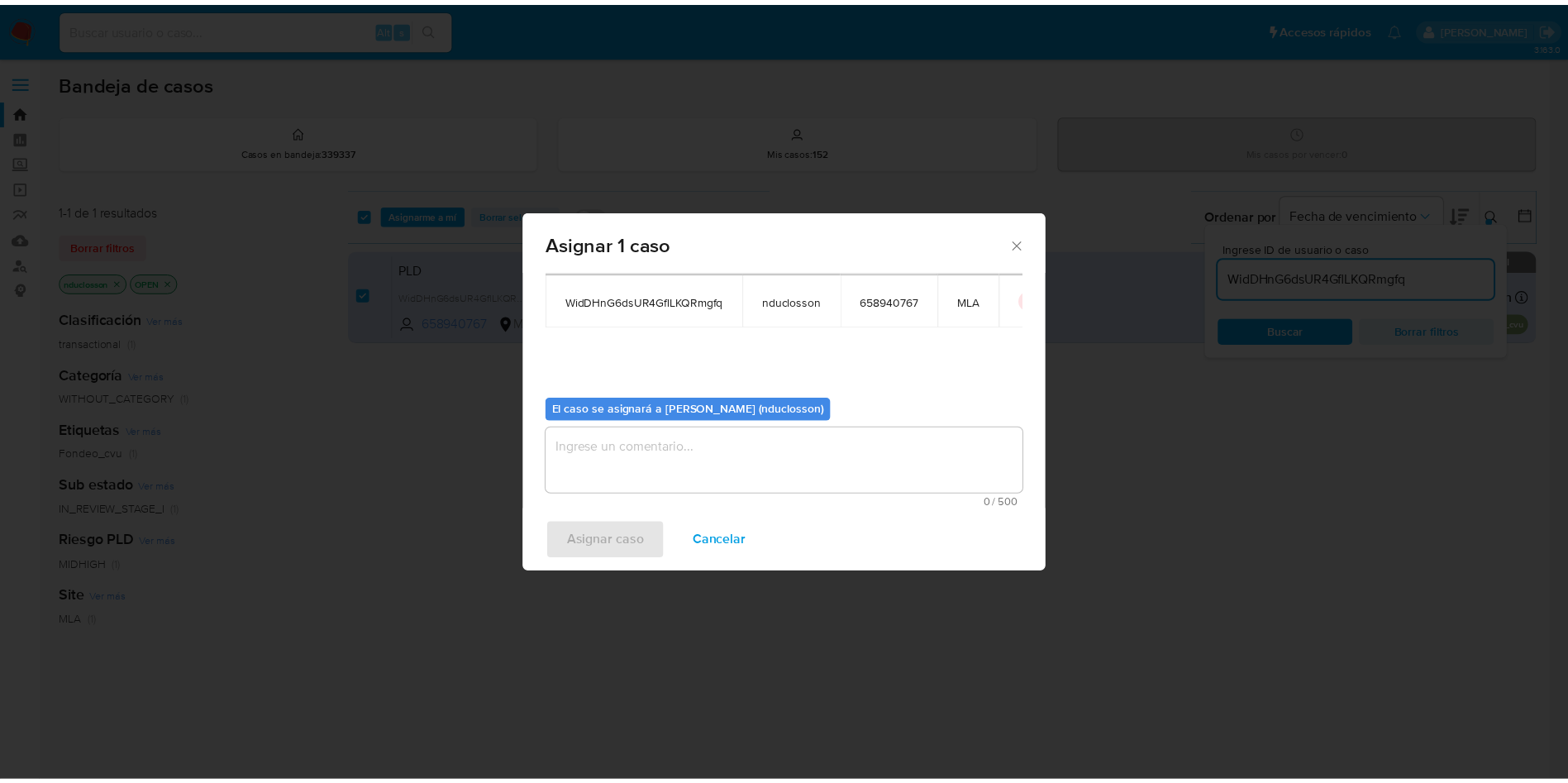
scroll to position [86, 0]
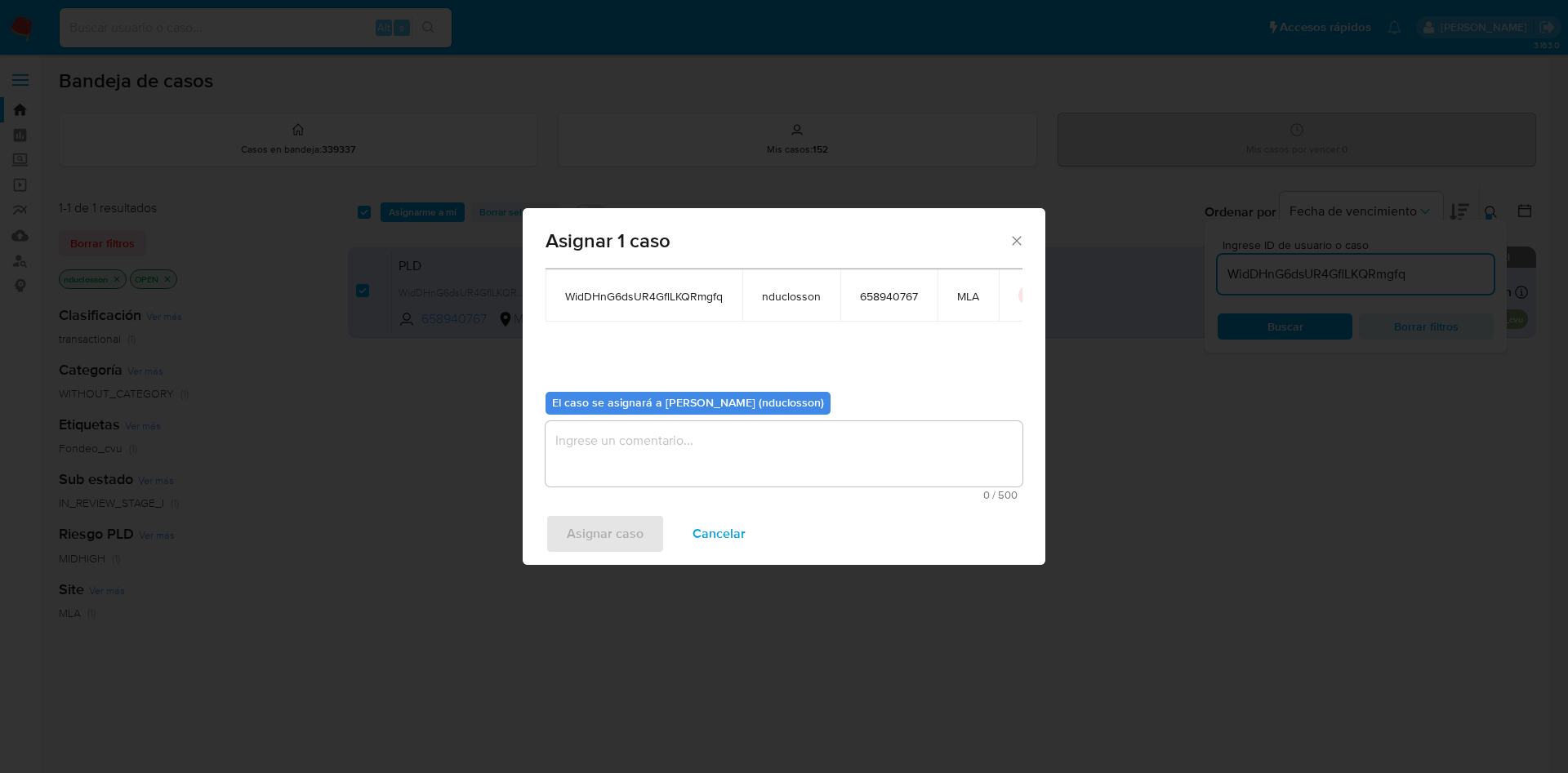
click at [634, 421] on textarea "assign-modal" at bounding box center [784, 453] width 477 height 65
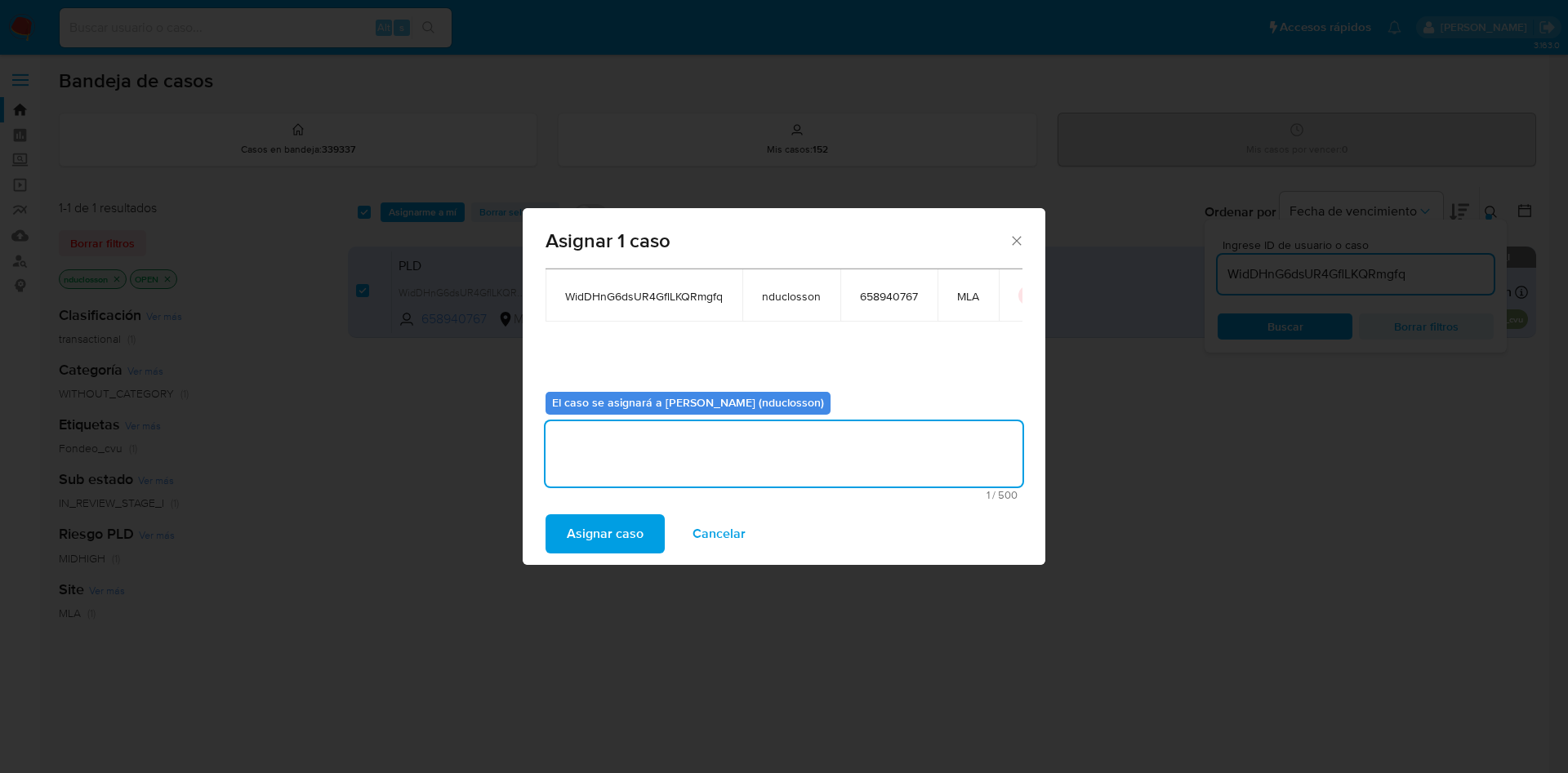
click at [622, 524] on span "Asignar caso" at bounding box center [605, 534] width 77 height 36
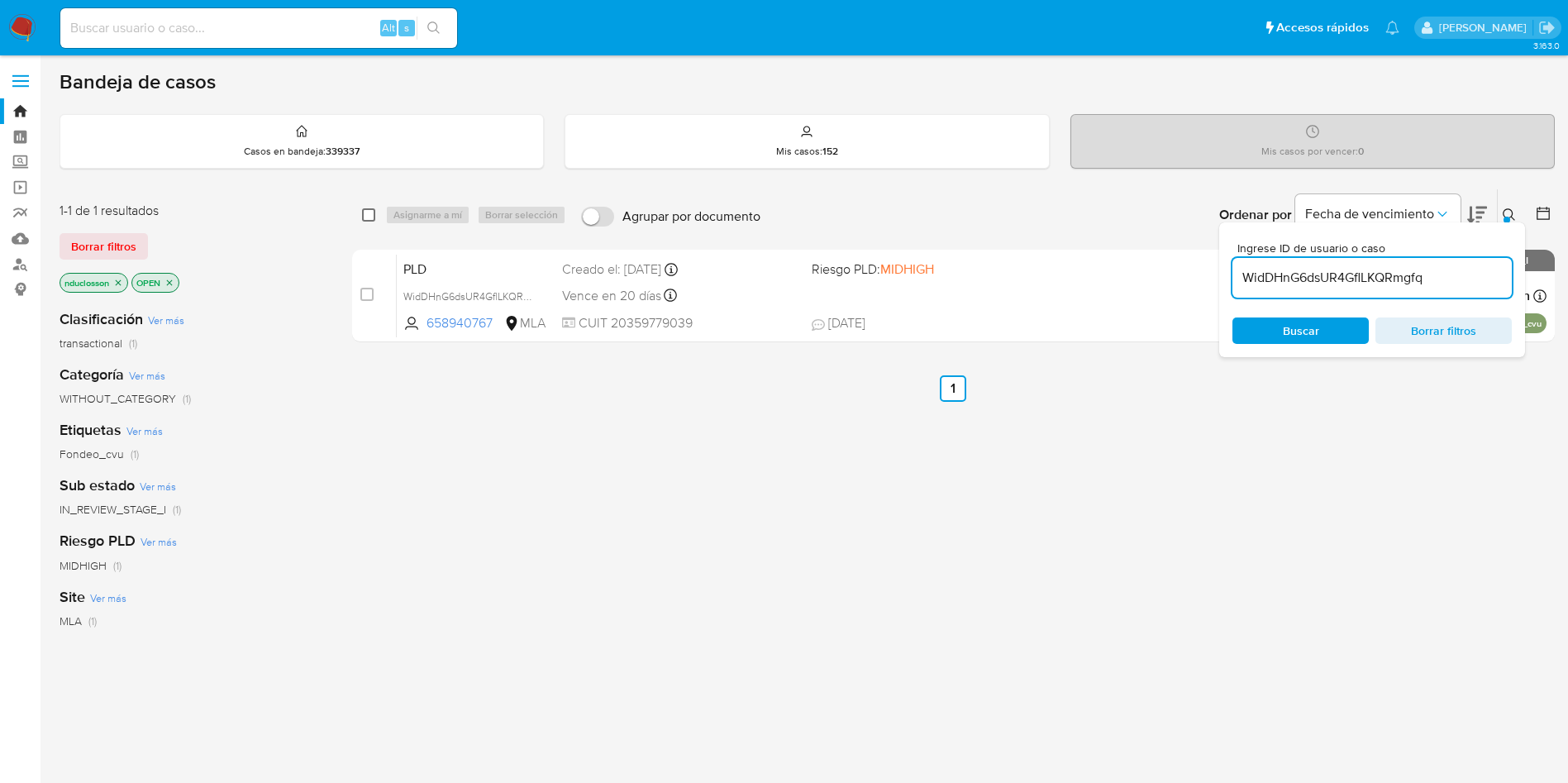
click at [364, 216] on input "checkbox" at bounding box center [368, 215] width 13 height 13
checkbox input "true"
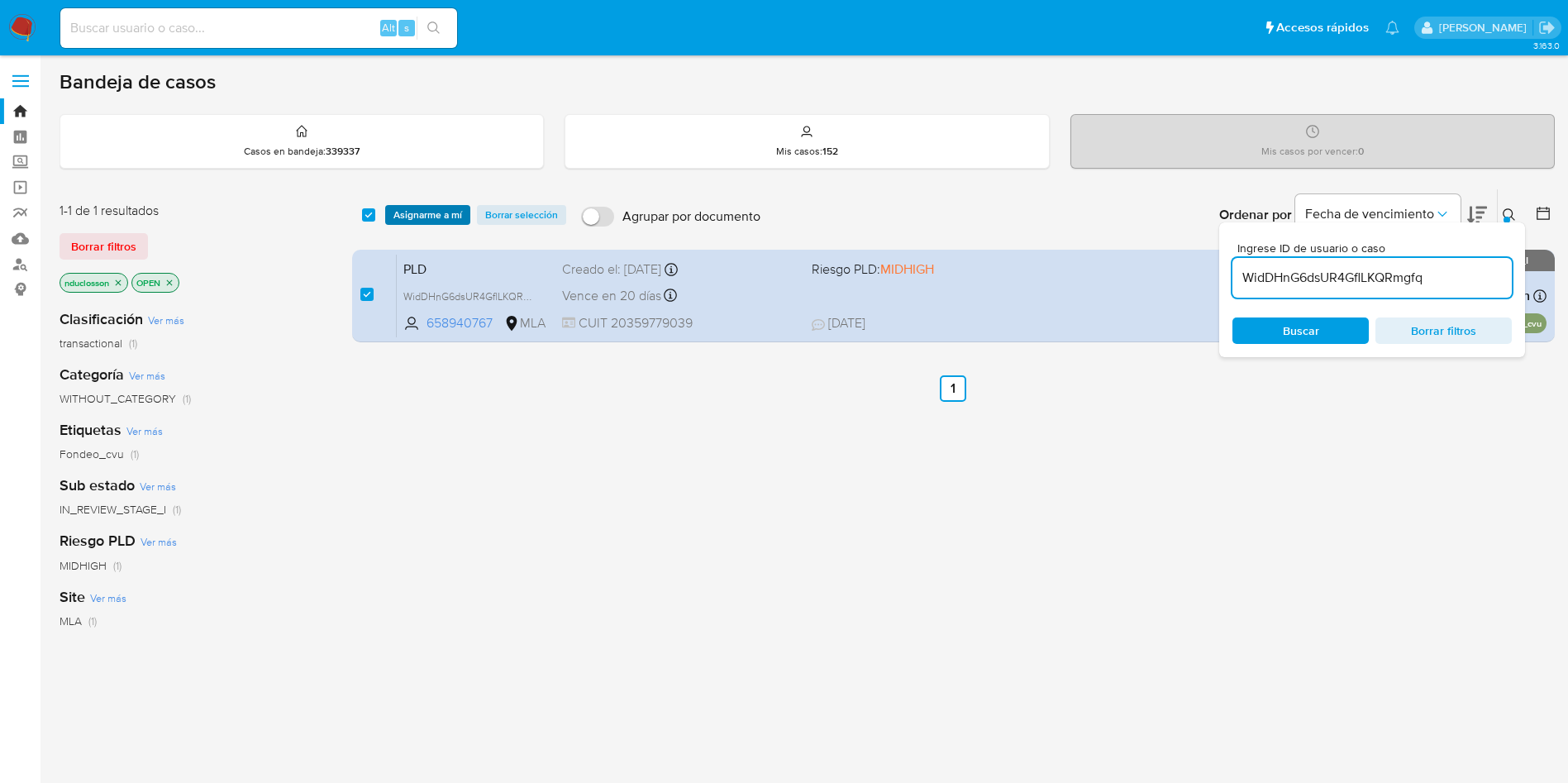
click at [421, 222] on span "Asignarme a mí" at bounding box center [427, 215] width 68 height 17
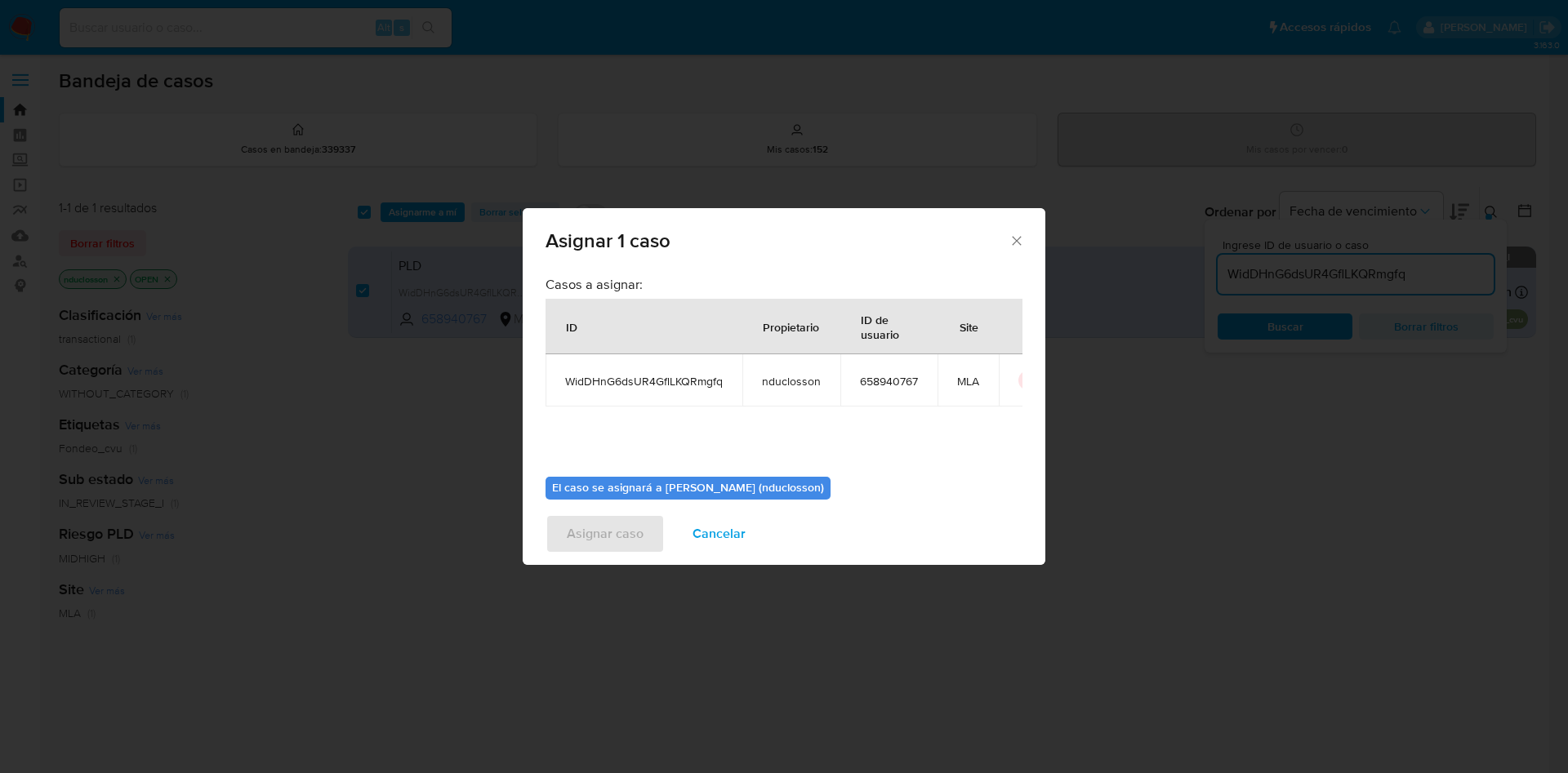
click at [718, 524] on span "Cancelar" at bounding box center [720, 534] width 53 height 36
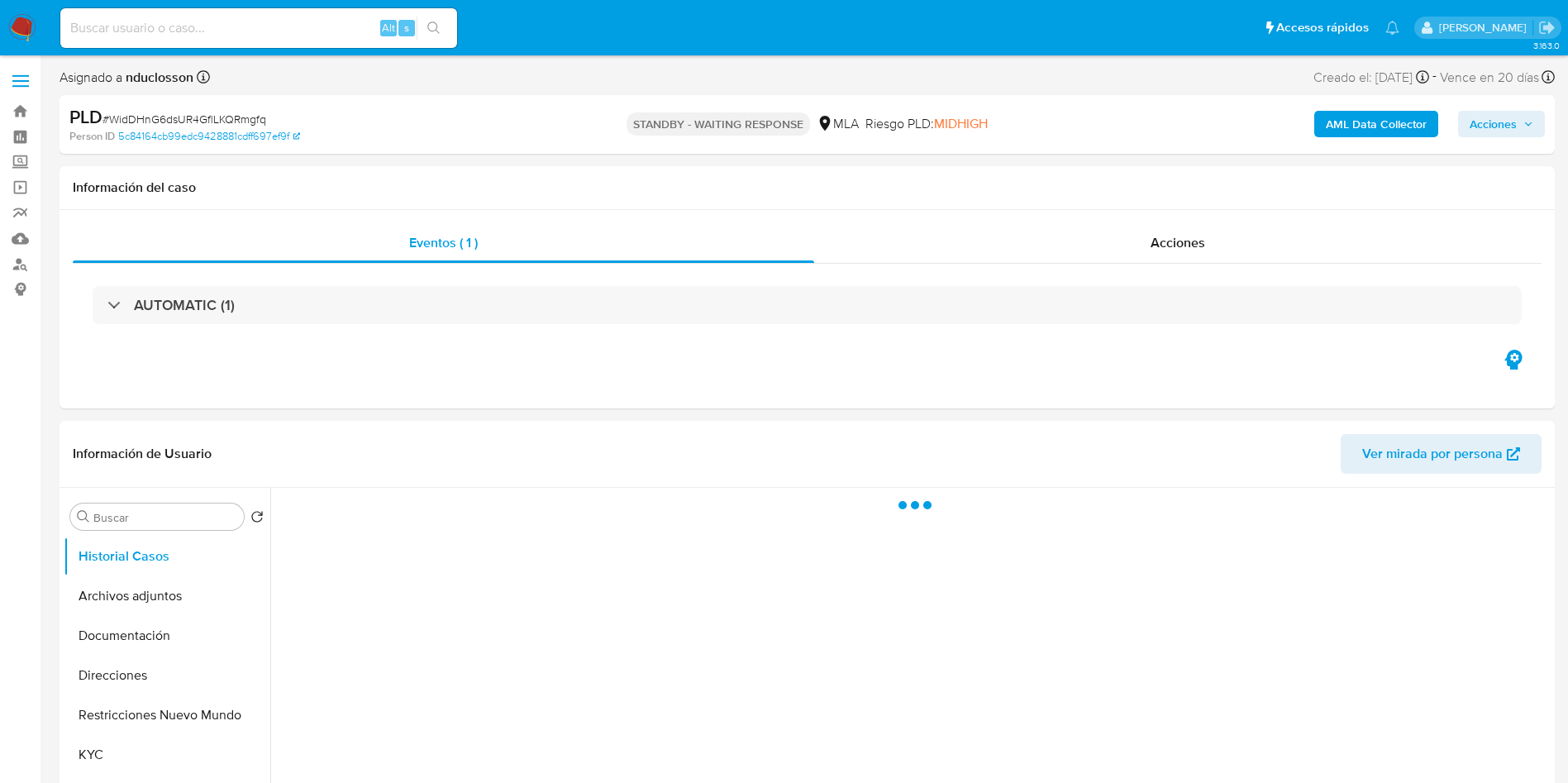
select select "10"
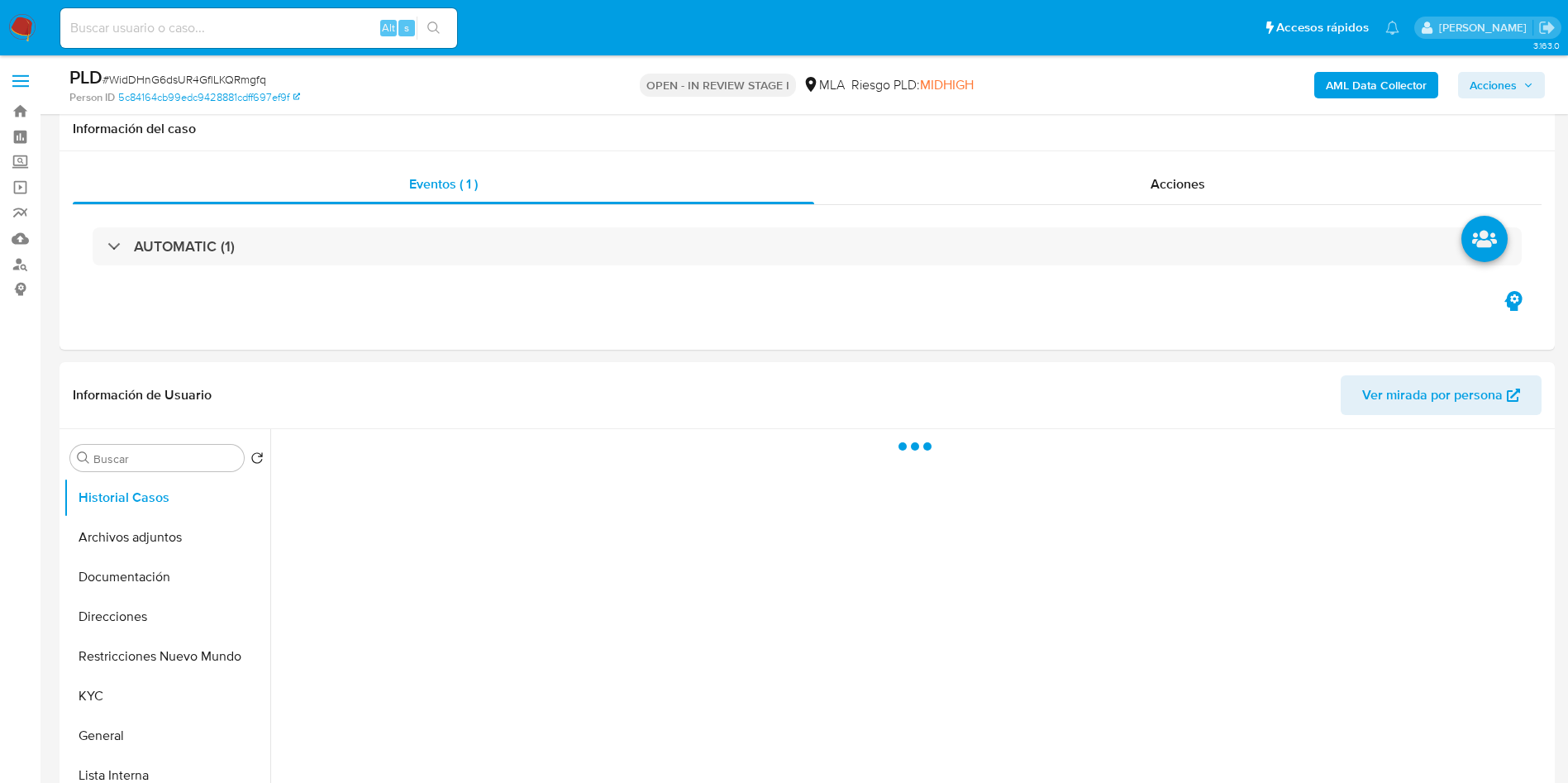
scroll to position [496, 0]
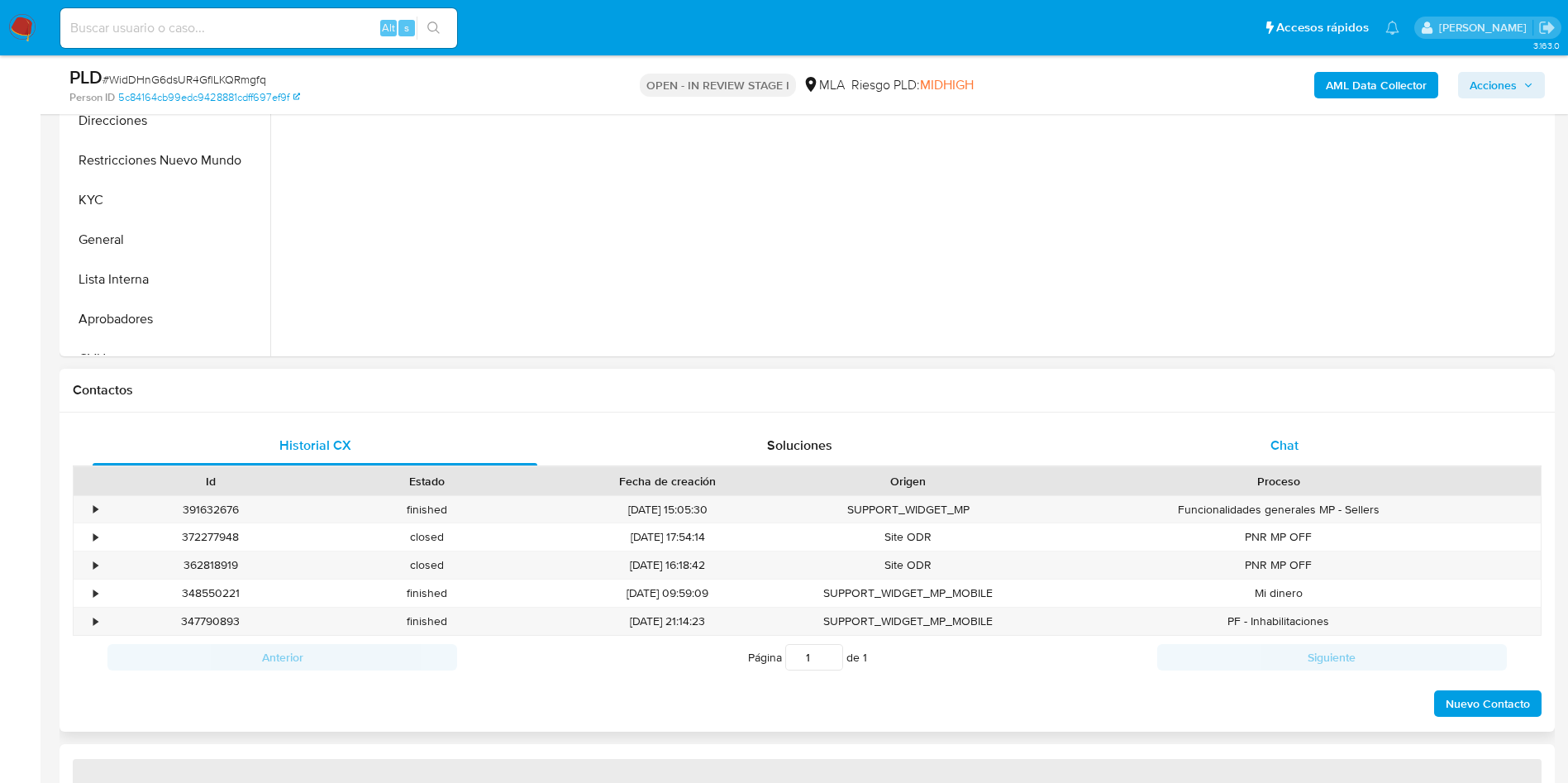
click at [1329, 463] on div "Chat" at bounding box center [1284, 445] width 445 height 40
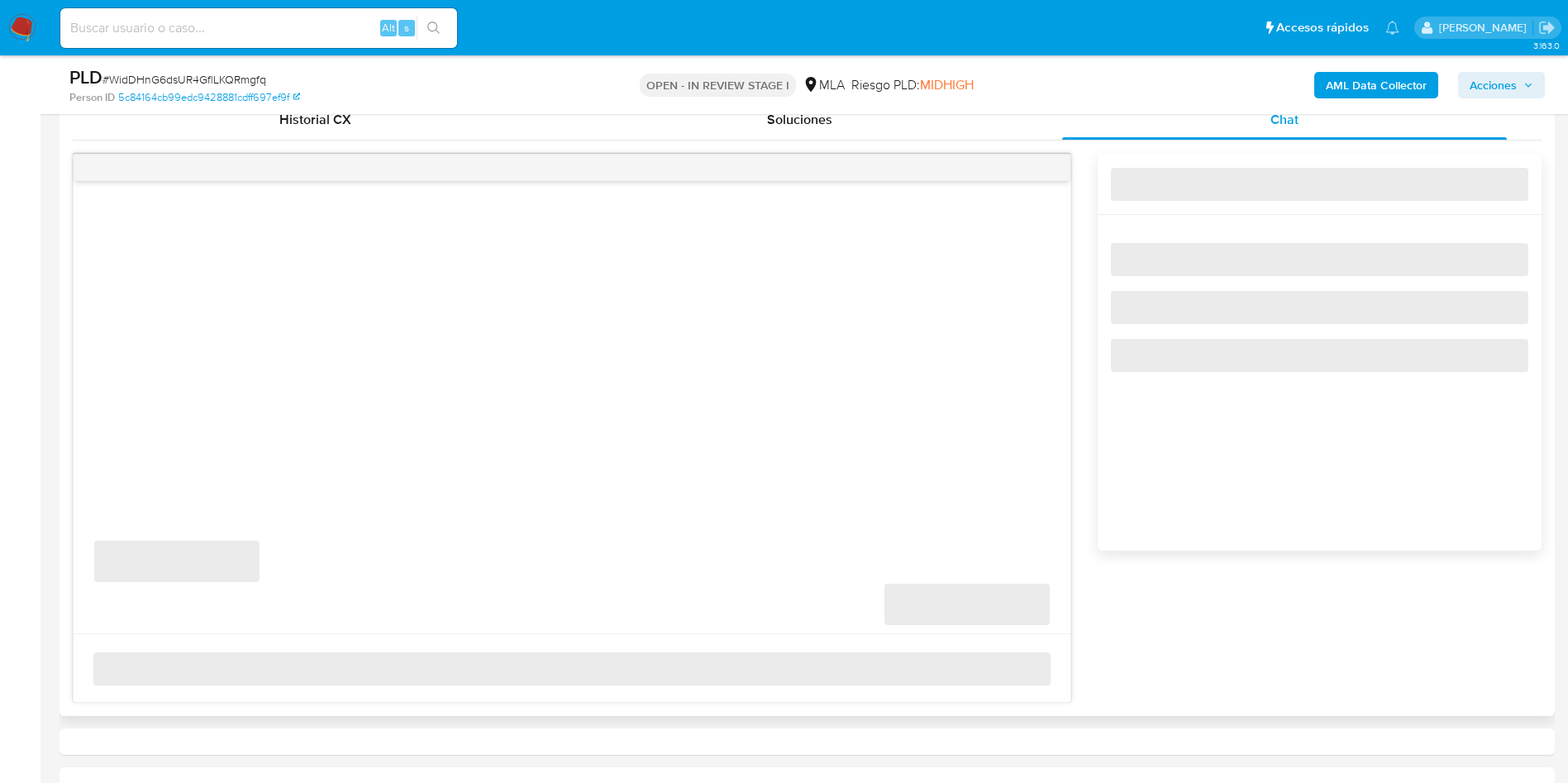
select select "10"
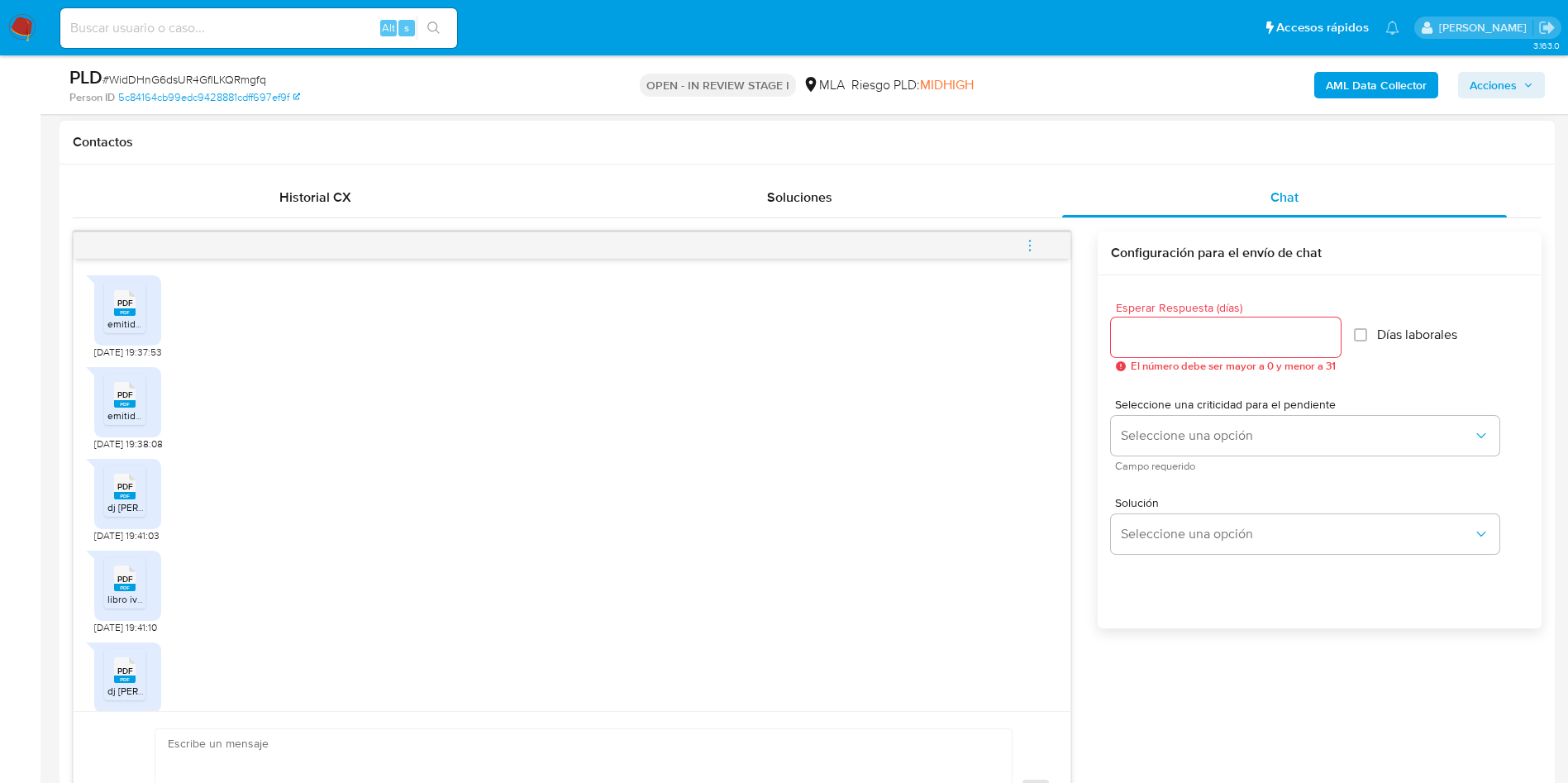
scroll to position [1452, 0]
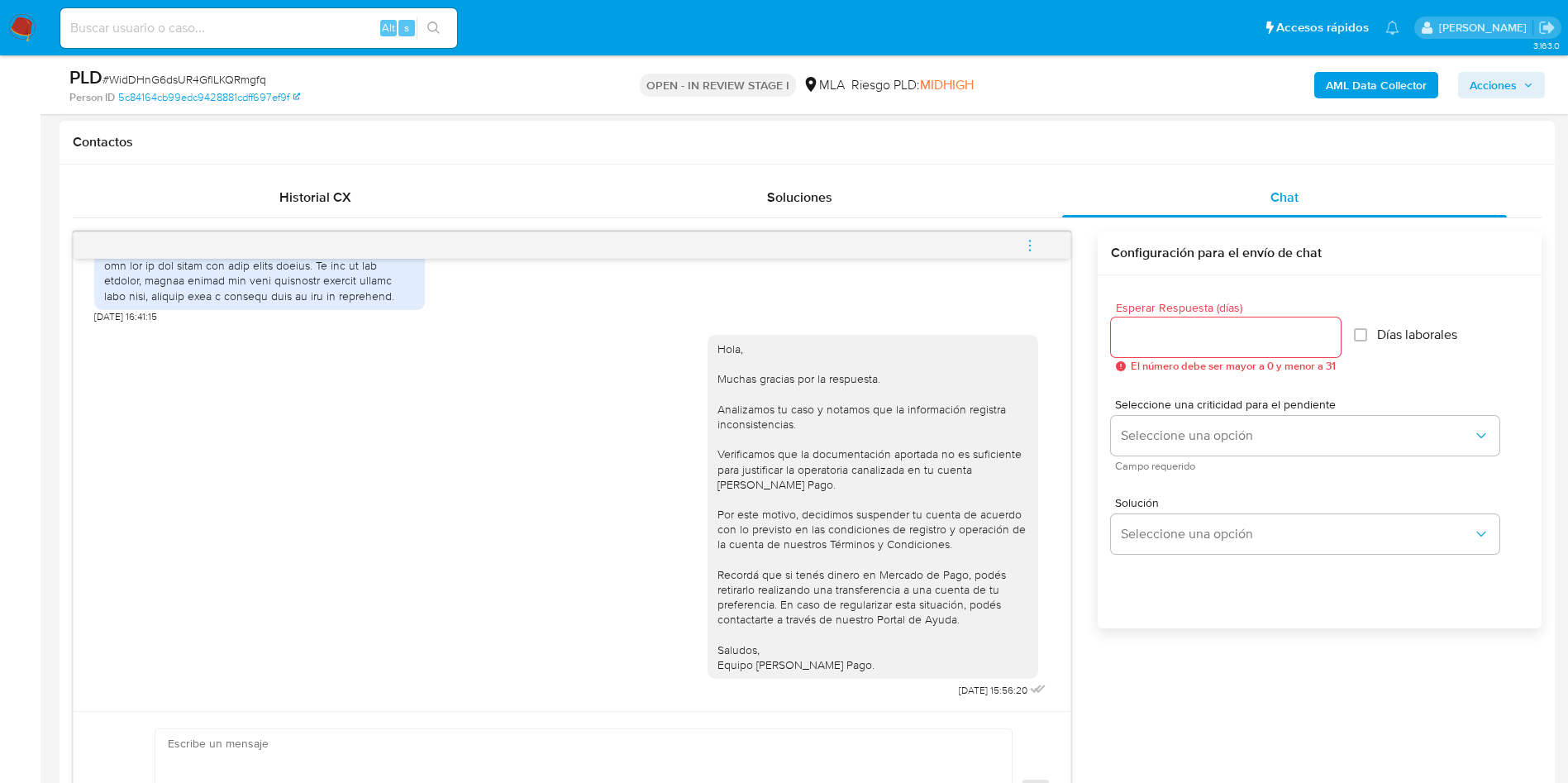
click at [1023, 247] on icon "menu-action" at bounding box center [1030, 245] width 15 height 15
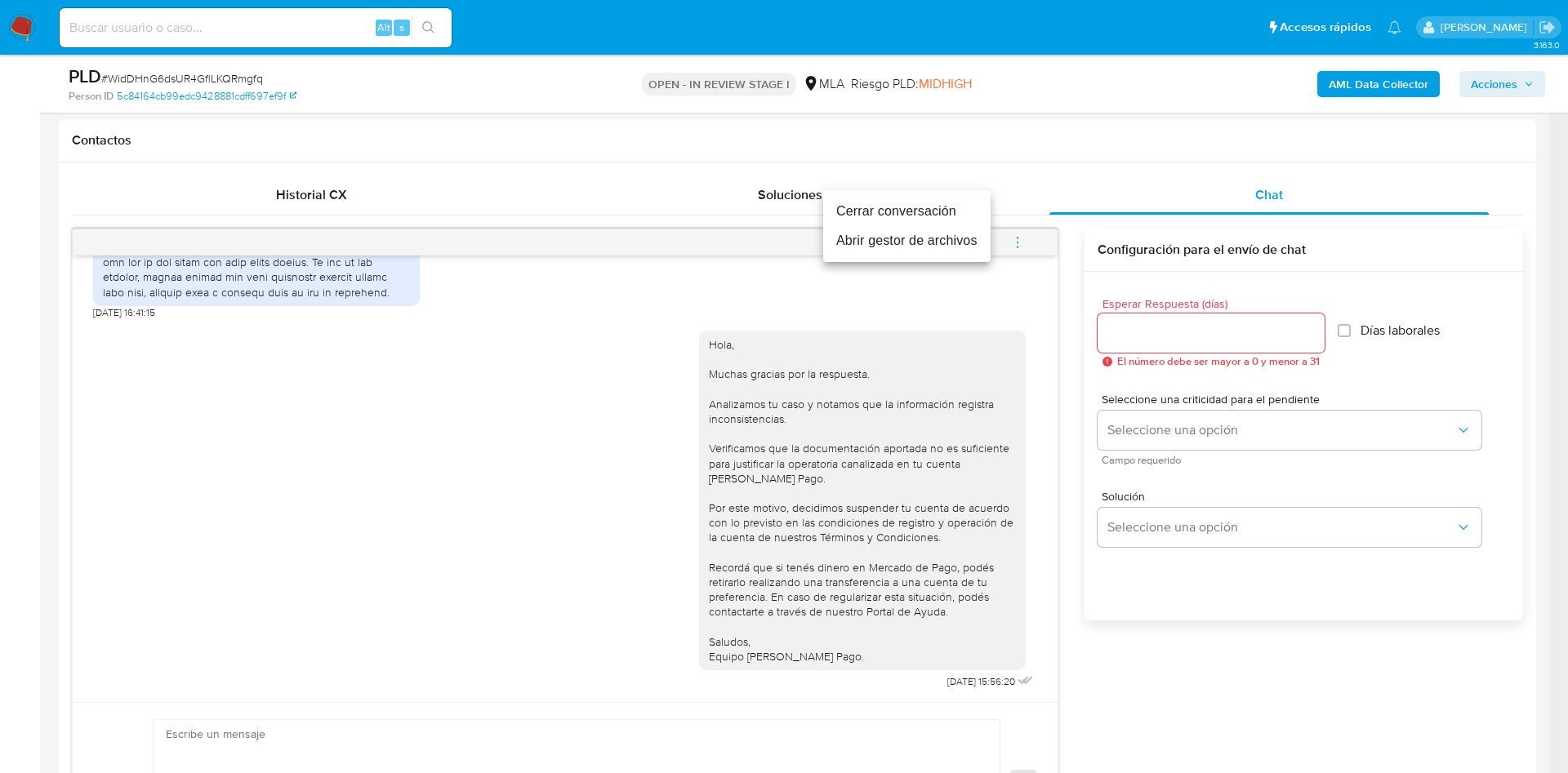
click at [869, 209] on li "Cerrar conversación" at bounding box center [907, 211] width 167 height 29
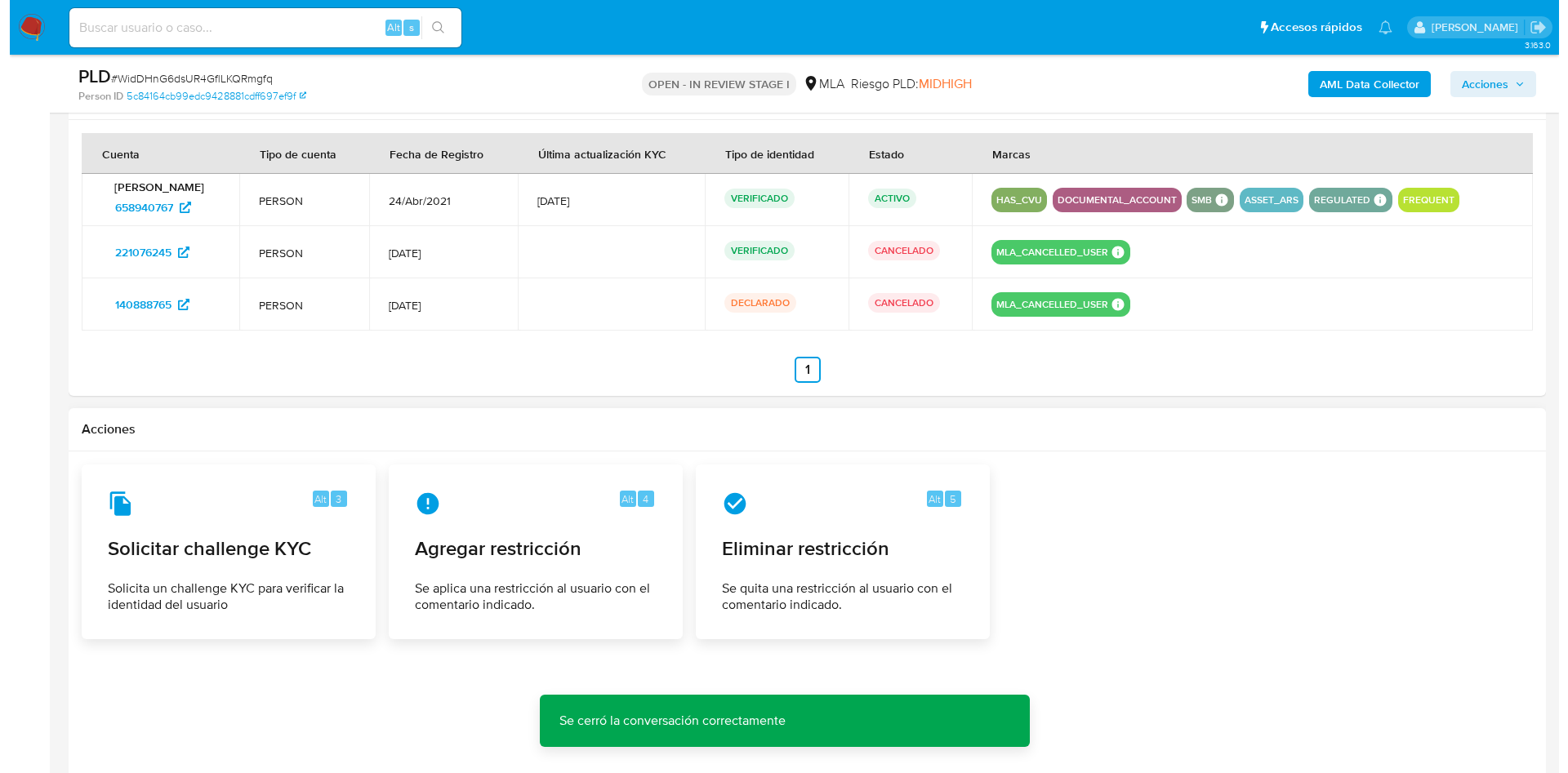
scroll to position [2602, 0]
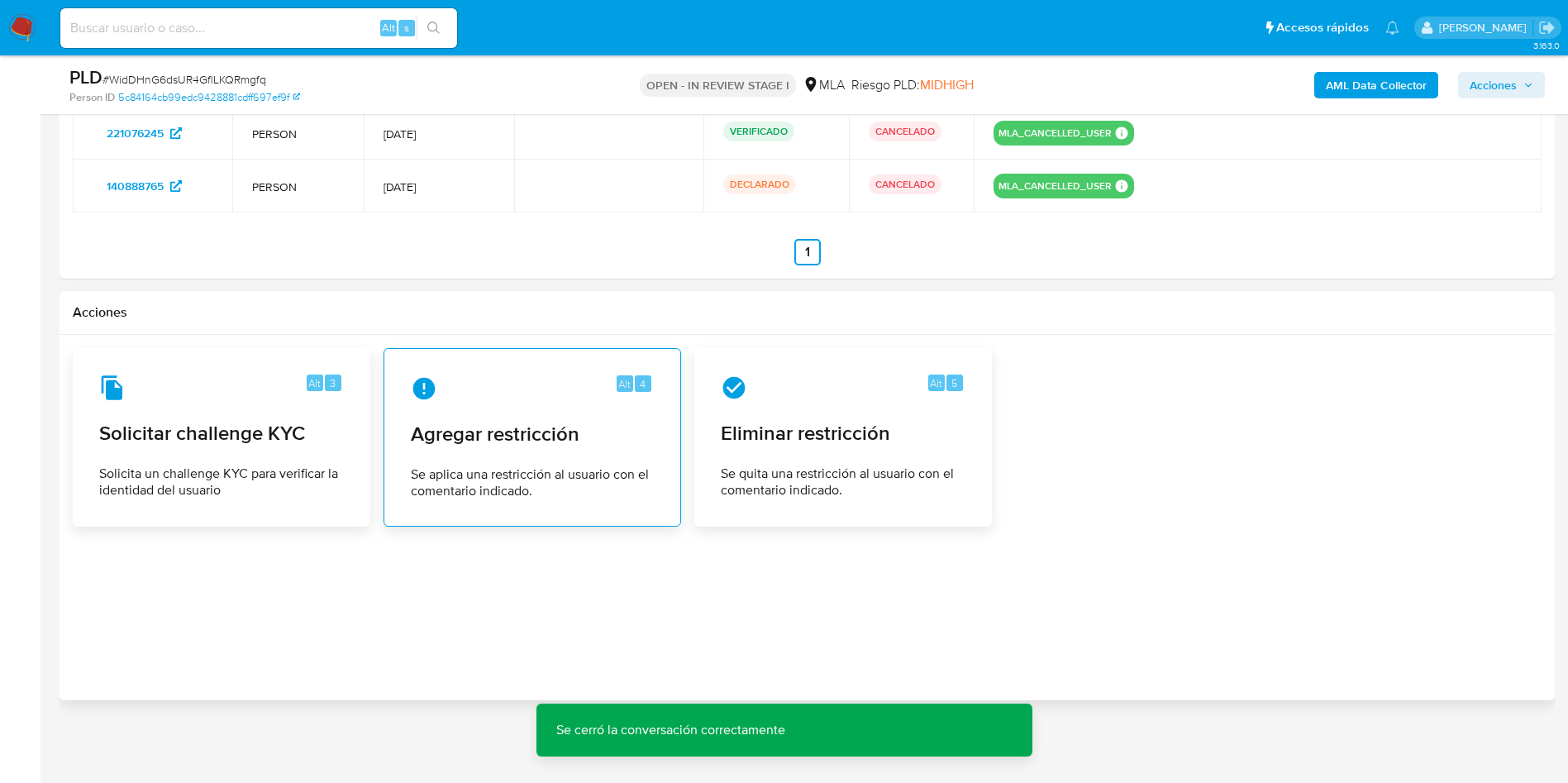
click at [563, 425] on span "Agregar restricción" at bounding box center [532, 434] width 243 height 25
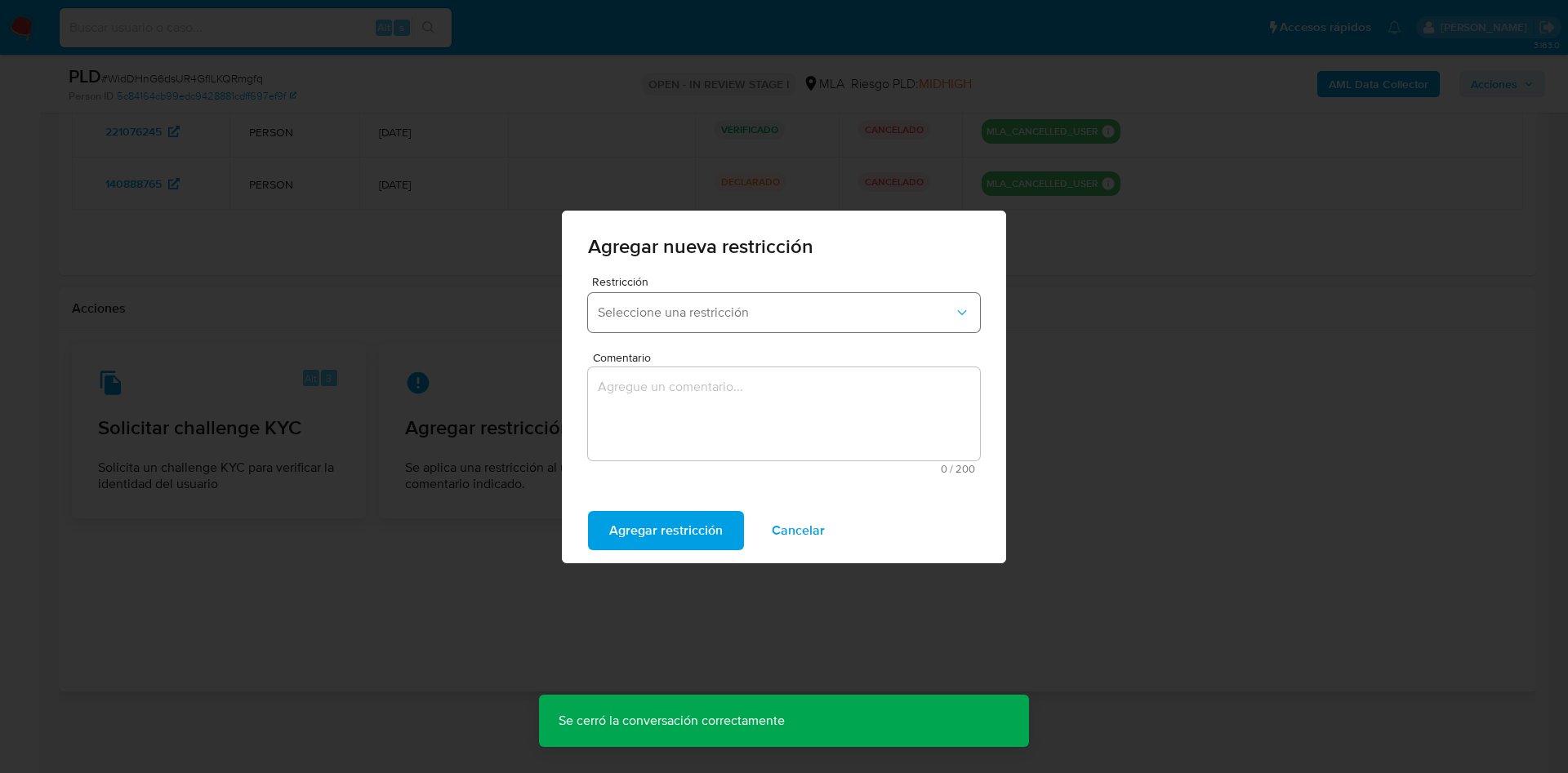
click at [681, 319] on span "Seleccione una restricción" at bounding box center [776, 312] width 357 height 16
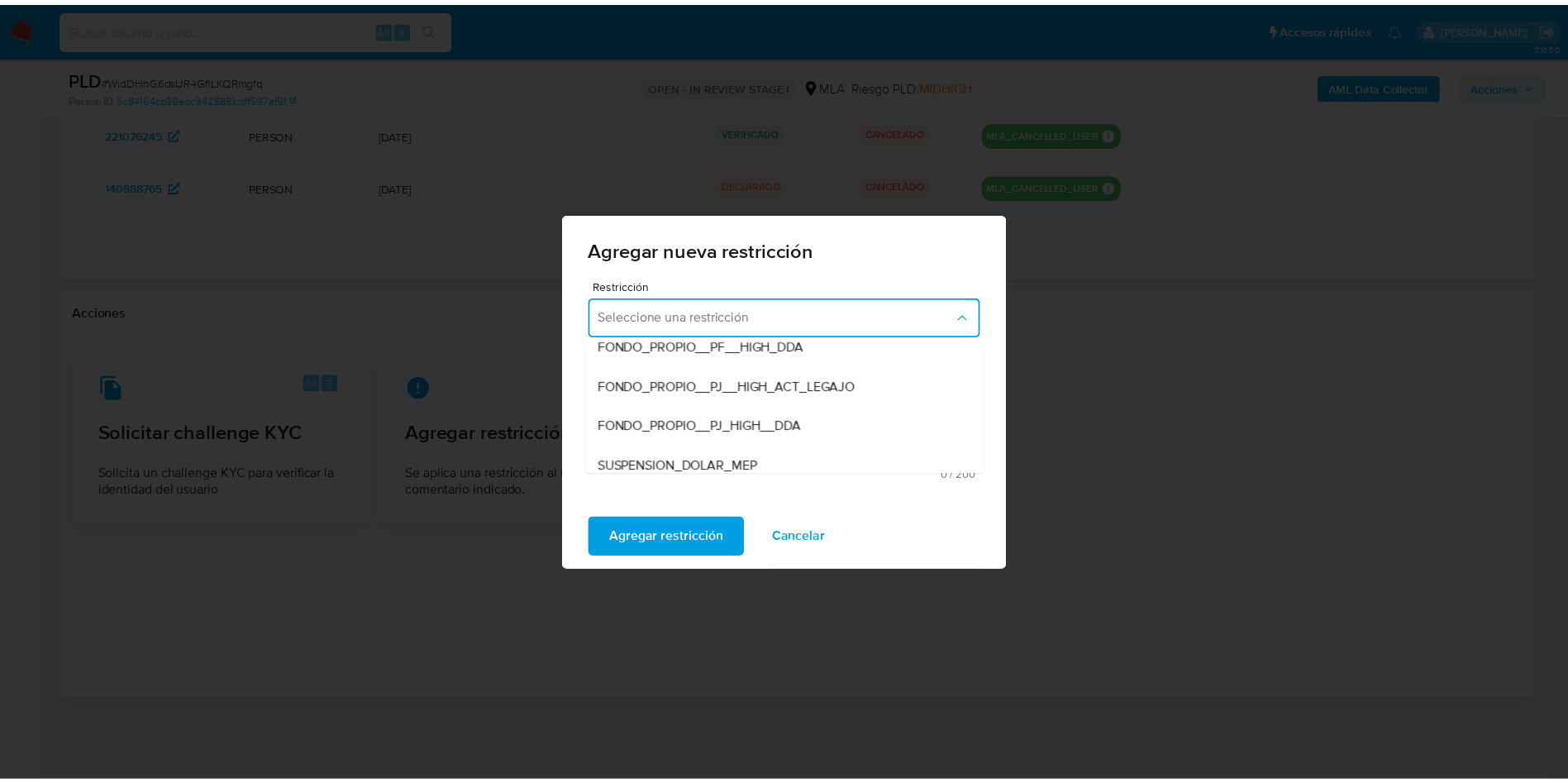
scroll to position [248, 0]
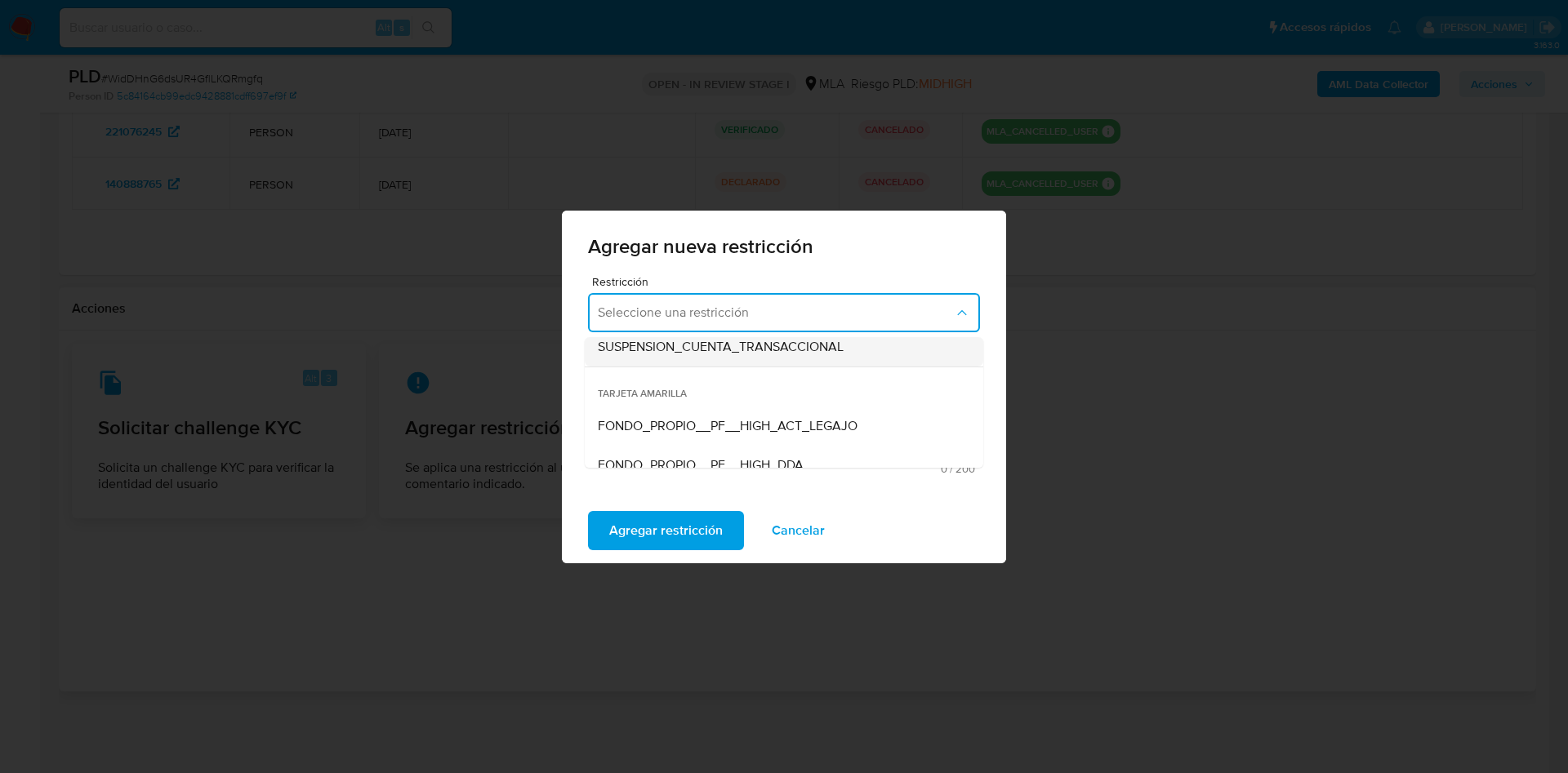
click at [694, 351] on span "SUSPENSION_CUENTA_TRANSACCIONAL" at bounding box center [720, 347] width 246 height 16
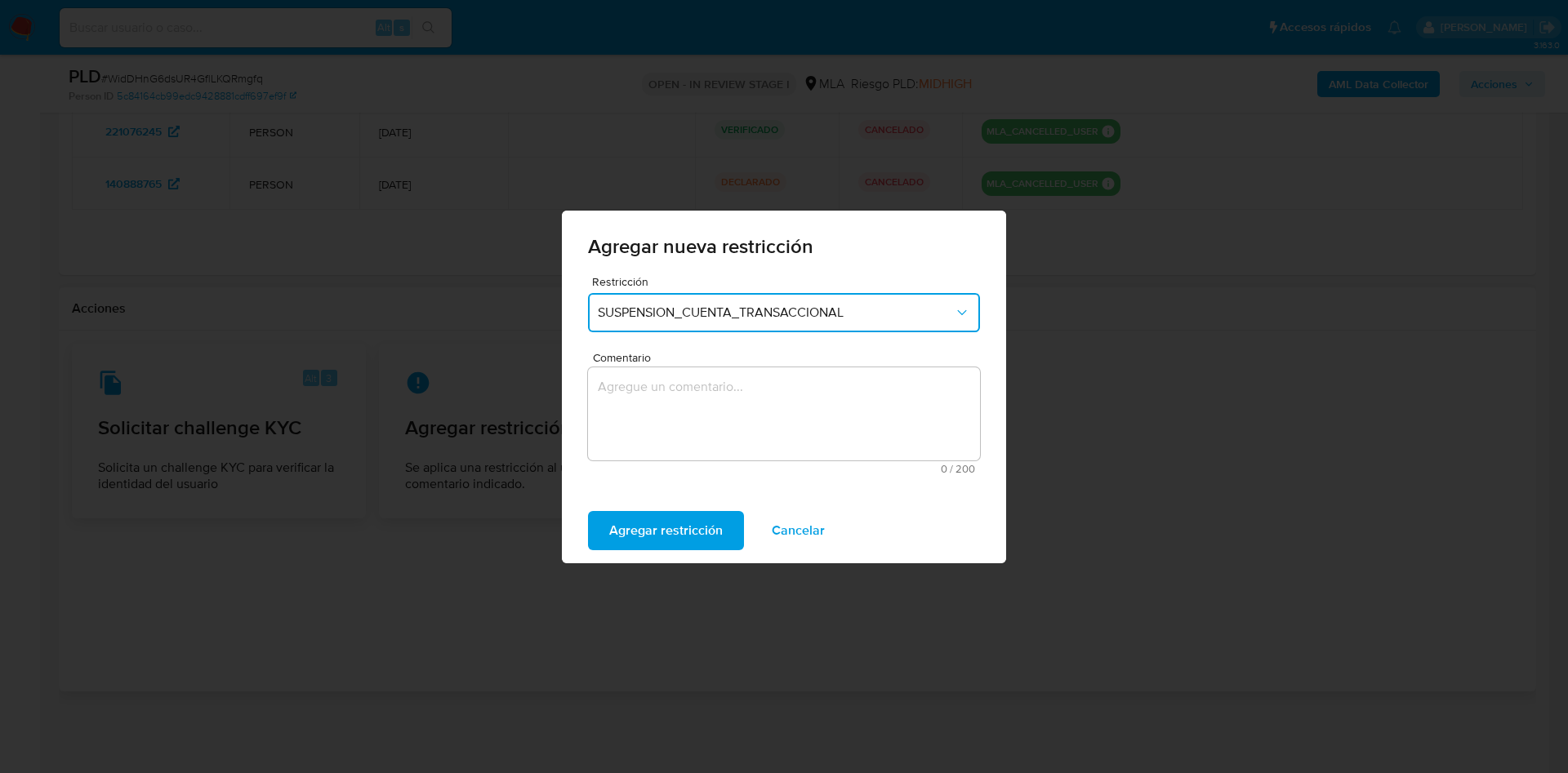
click at [694, 406] on textarea "Comentario" at bounding box center [784, 414] width 392 height 93
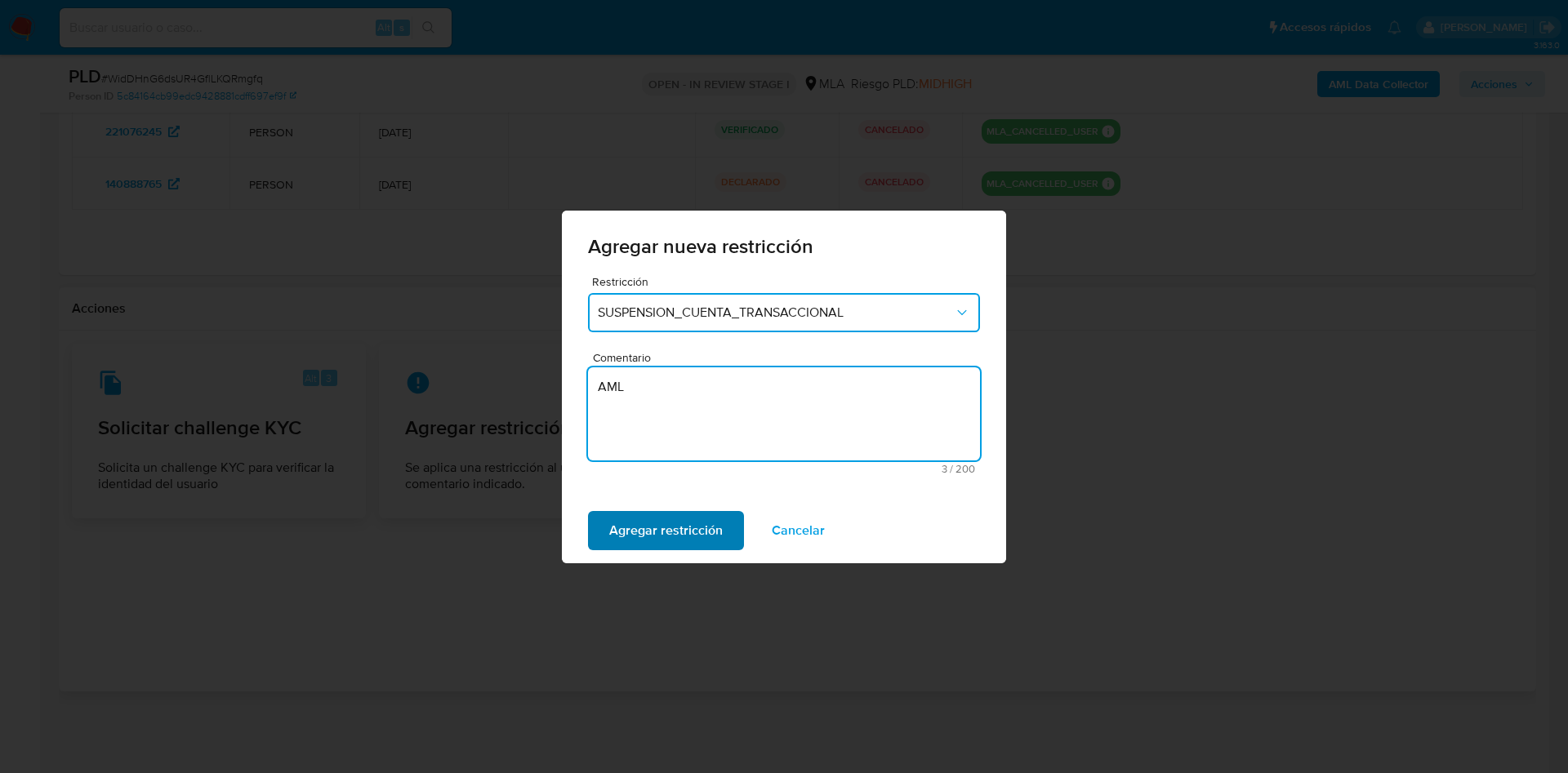
type textarea "AML"
click at [635, 524] on span "Agregar restricción" at bounding box center [667, 530] width 113 height 36
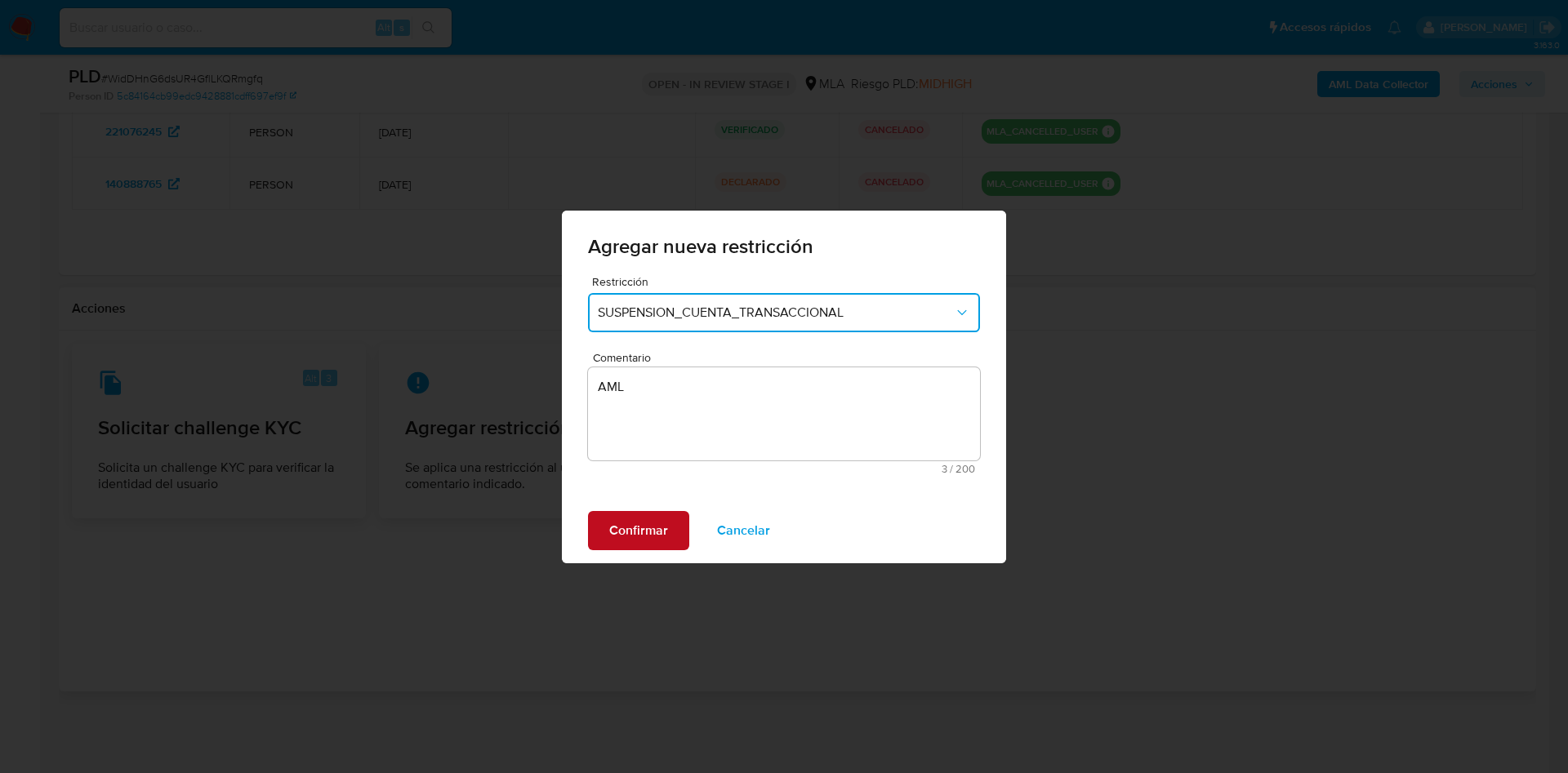
click at [635, 524] on span "Confirmar" at bounding box center [639, 530] width 59 height 36
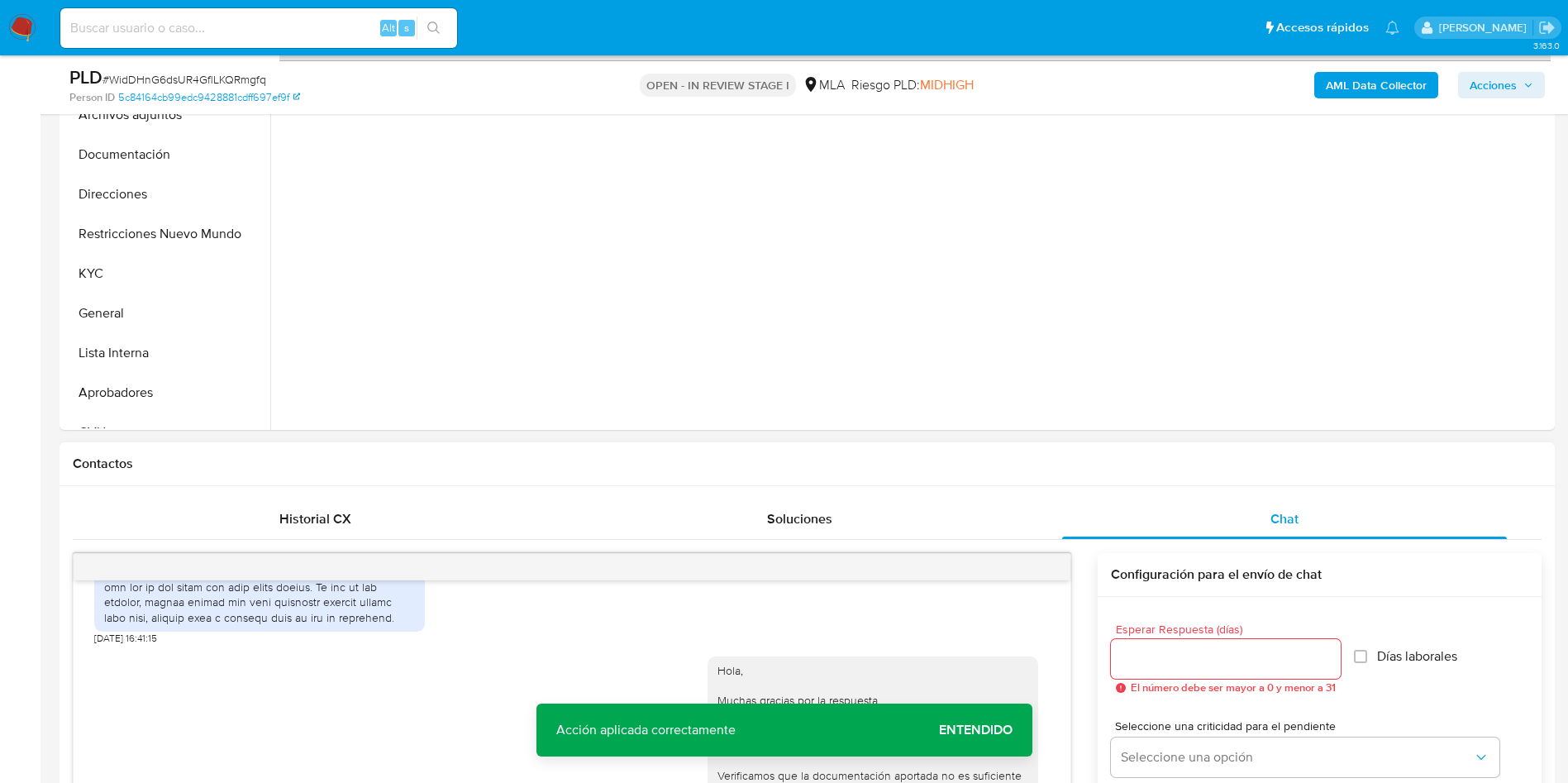
scroll to position [0, 0]
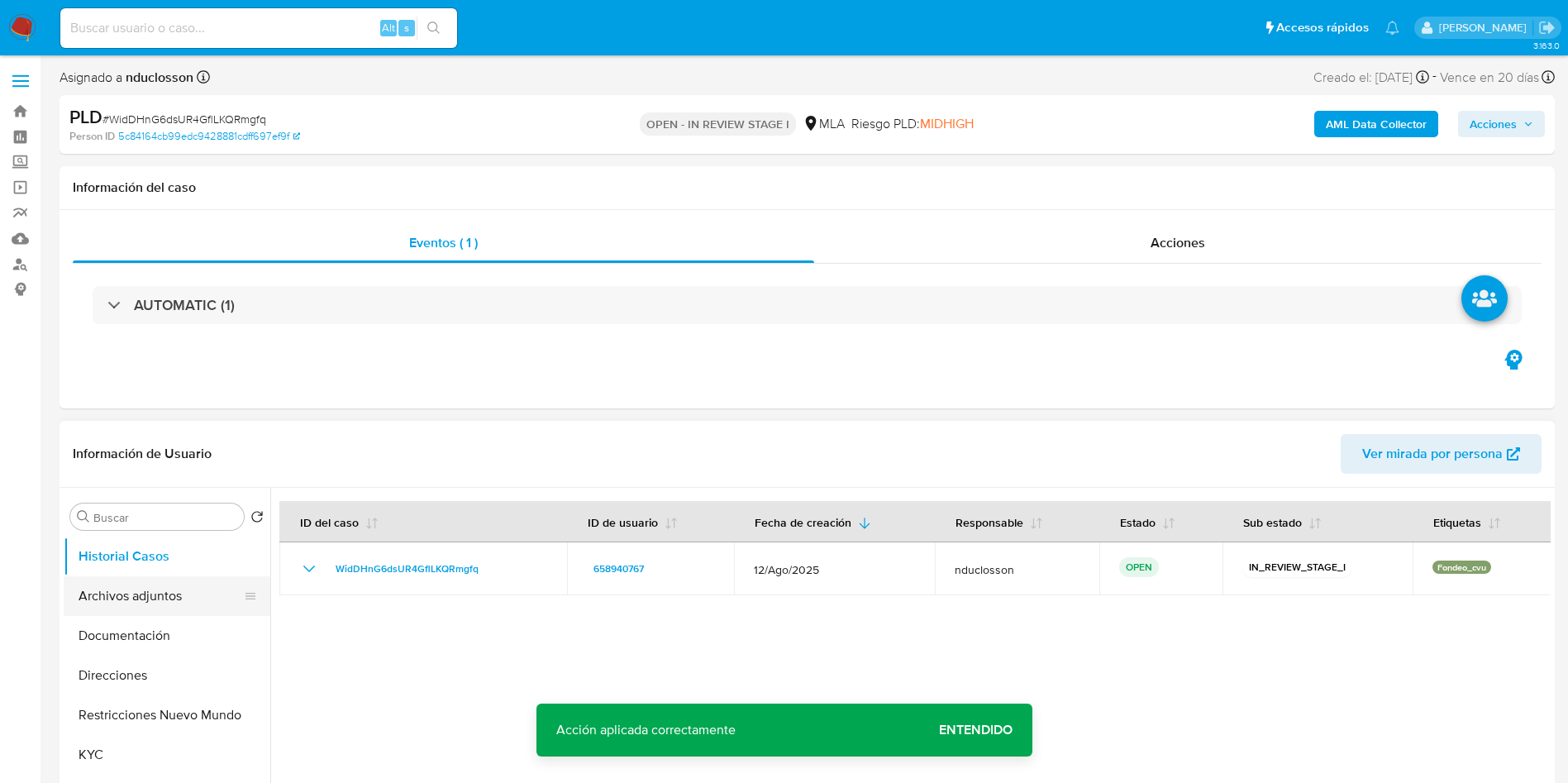
click at [174, 602] on button "Archivos adjuntos" at bounding box center [160, 596] width 193 height 40
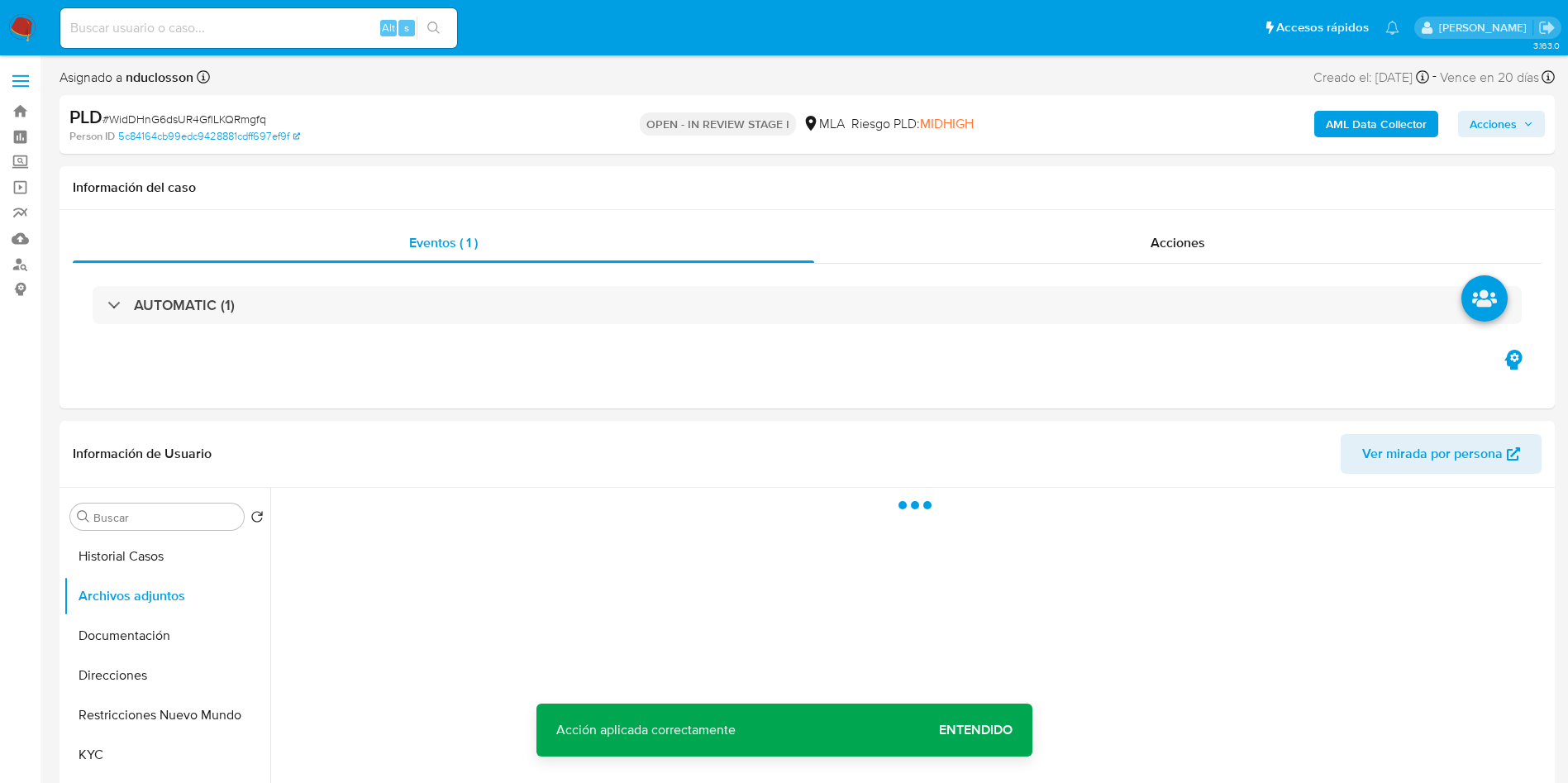
click at [994, 730] on span "Entendido" at bounding box center [976, 730] width 74 height 0
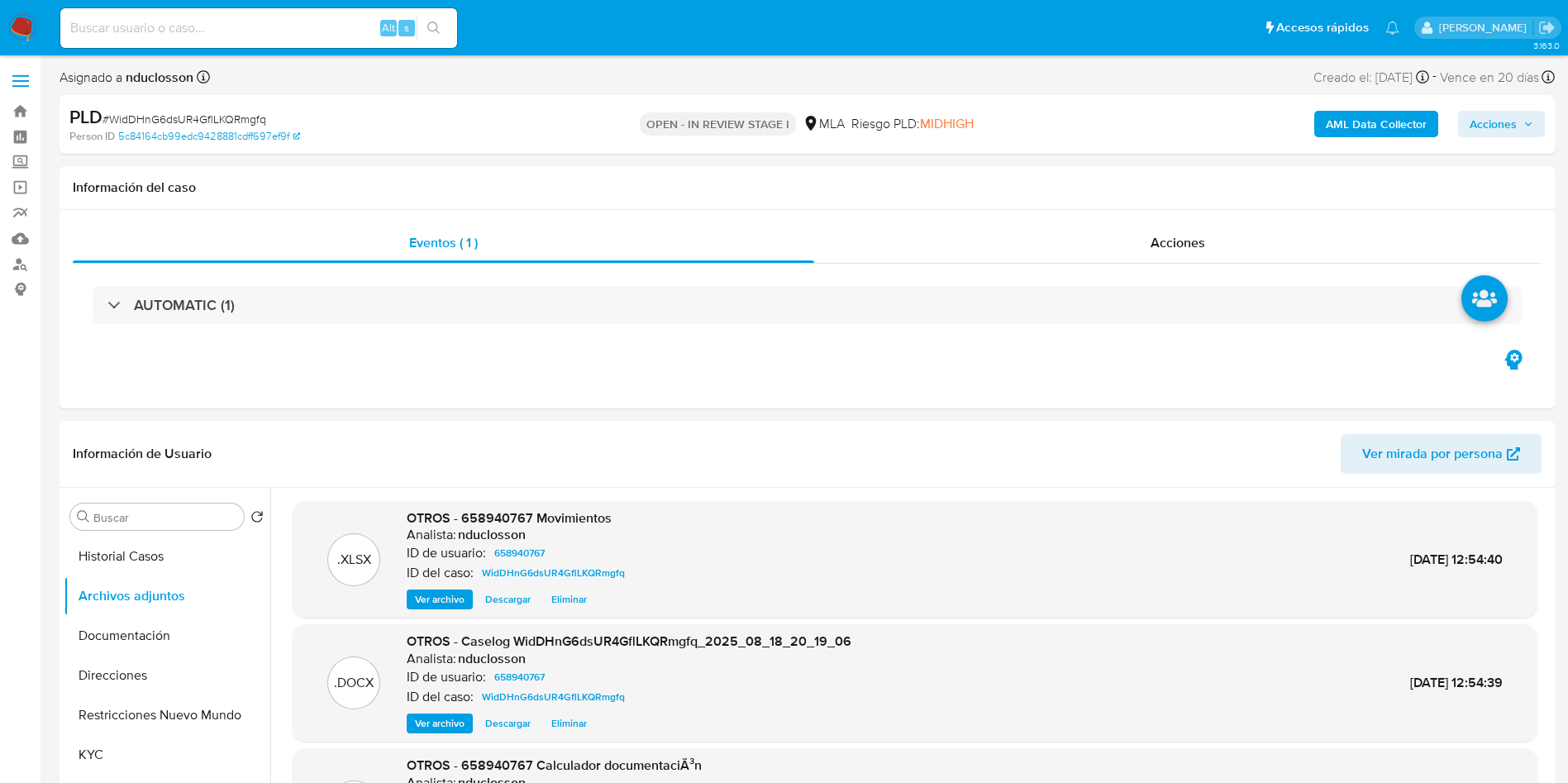
click at [1491, 130] on span "Acciones" at bounding box center [1493, 124] width 47 height 27
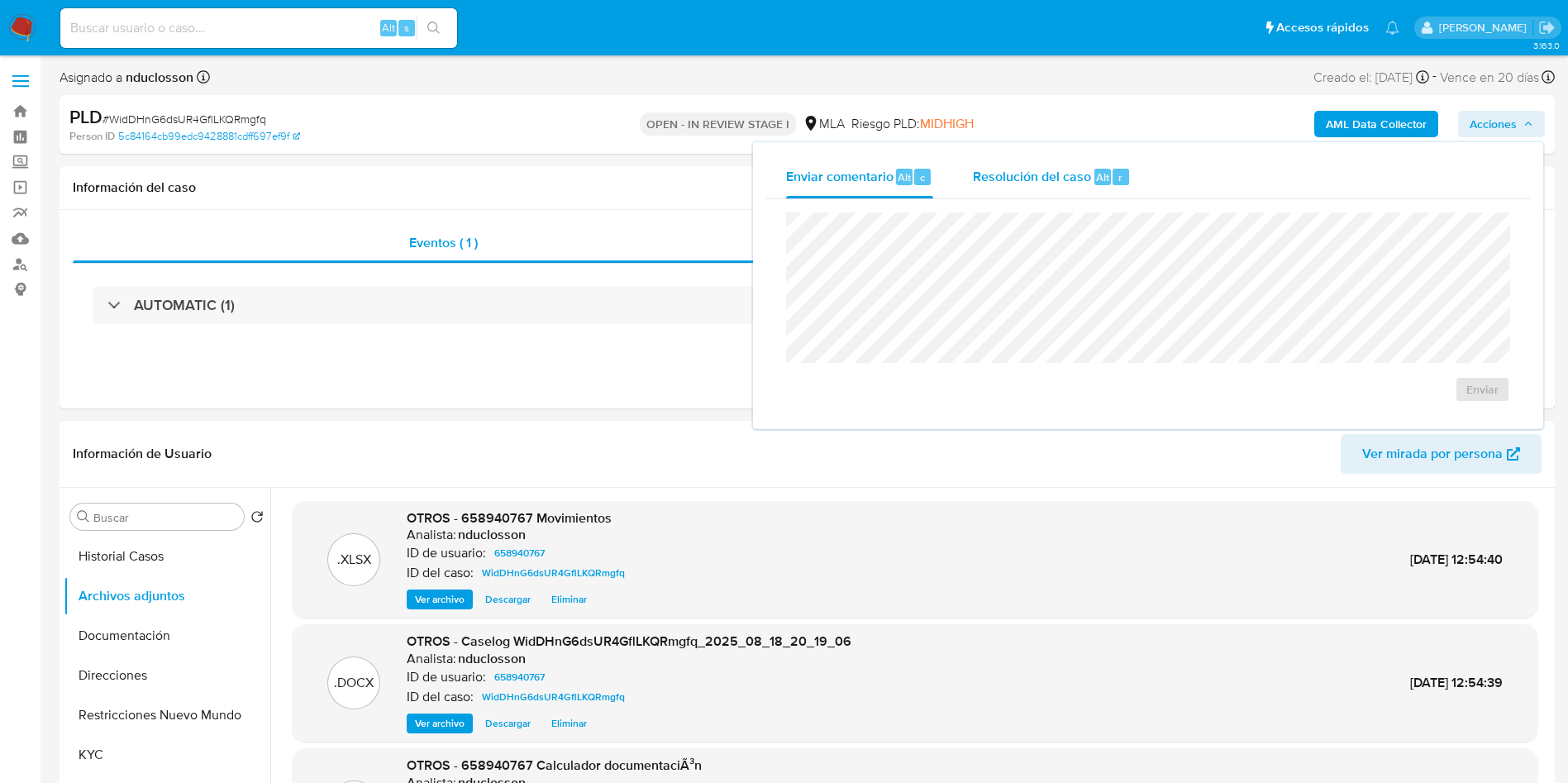
click at [1012, 181] on span "Resolución del caso" at bounding box center [1032, 176] width 118 height 19
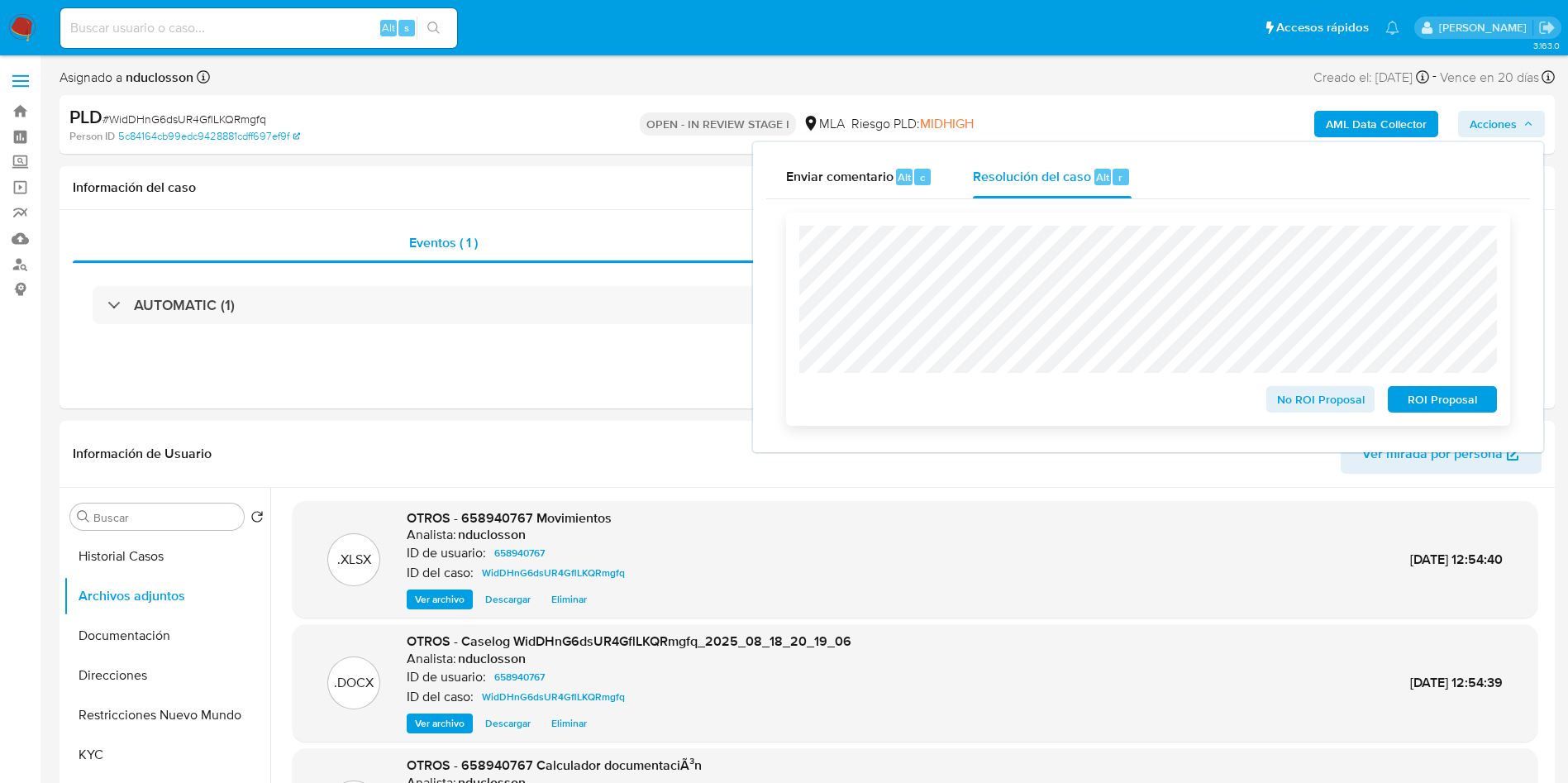
click at [1439, 388] on div "ROI Proposal" at bounding box center [1438, 396] width 116 height 33
click at [1438, 394] on span "ROI Proposal" at bounding box center [1442, 399] width 86 height 23
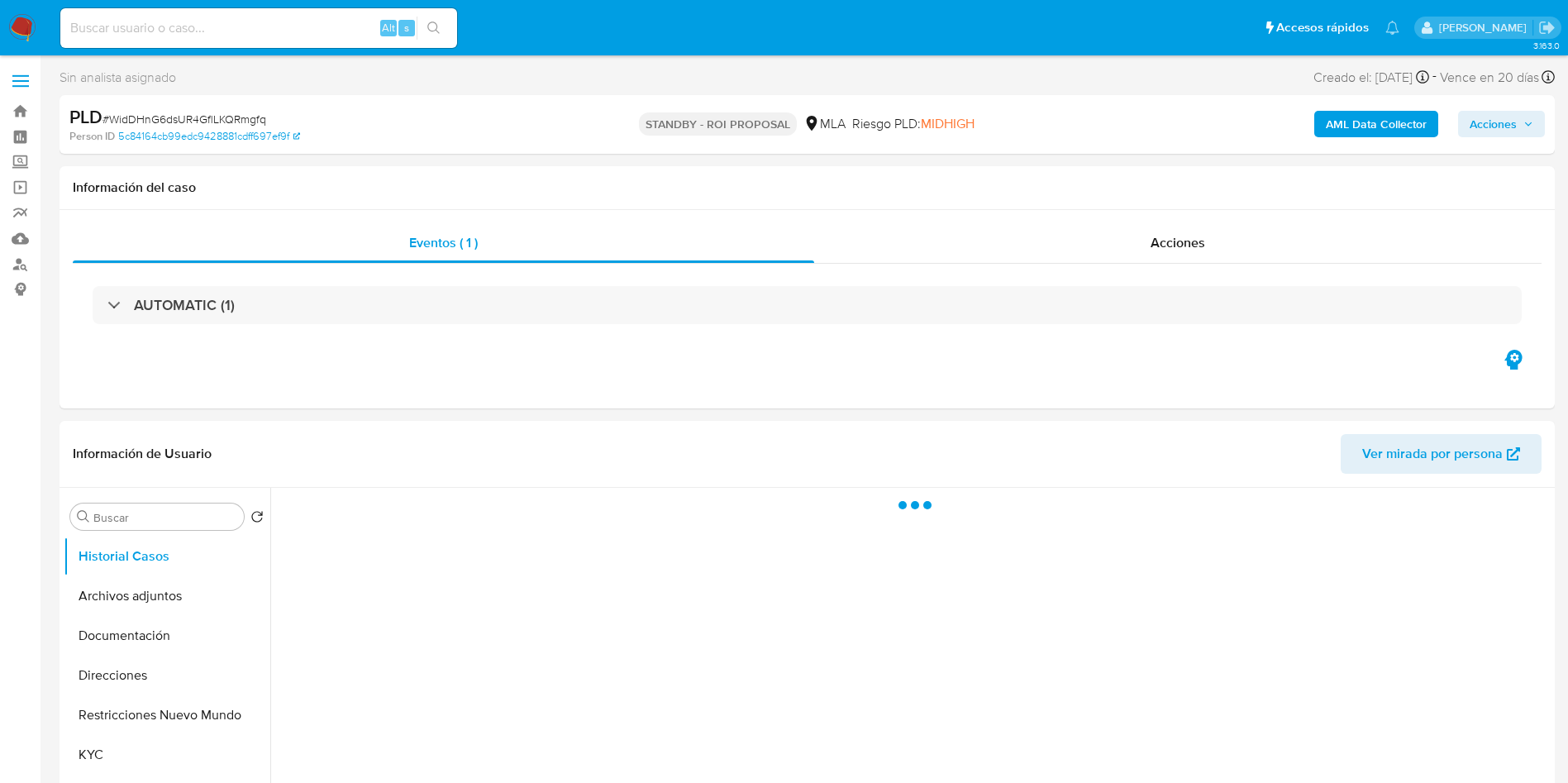
select select "10"
click at [202, 26] on input at bounding box center [258, 28] width 397 height 21
paste input "cvzAE5IeoEs3zKMayUSHz6JS"
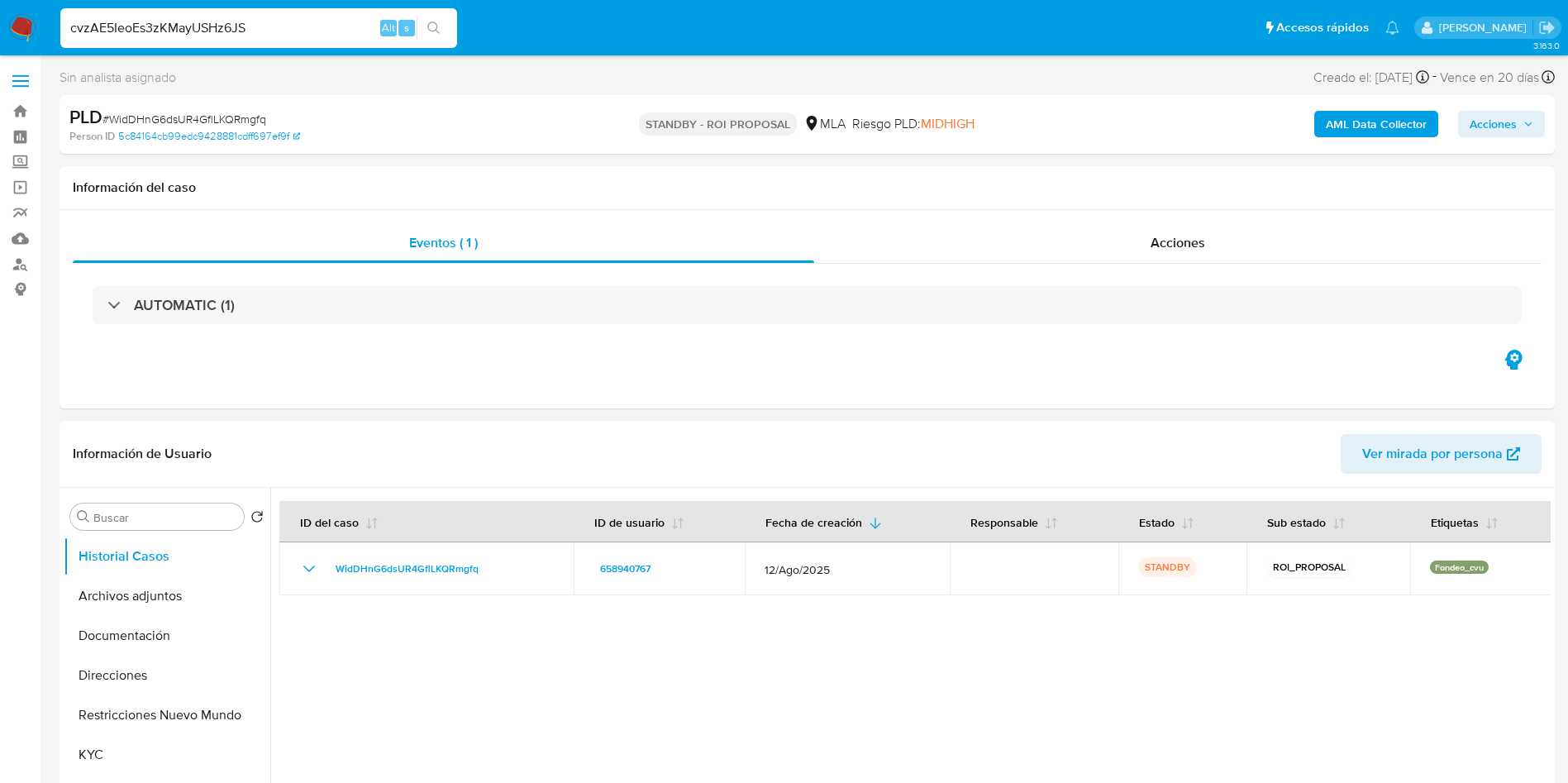
type input "cvzAE5IeoEs3zKMayUSHz6JS"
click at [434, 30] on icon "search-icon" at bounding box center [433, 27] width 12 height 12
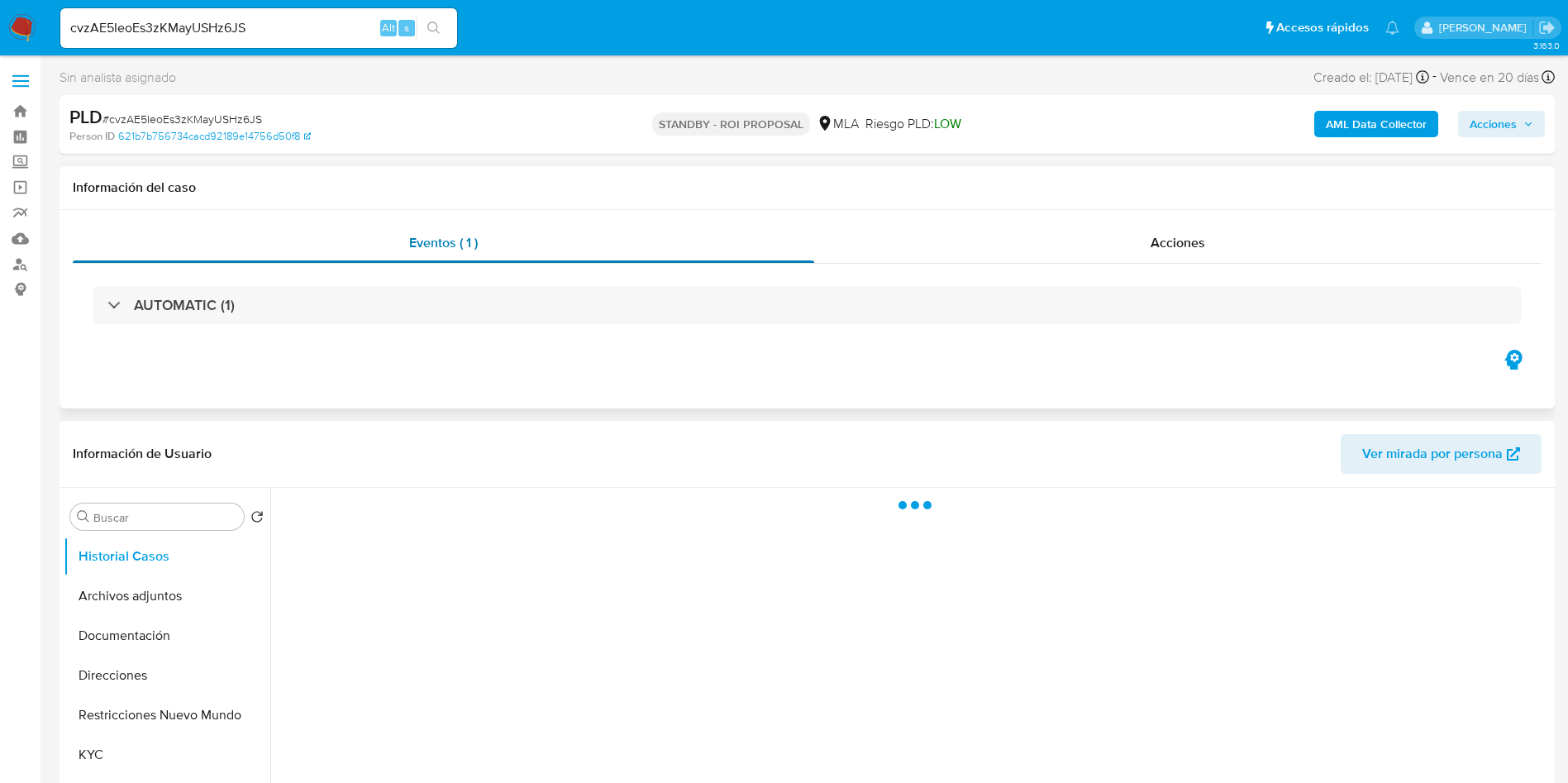
select select "10"
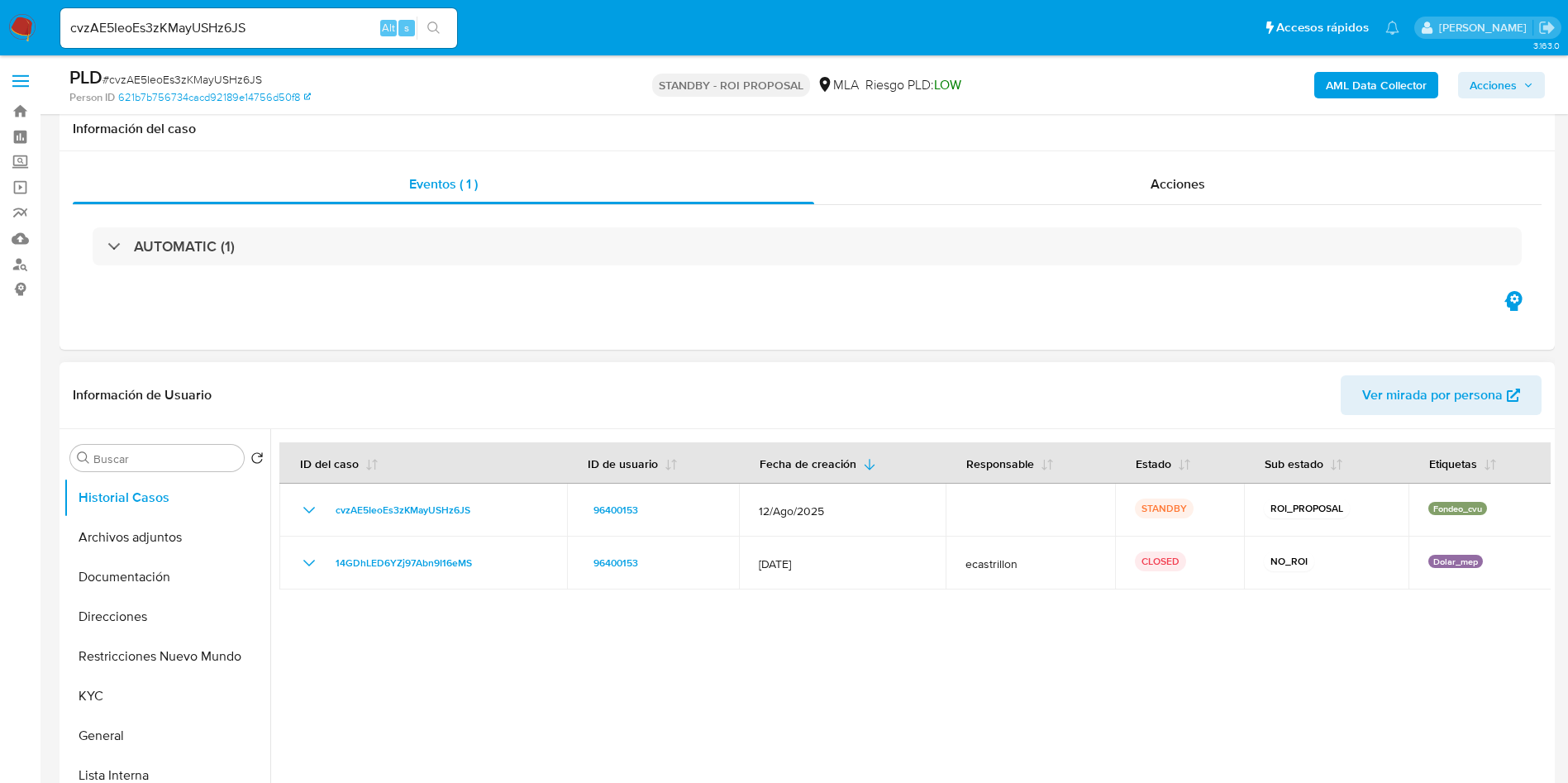
scroll to position [248, 0]
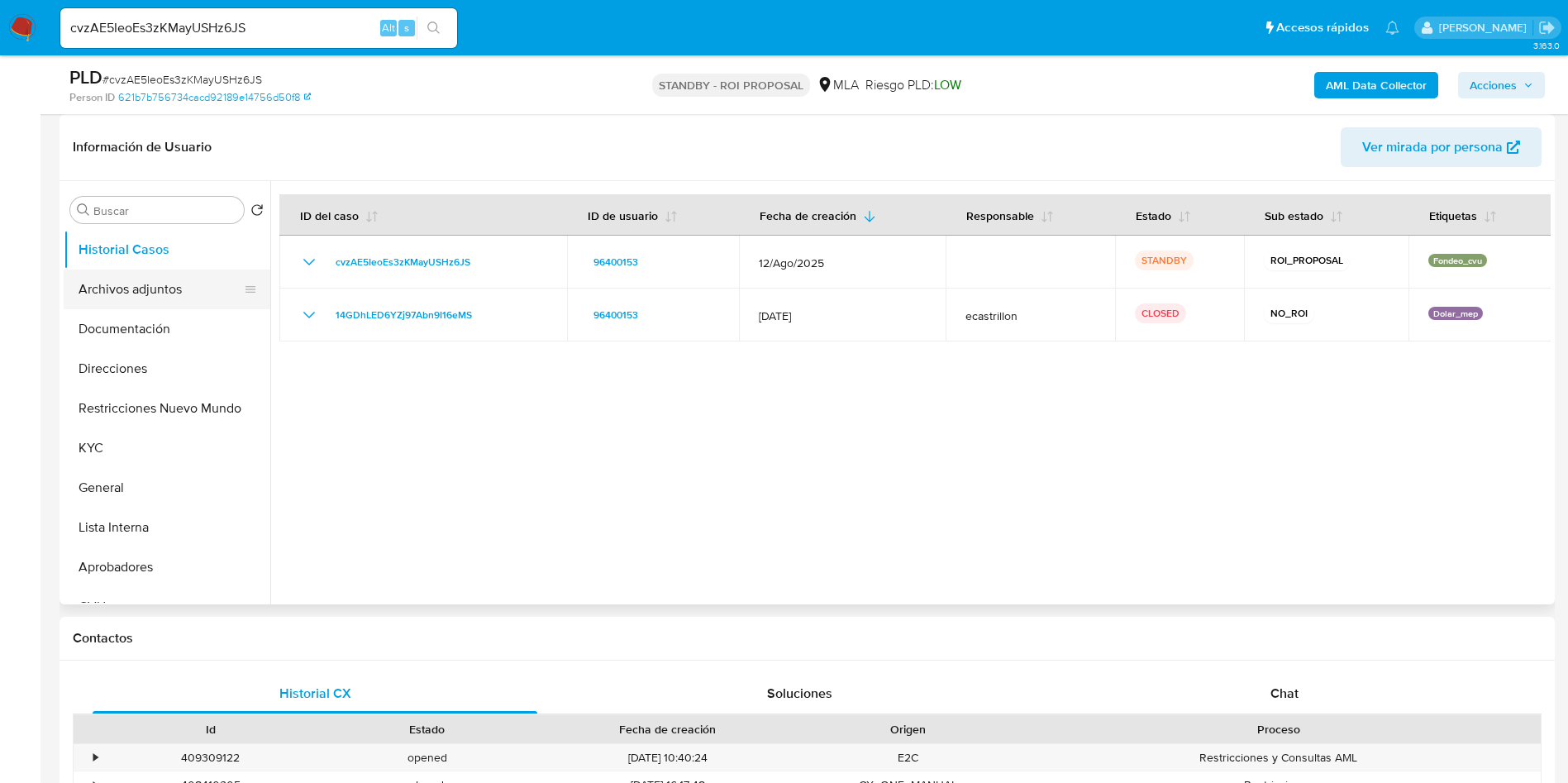
click at [138, 293] on button "Archivos adjuntos" at bounding box center [160, 289] width 193 height 40
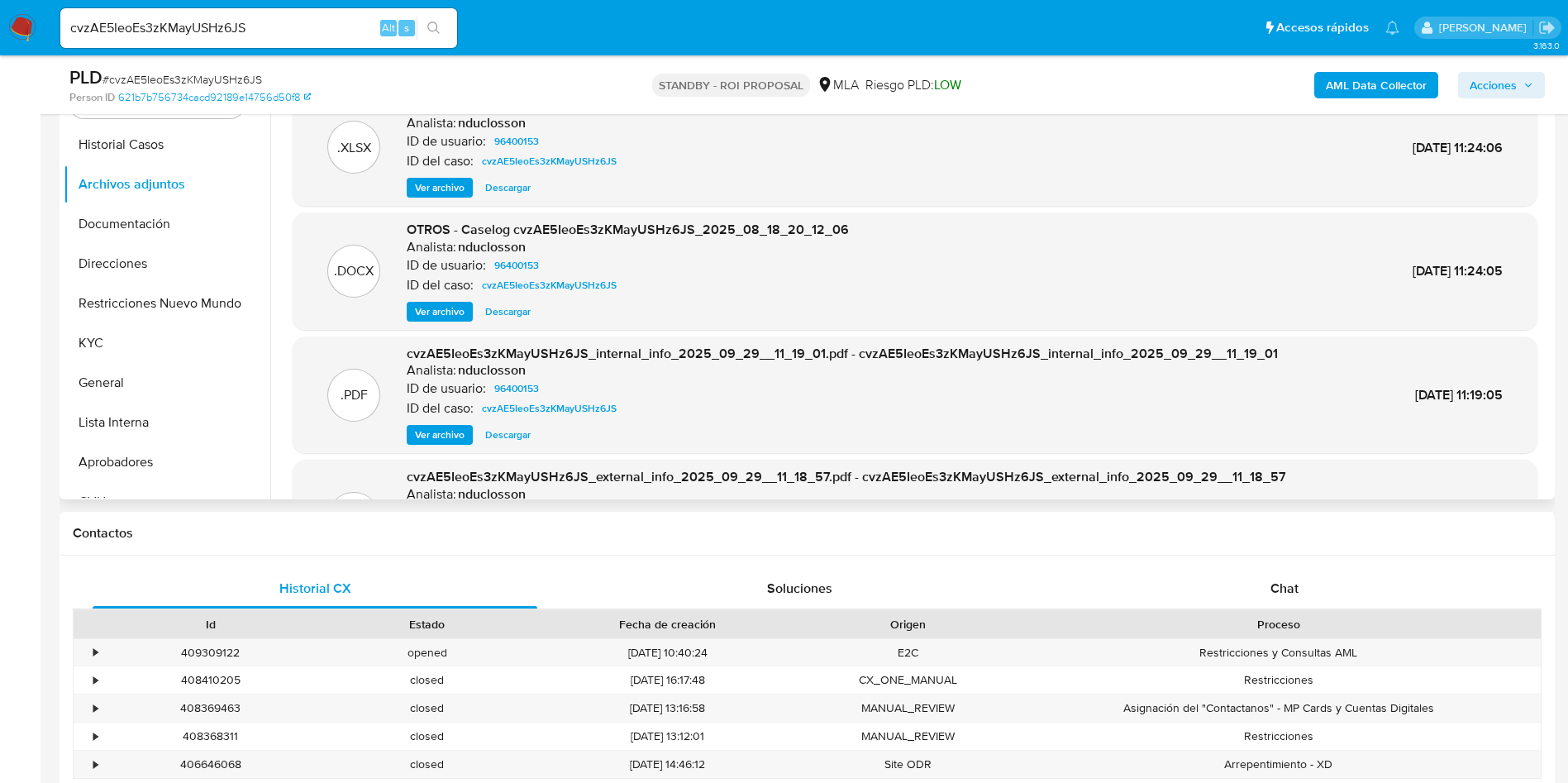
scroll to position [496, 0]
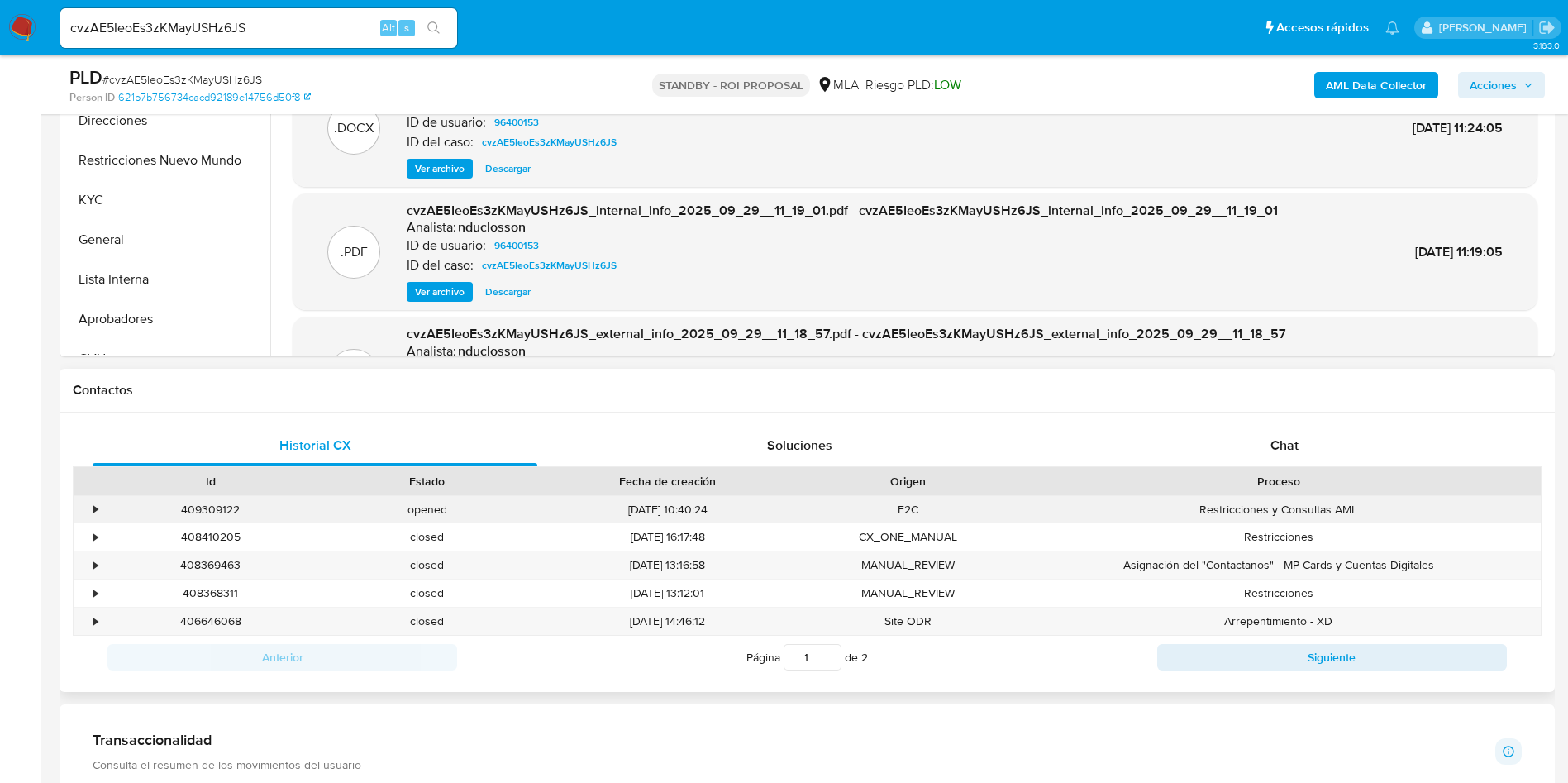
click at [201, 499] on div "409309122" at bounding box center [211, 509] width 216 height 27
click at [214, 512] on div "409309122" at bounding box center [211, 509] width 216 height 27
copy div "409309122"
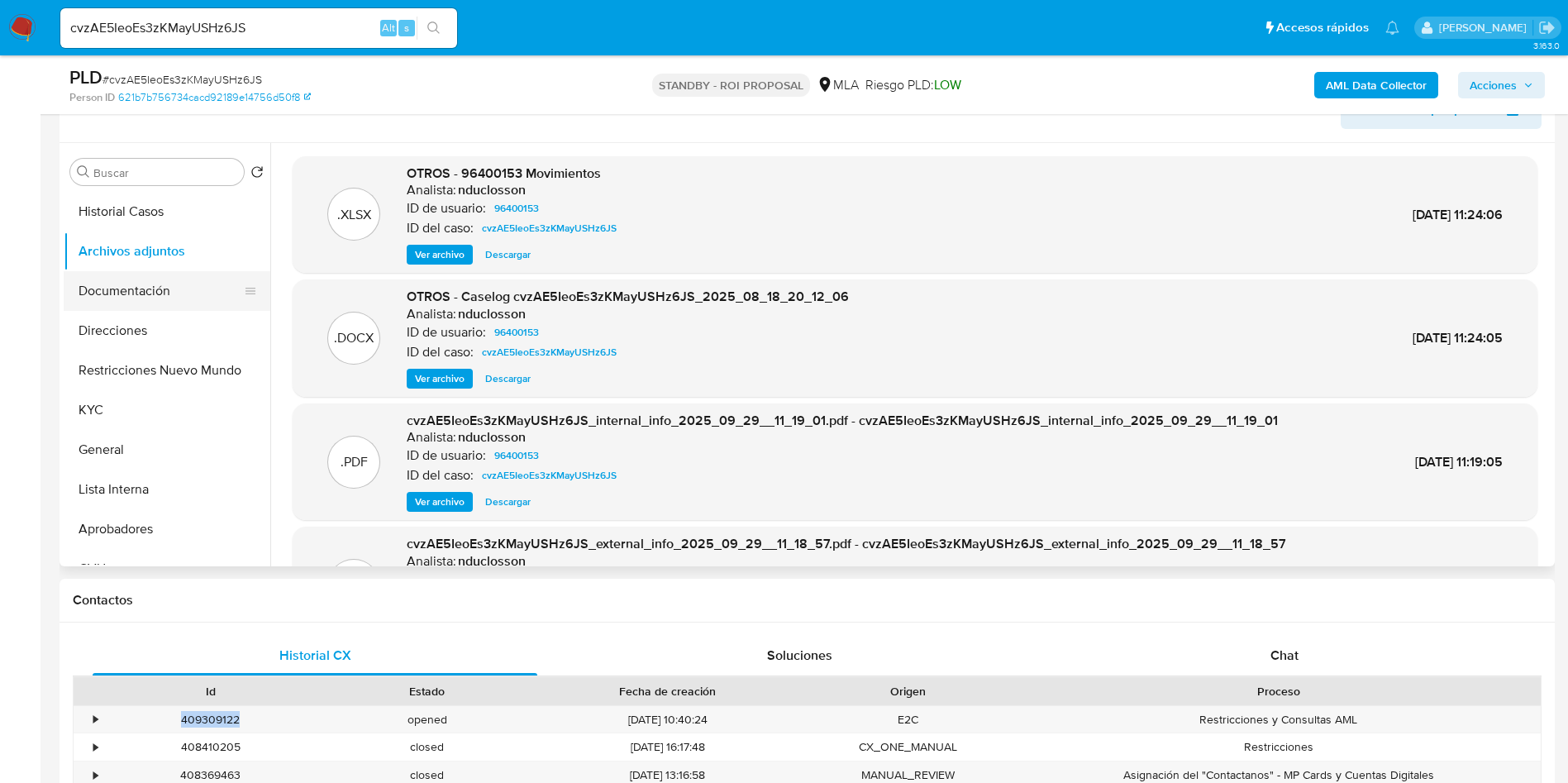
scroll to position [248, 0]
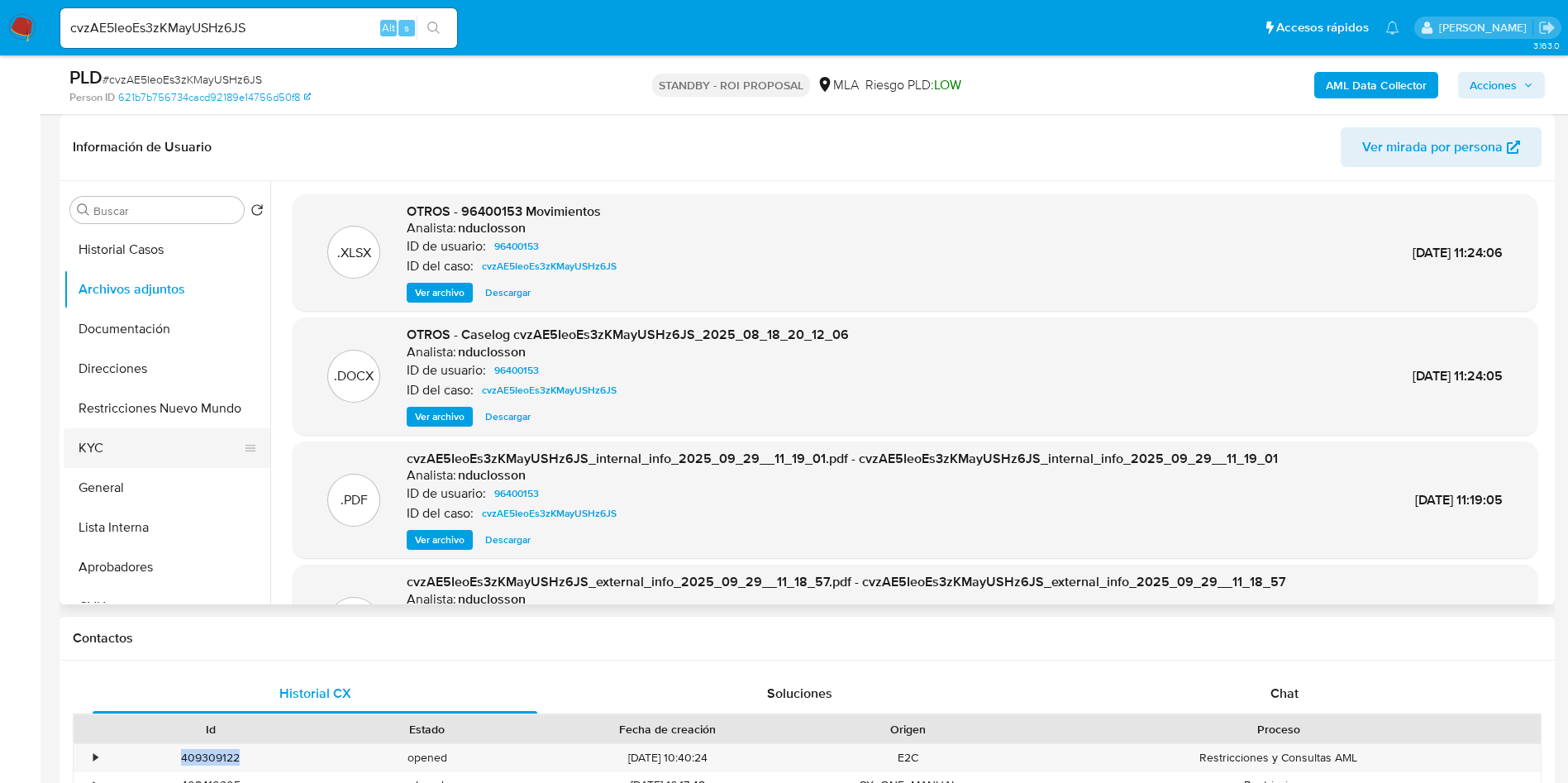
click at [109, 441] on button "KYC" at bounding box center [160, 448] width 193 height 40
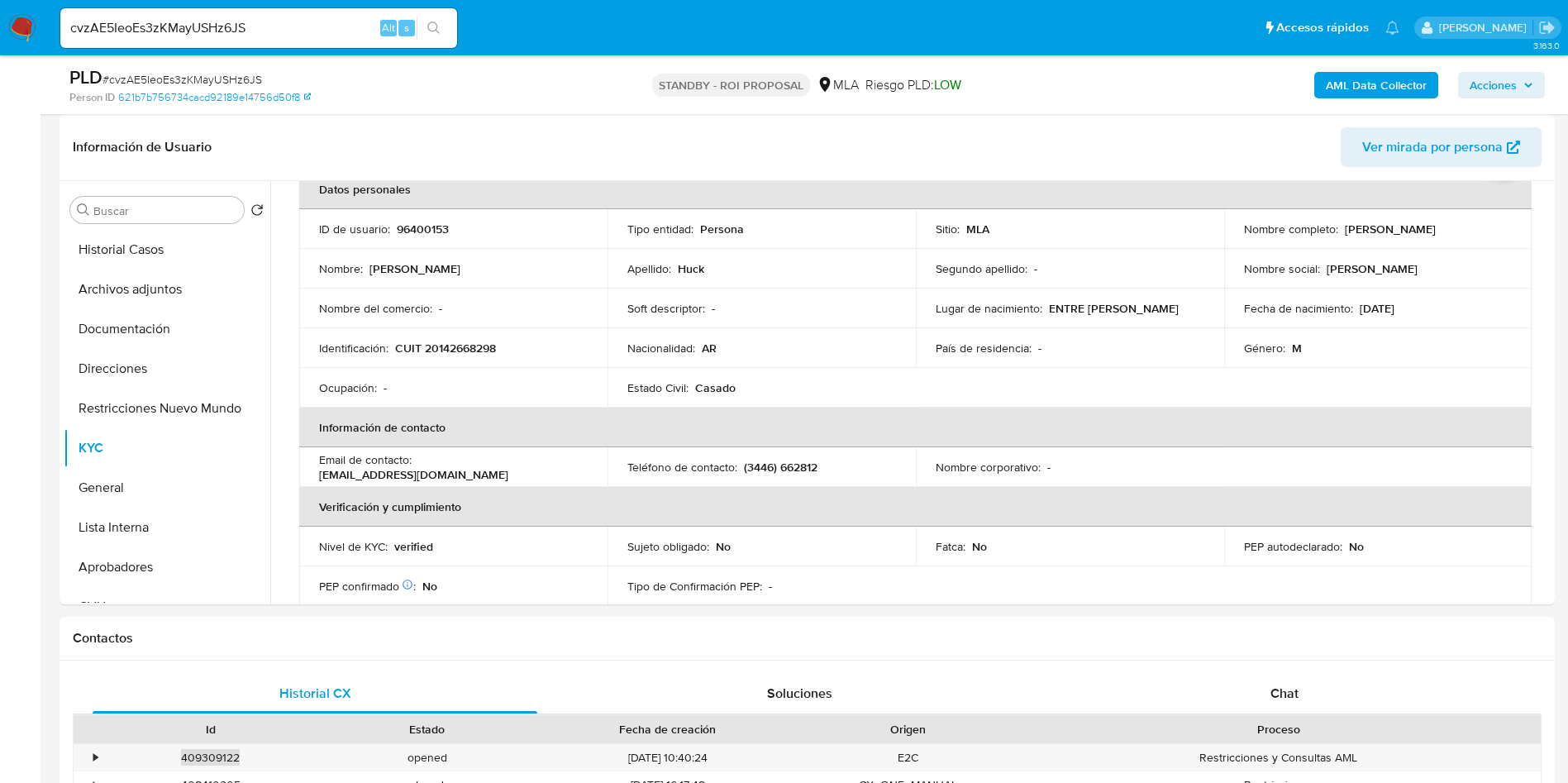
scroll to position [124, 0]
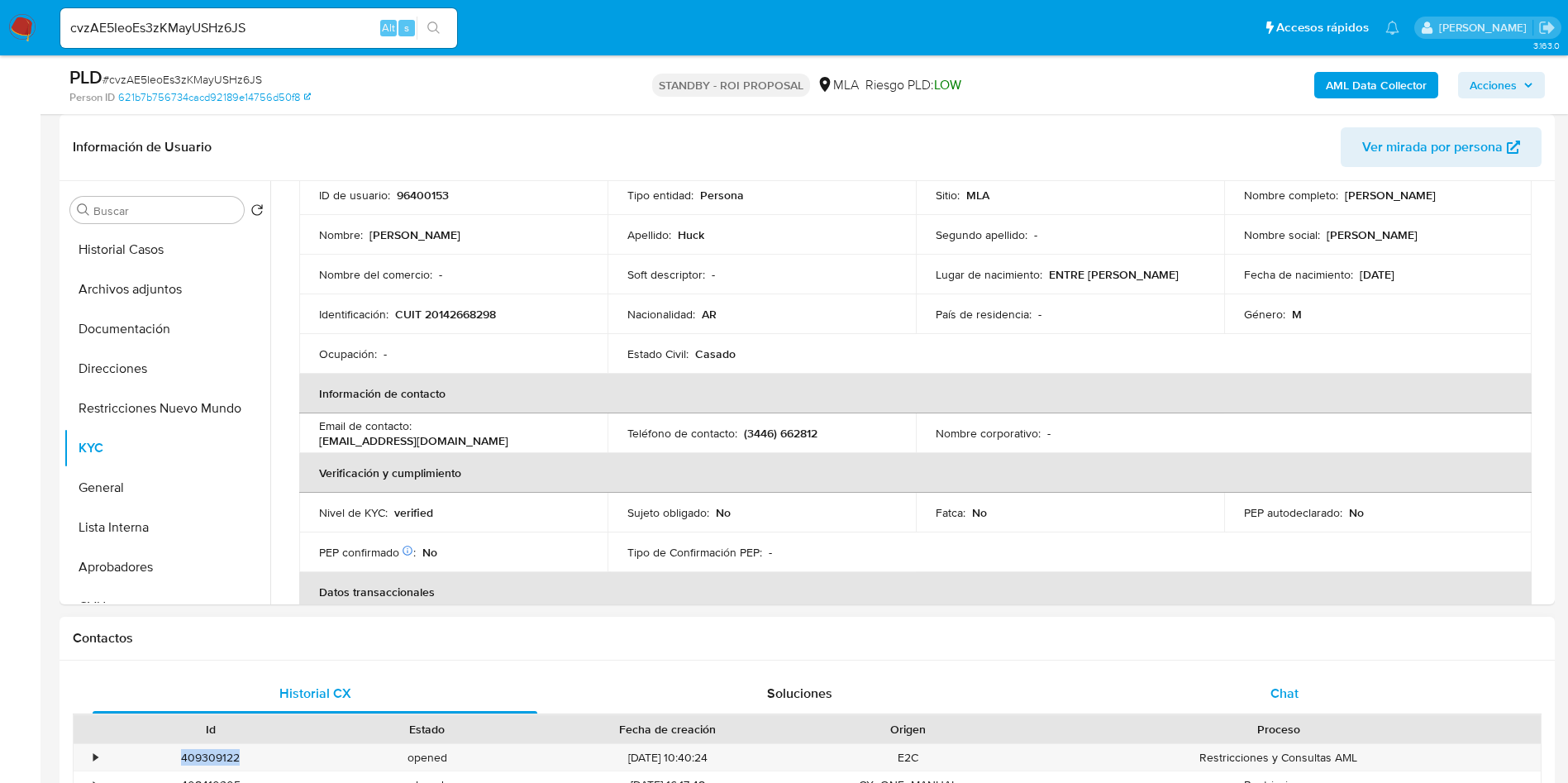
click at [1213, 684] on div "Chat" at bounding box center [1284, 693] width 445 height 40
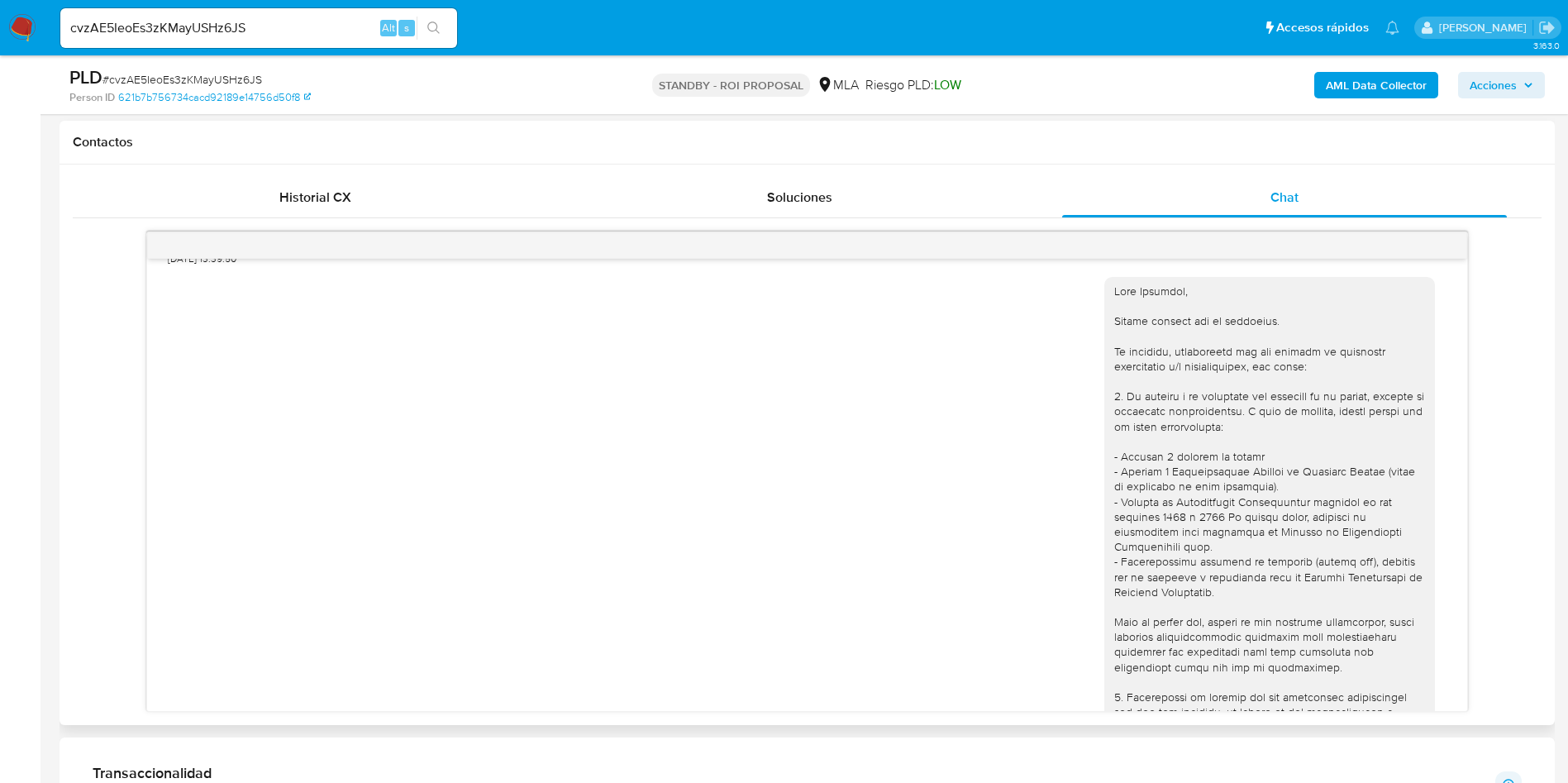
scroll to position [1209, 0]
